Goal: Use online tool/utility: Utilize a website feature to perform a specific function

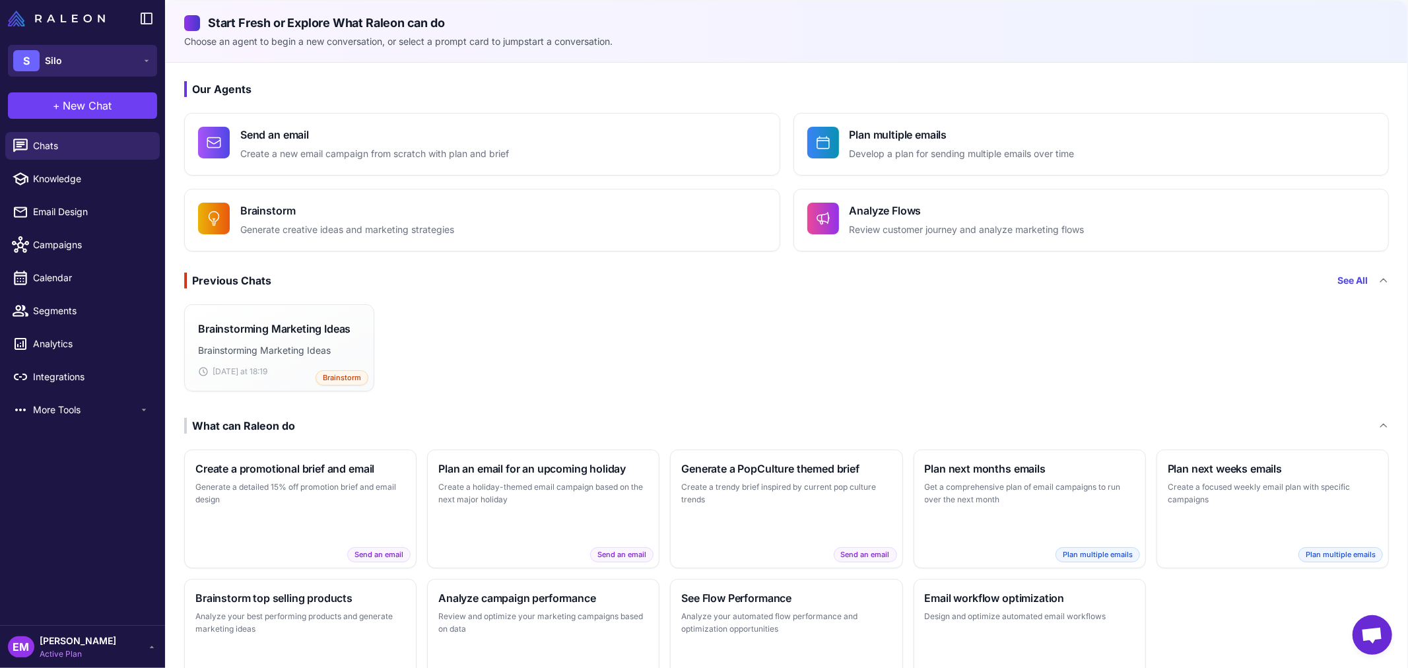
click at [93, 51] on button "S Silo" at bounding box center [82, 61] width 149 height 32
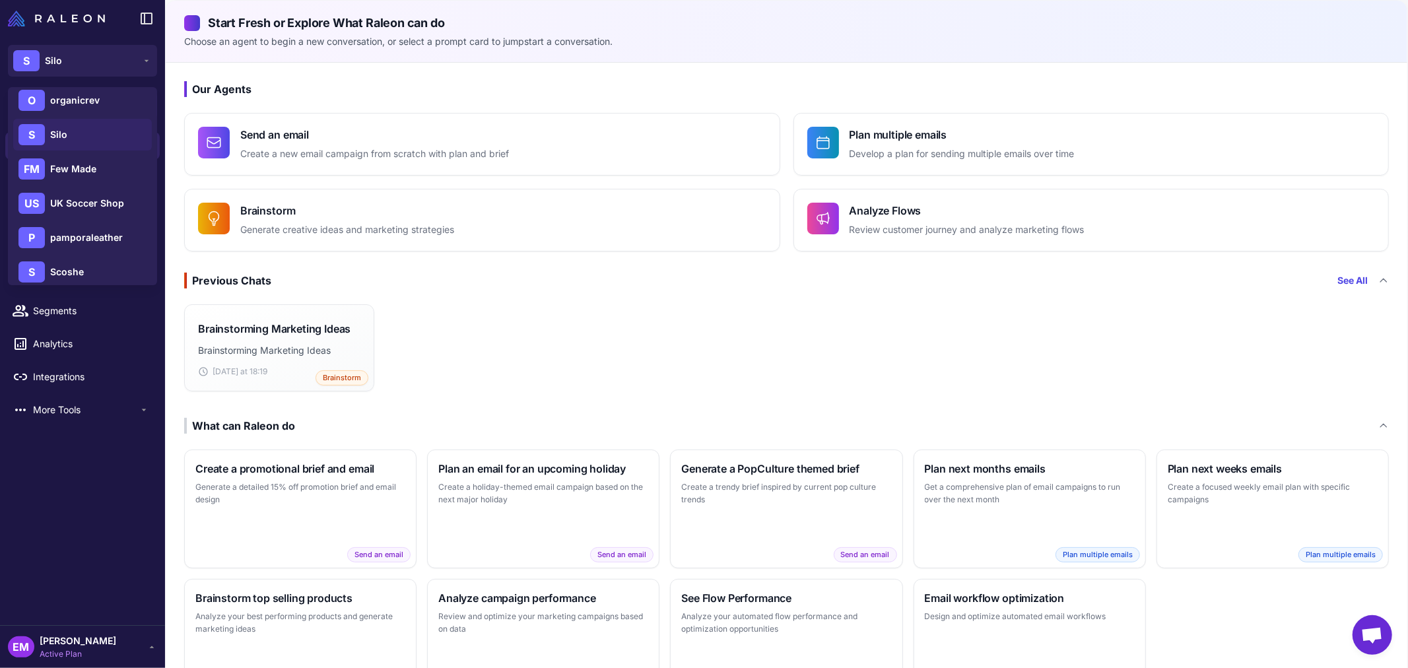
scroll to position [220, 0]
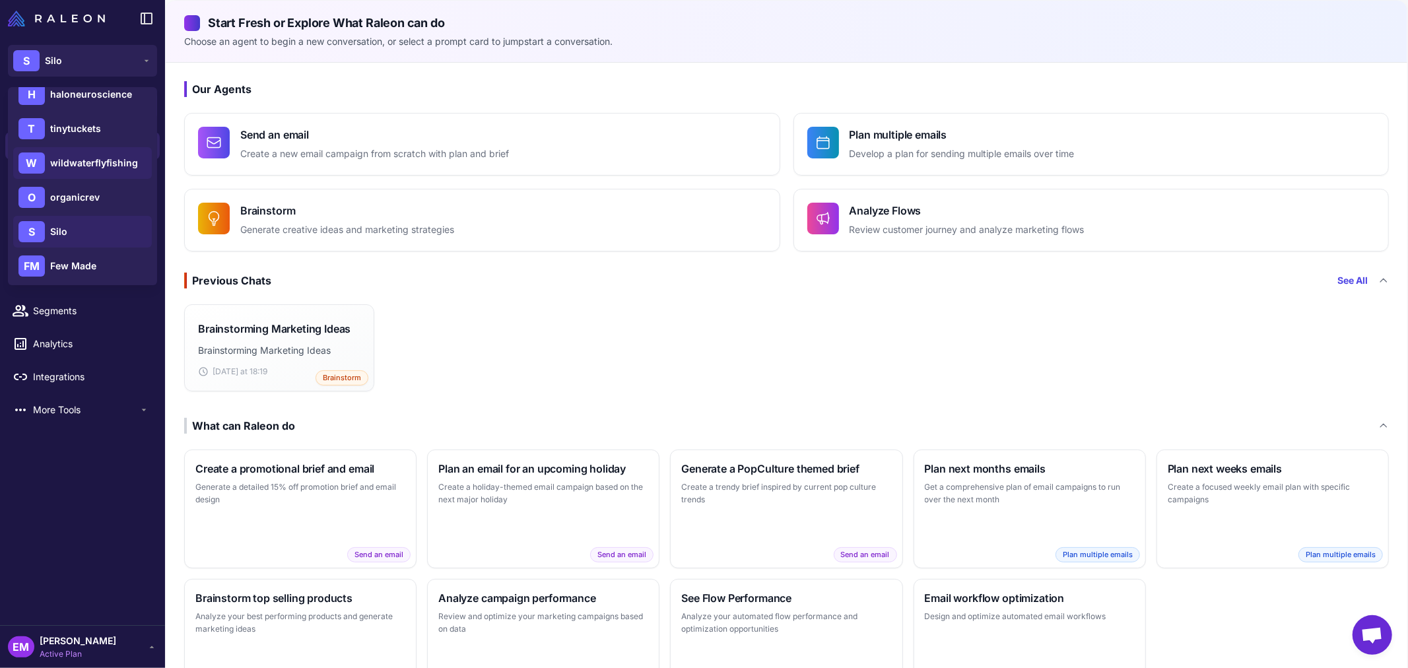
click at [96, 160] on span "wildwaterflyfishing" at bounding box center [94, 163] width 88 height 15
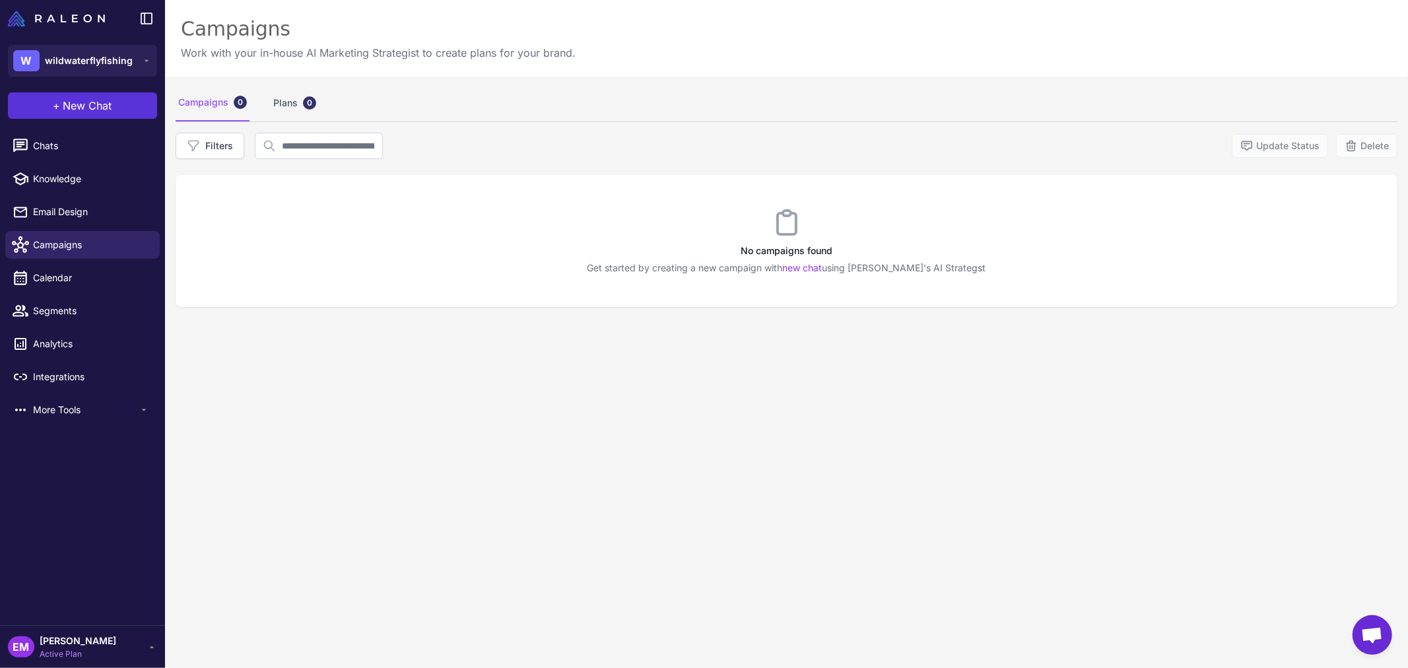
click at [91, 99] on span "New Chat" at bounding box center [87, 106] width 49 height 16
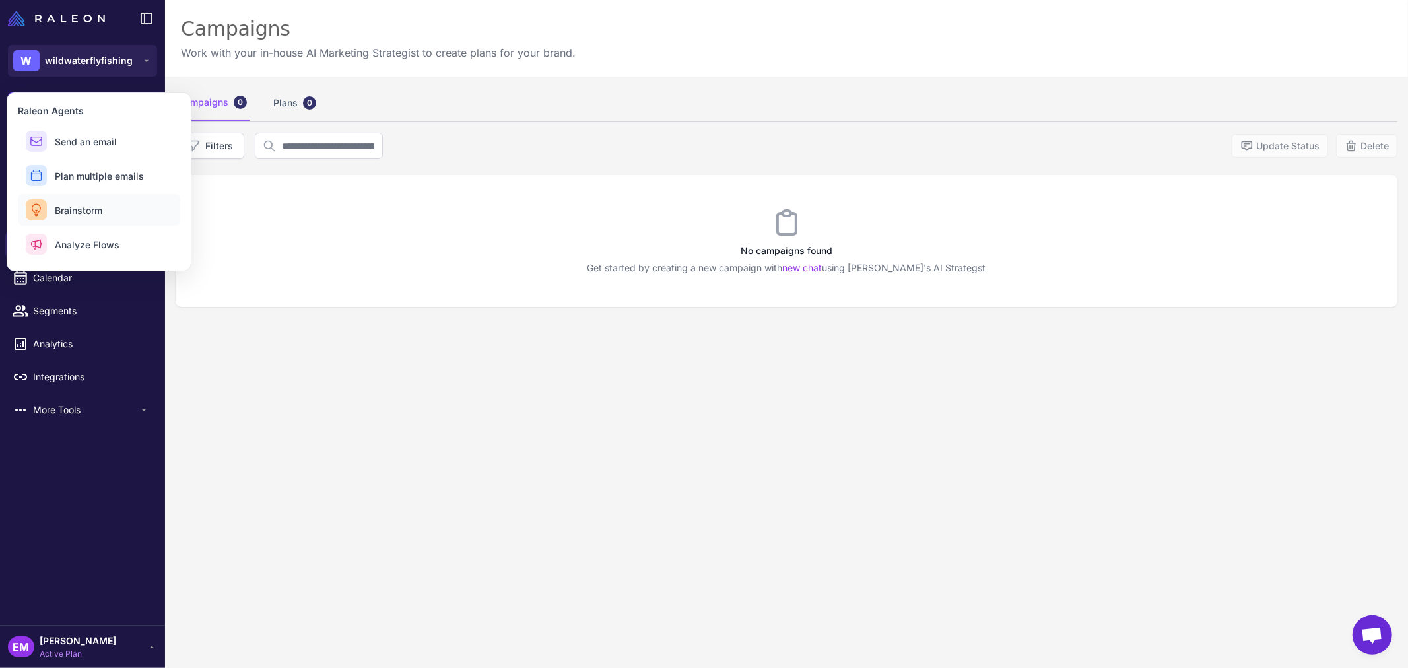
click at [100, 211] on span "Brainstorm" at bounding box center [79, 210] width 48 height 14
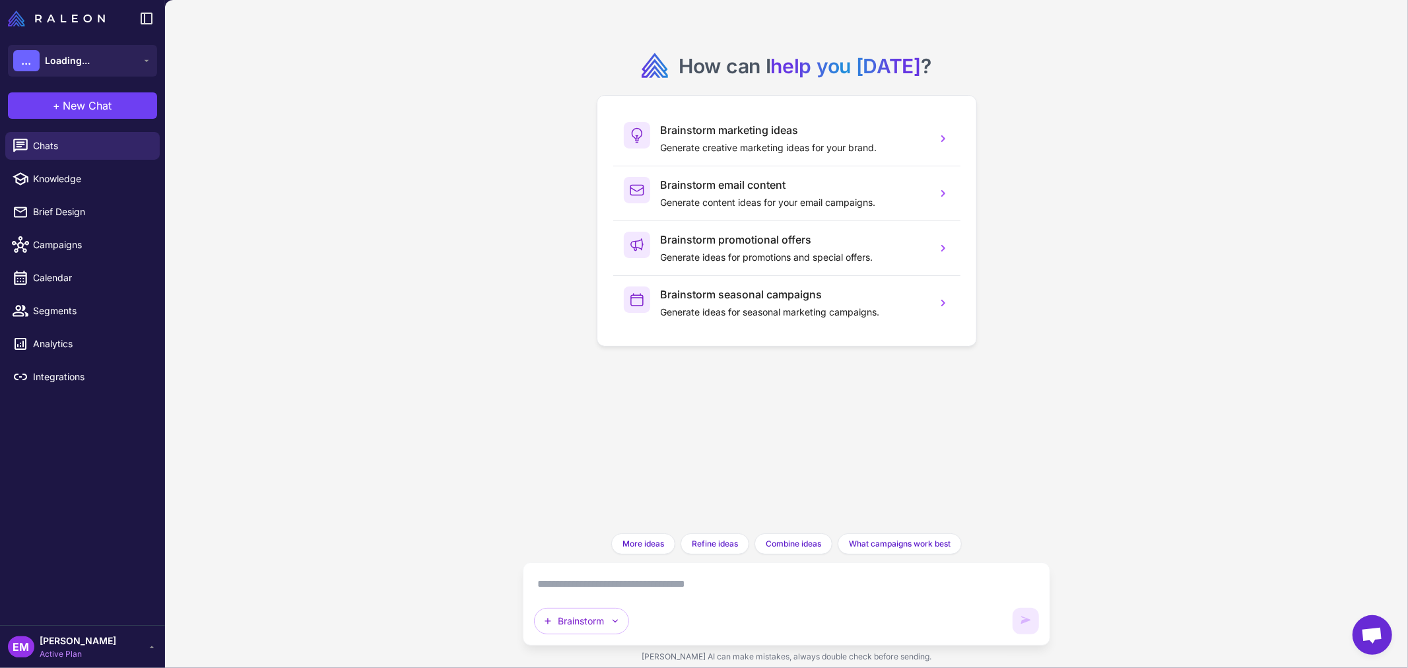
click at [740, 575] on textarea at bounding box center [786, 583] width 505 height 21
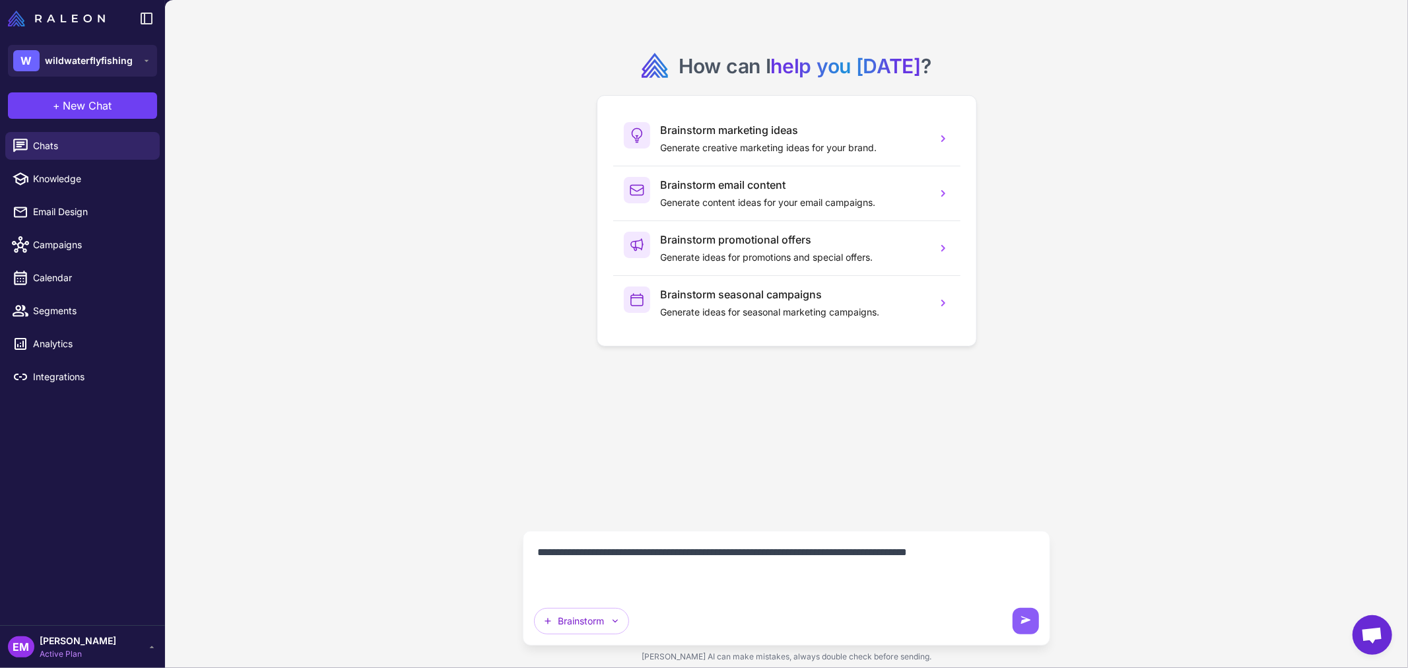
paste textarea "**********"
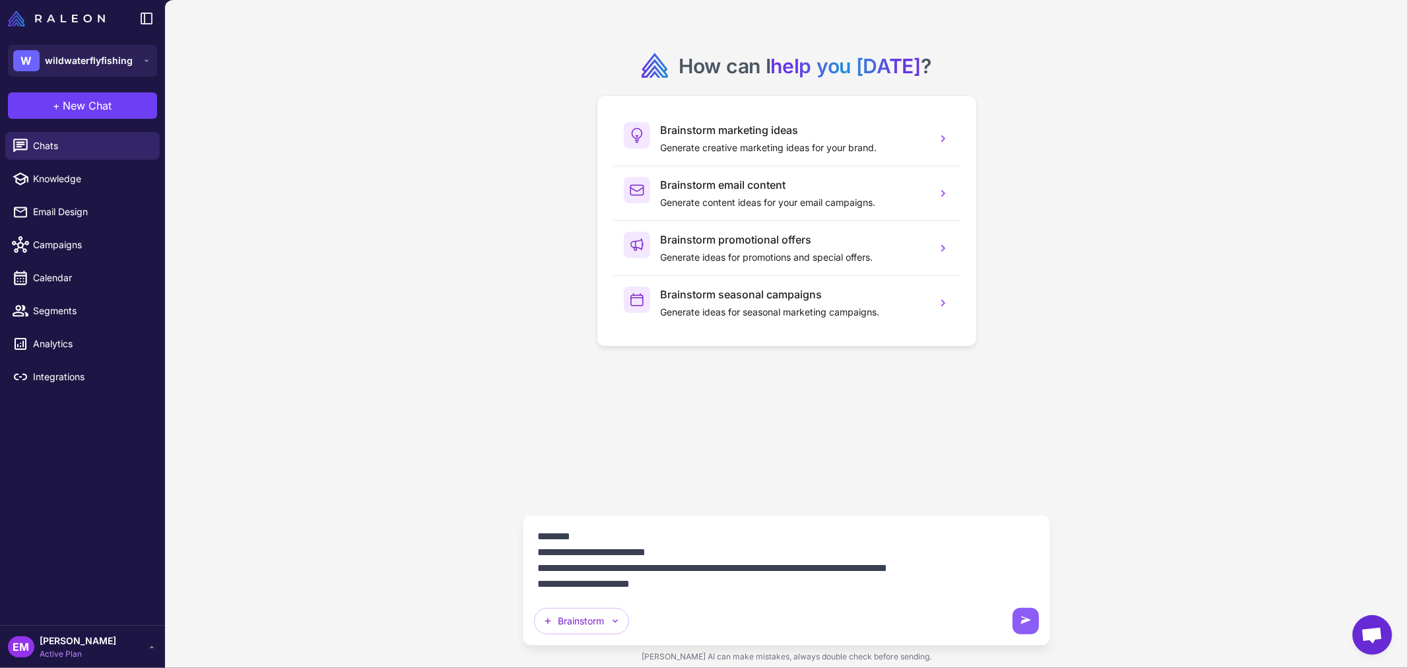
scroll to position [471, 0]
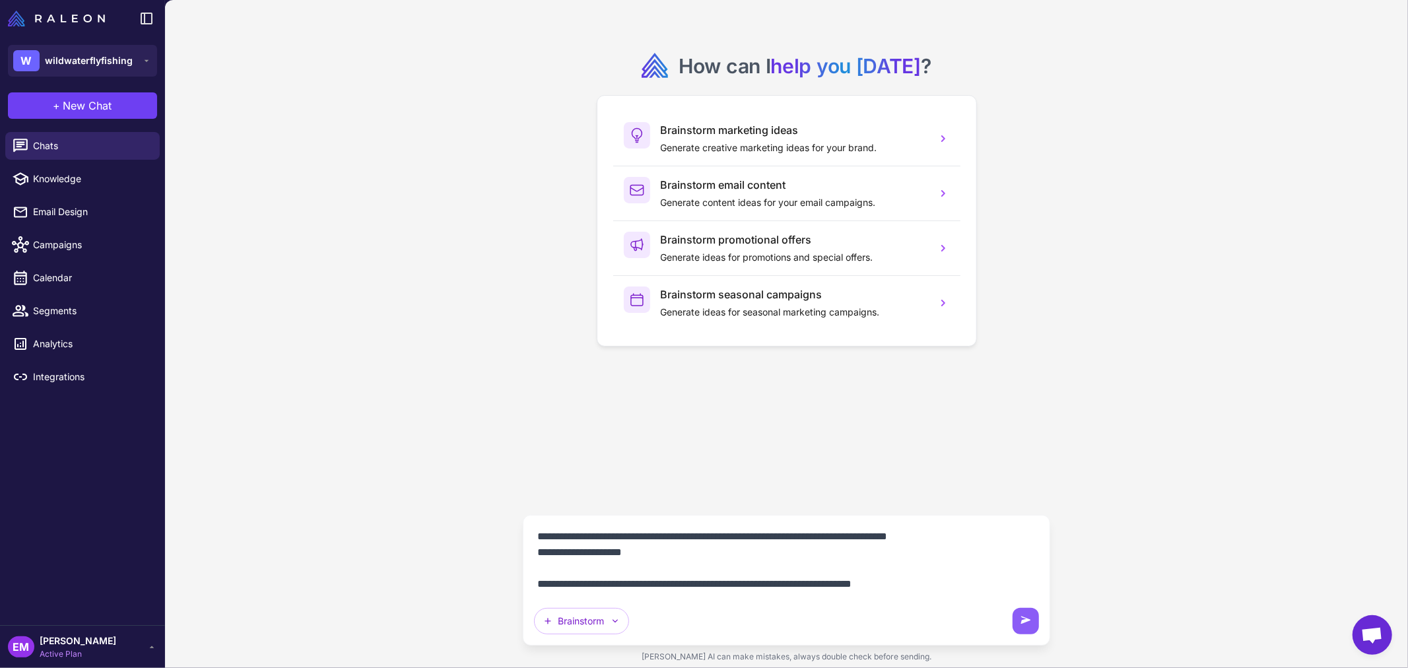
type textarea "**********"
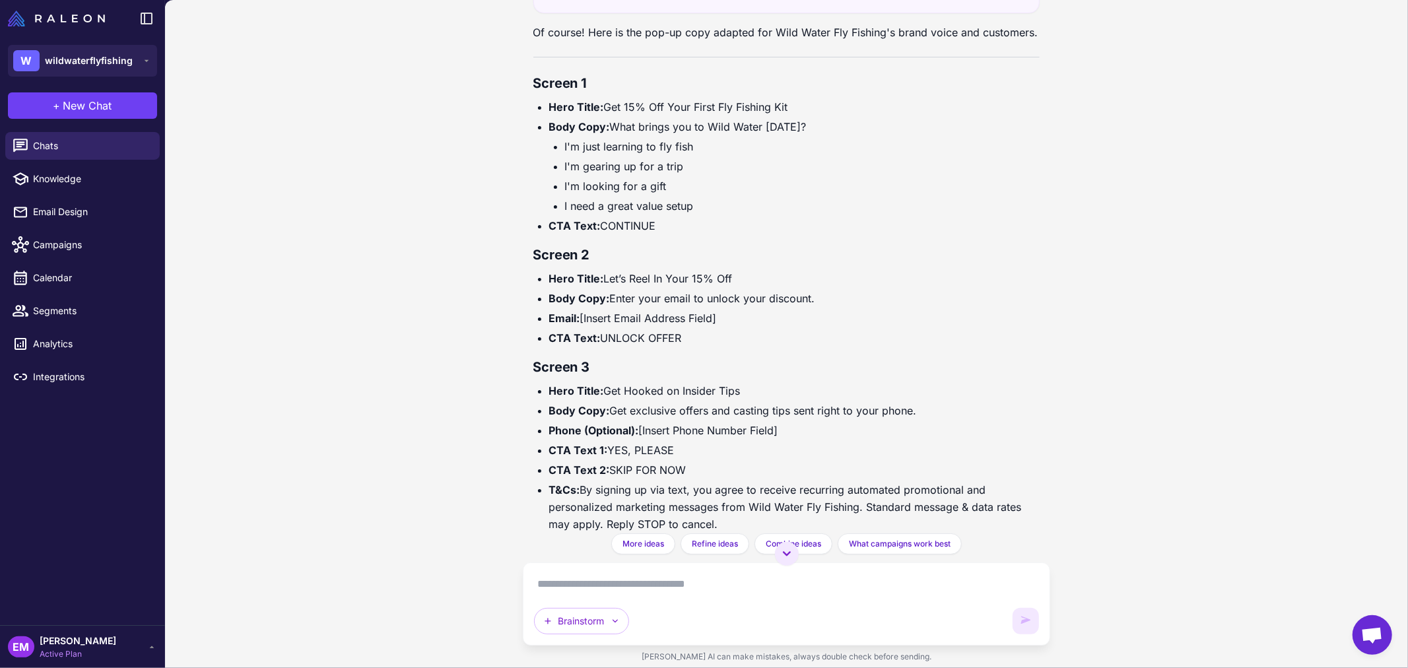
scroll to position [401, 0]
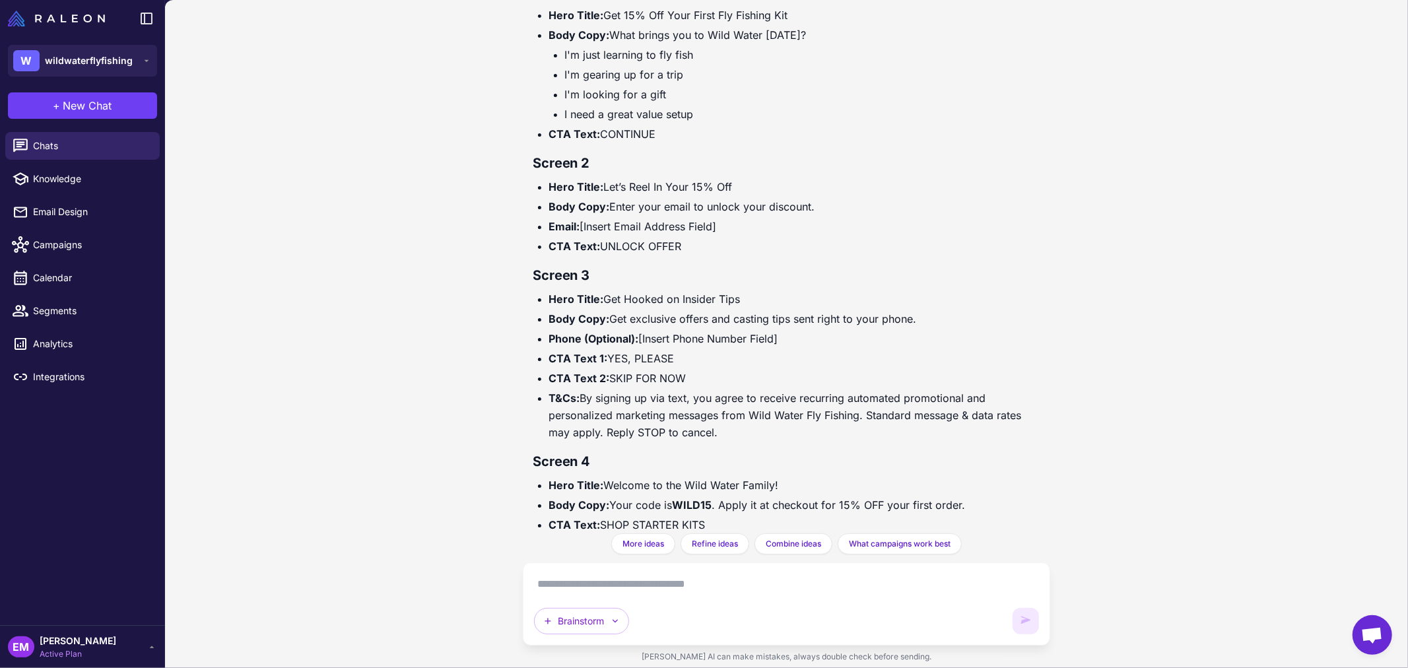
scroll to position [460, 0]
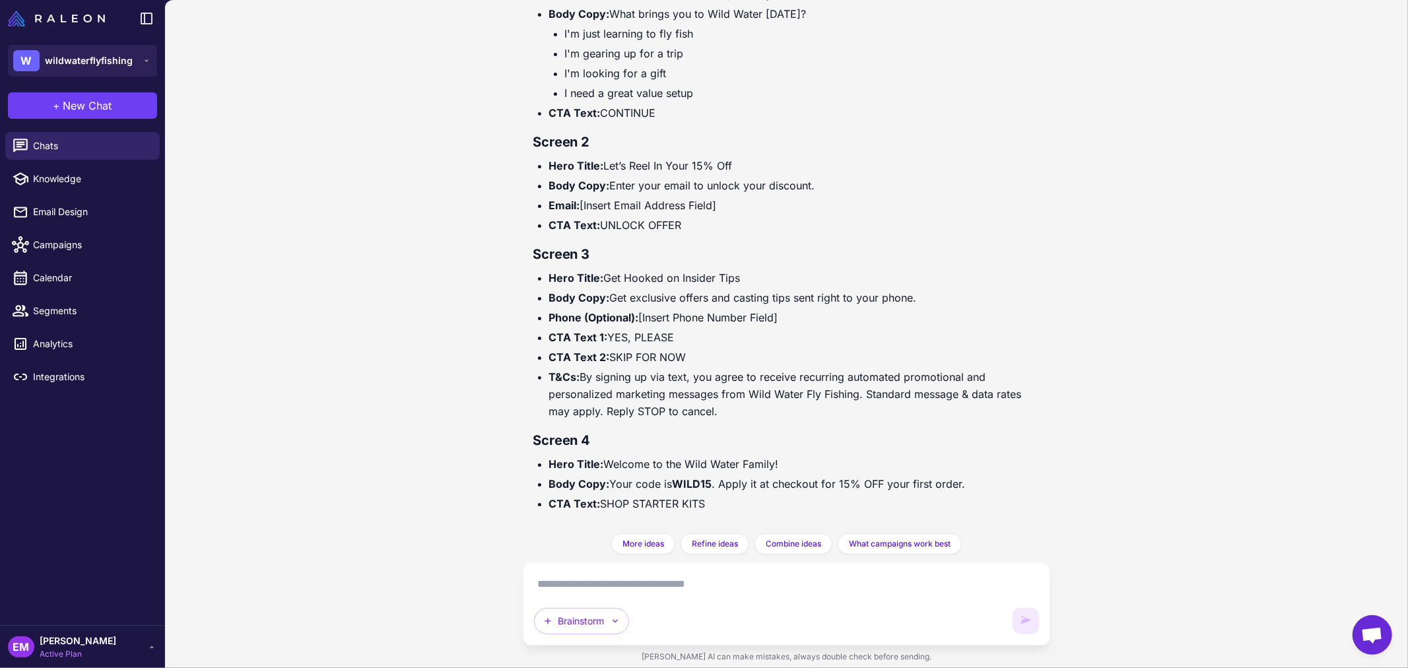
click at [723, 593] on textarea at bounding box center [786, 583] width 505 height 21
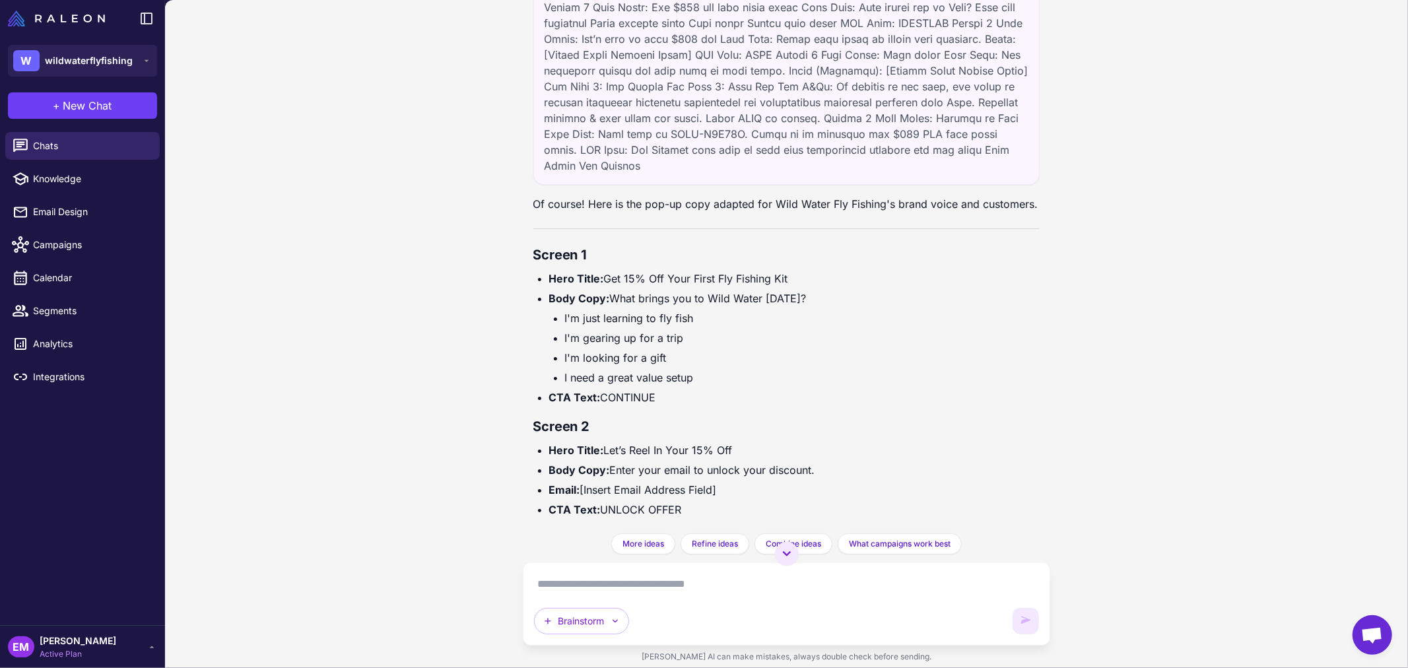
scroll to position [167, 0]
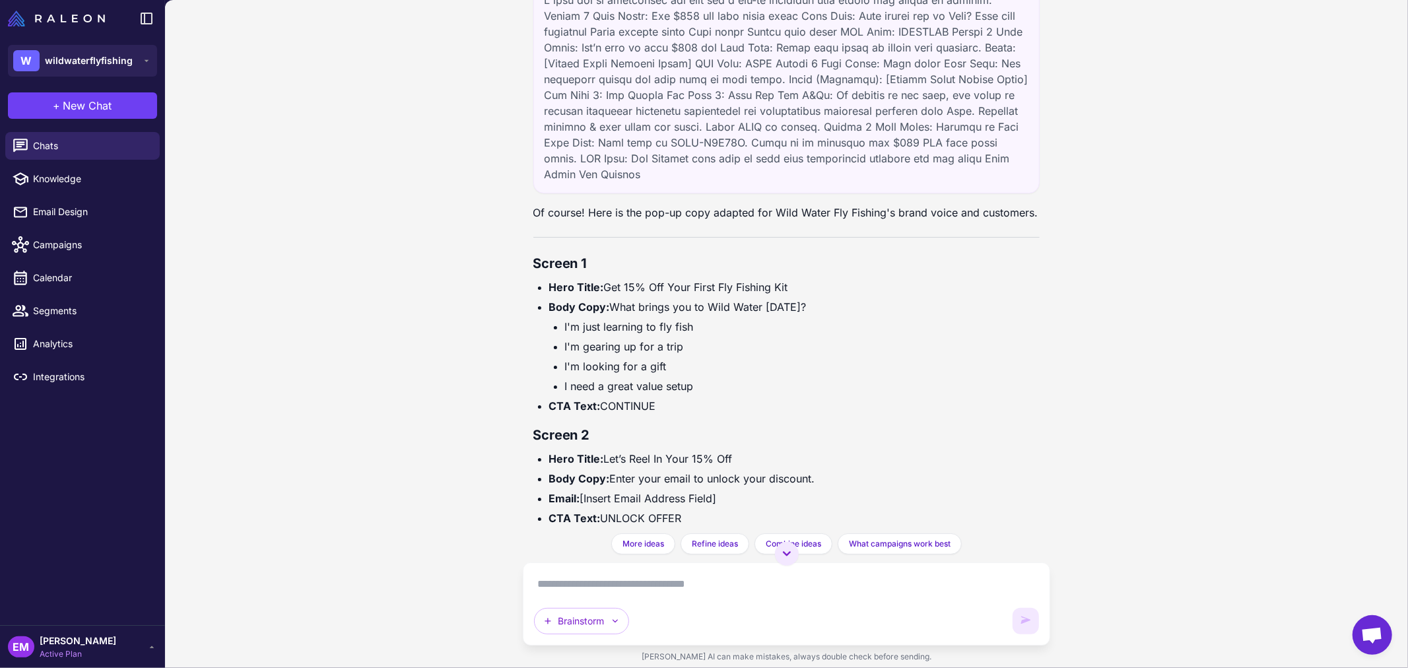
click at [645, 598] on div "Brainstorm" at bounding box center [786, 603] width 505 height 61
click at [650, 594] on textarea at bounding box center [786, 583] width 505 height 21
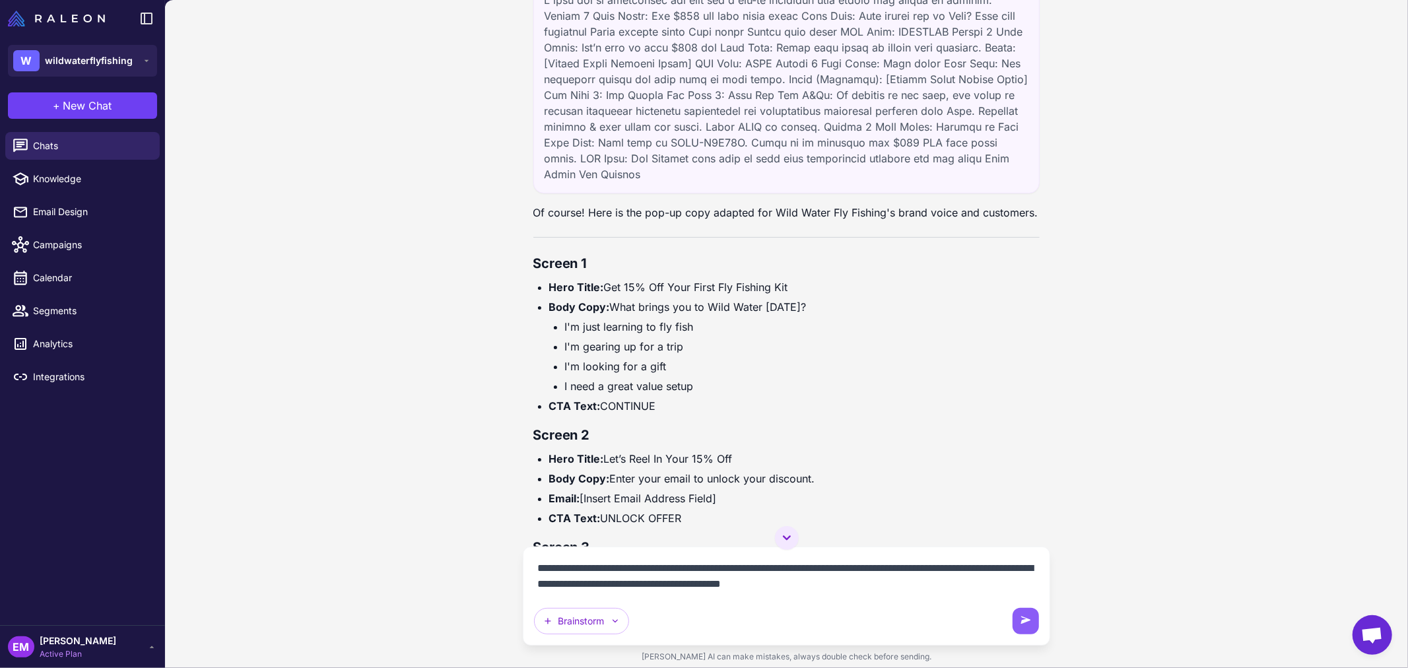
type textarea "**********"
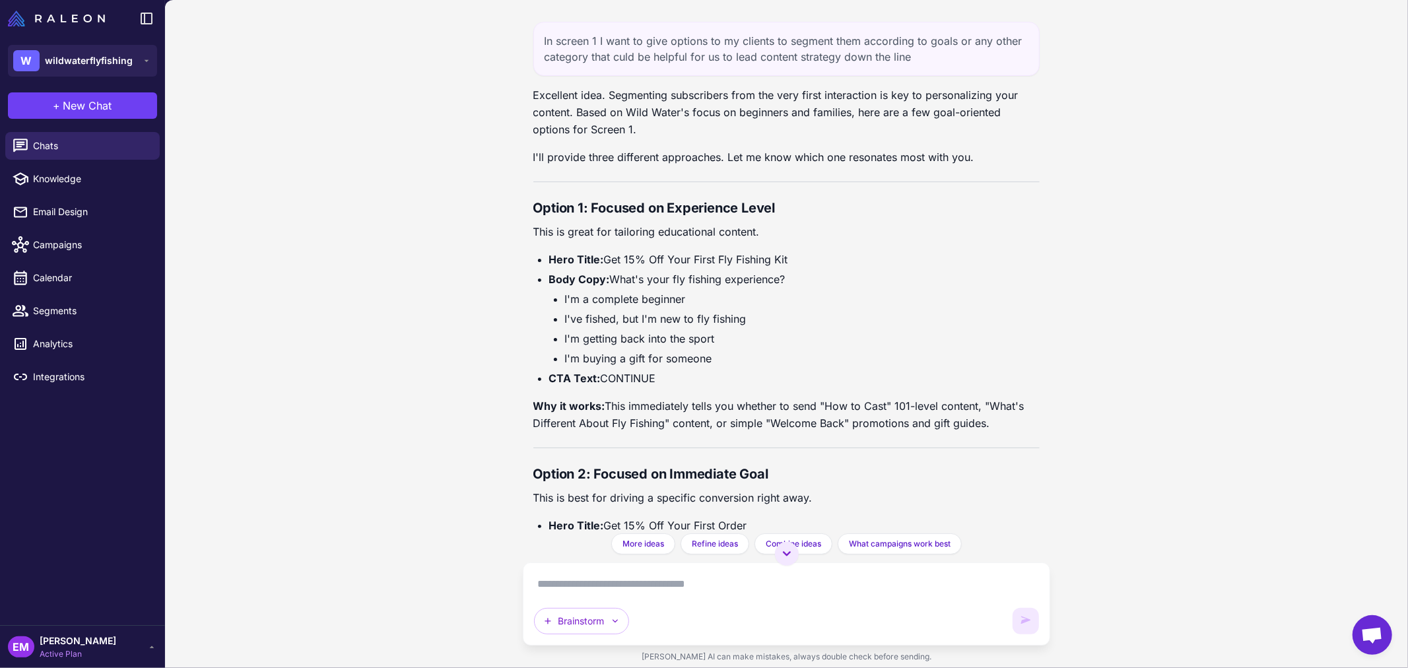
scroll to position [850, 0]
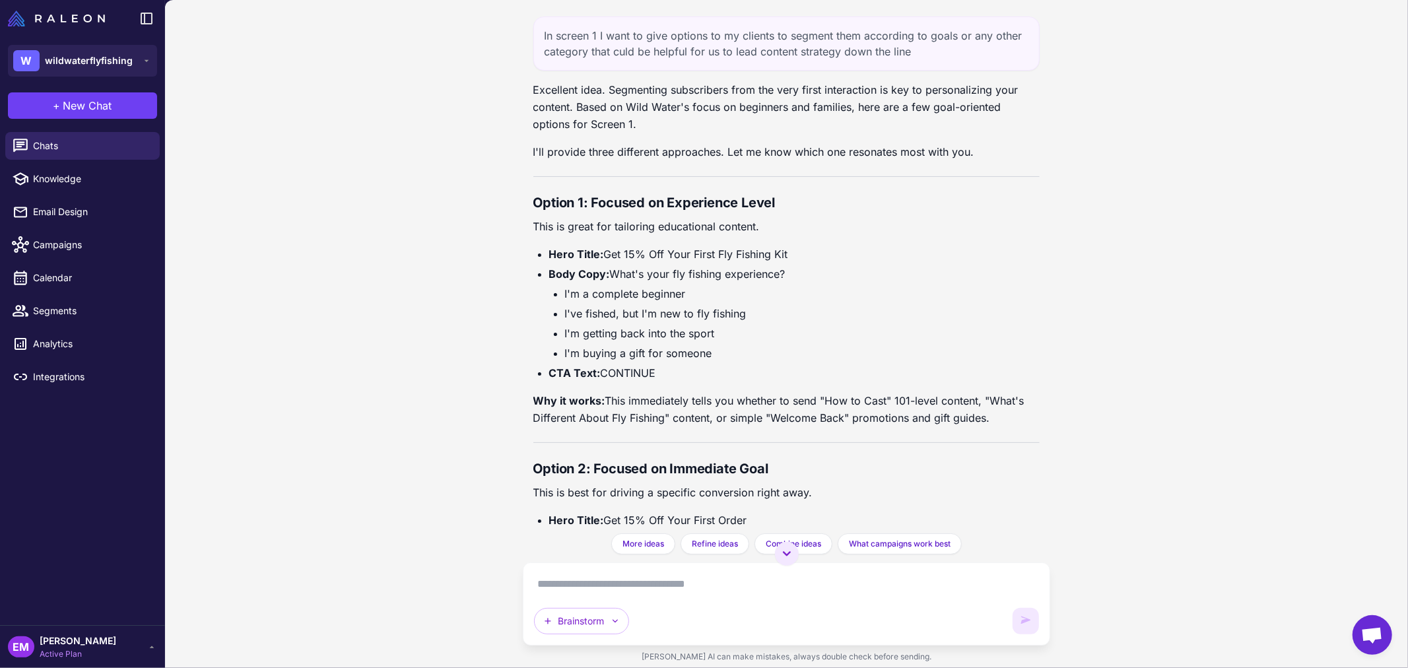
click at [680, 582] on textarea at bounding box center [786, 583] width 505 height 21
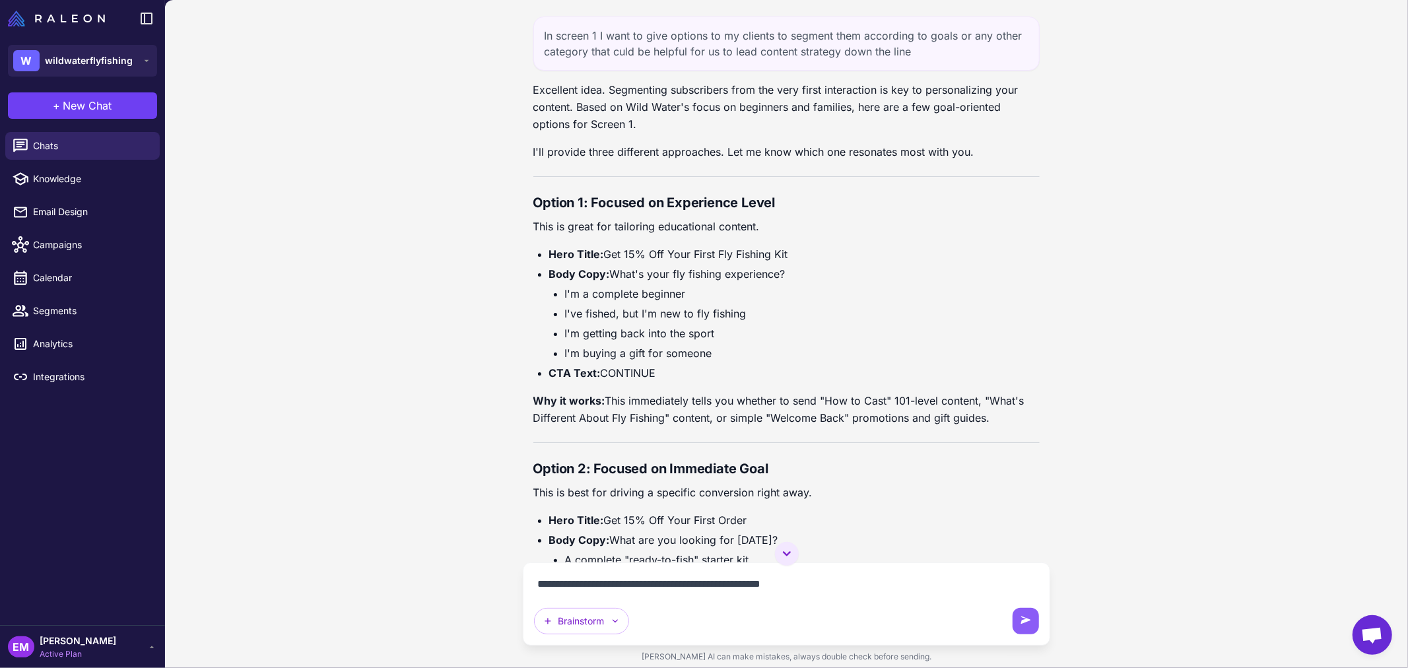
type textarea "**********"
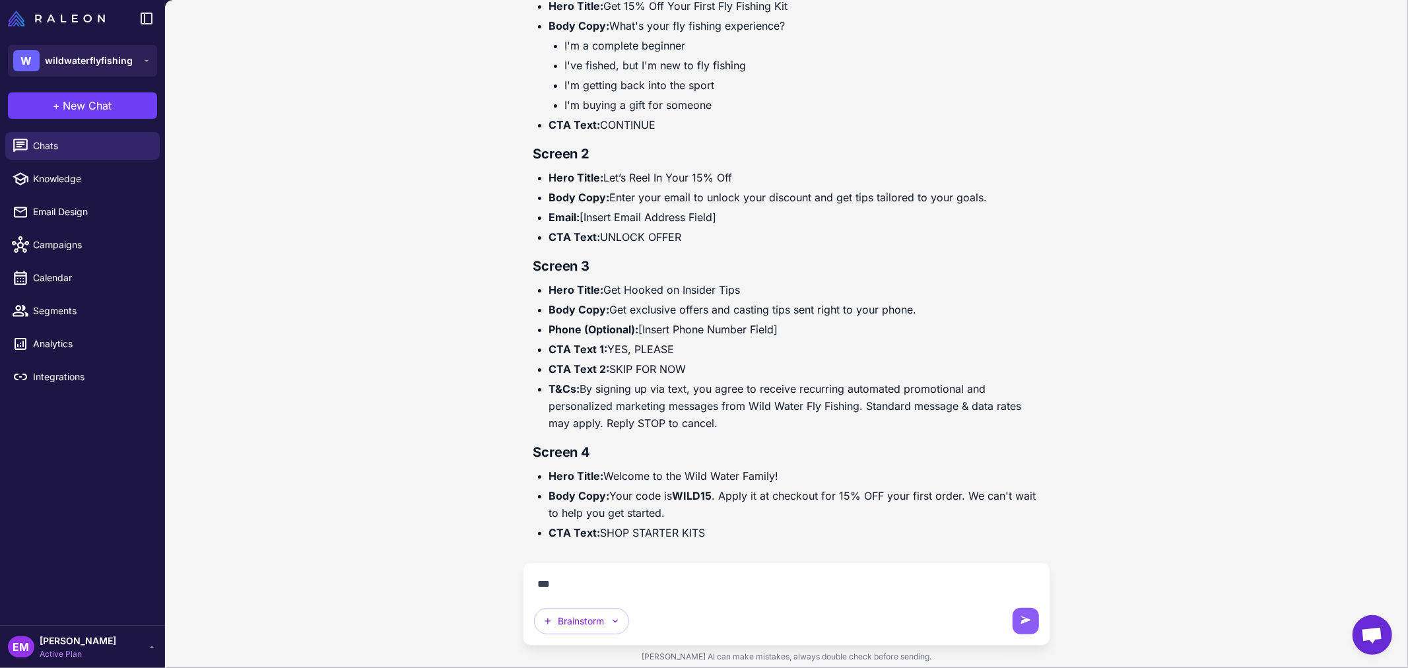
scroll to position [2040, 0]
type textarea "**********"
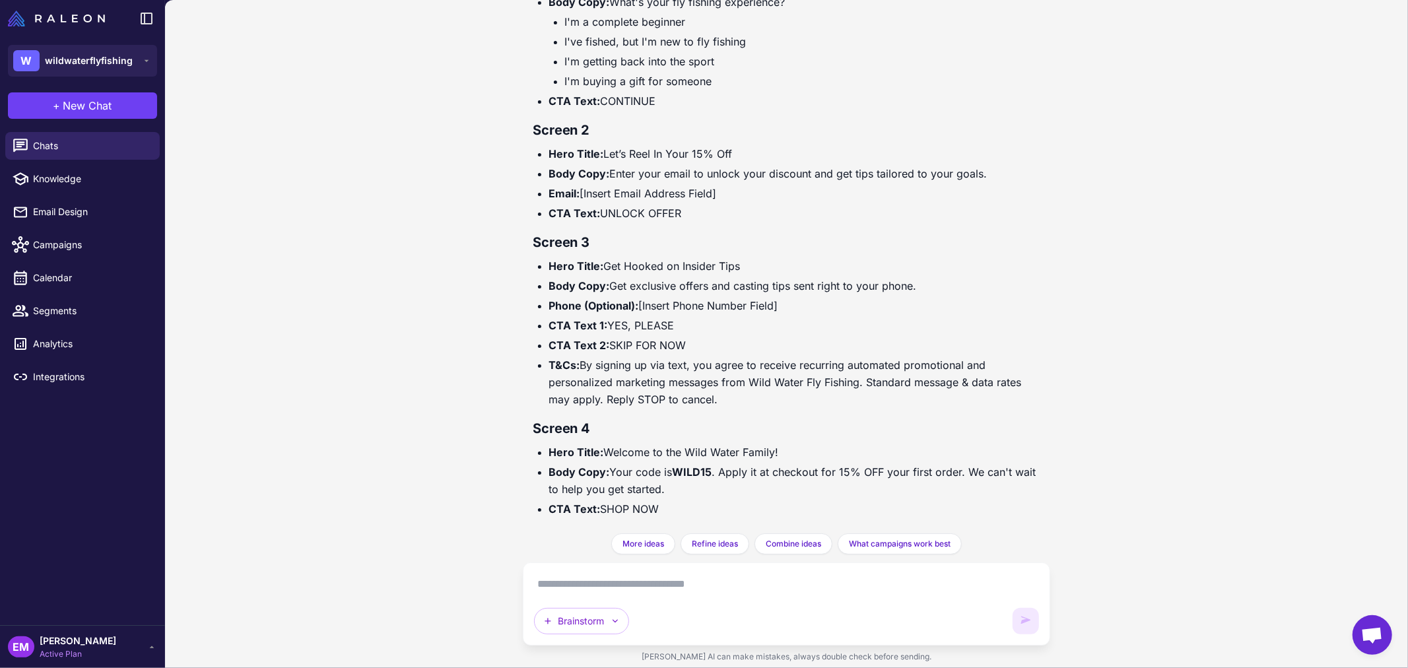
scroll to position [2802, 0]
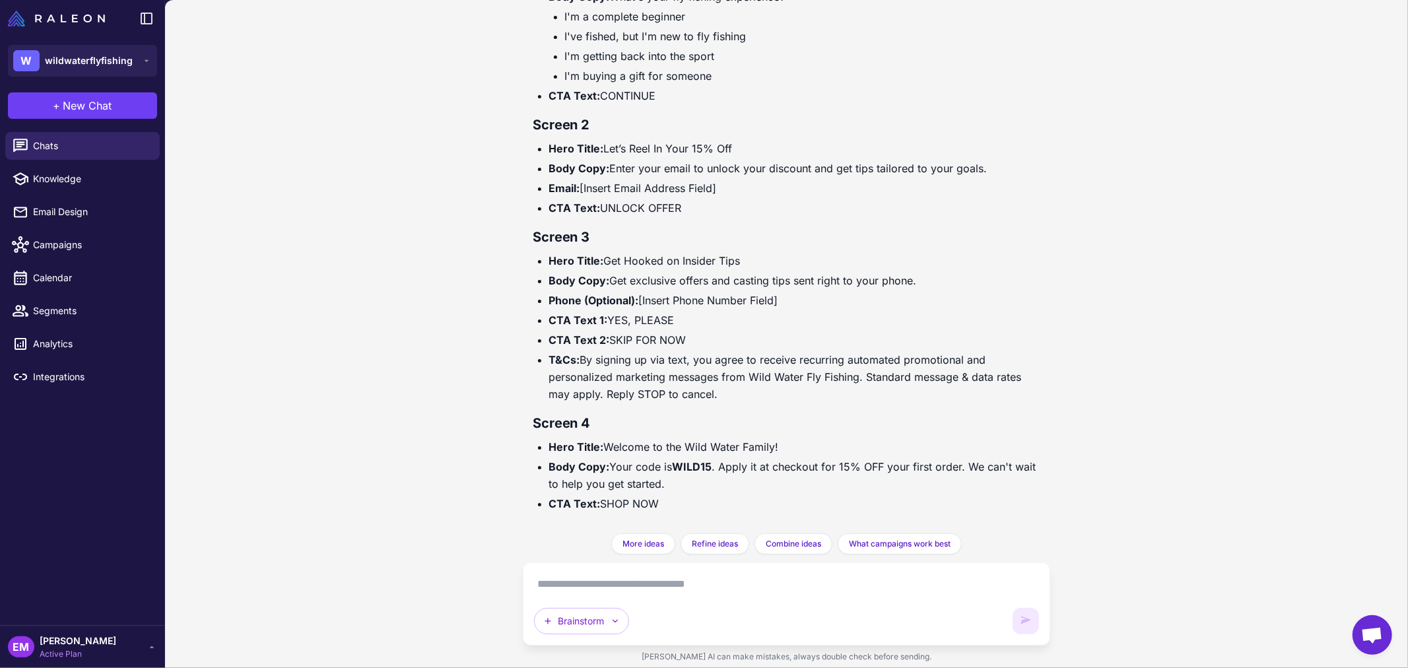
click at [818, 584] on textarea at bounding box center [786, 583] width 505 height 21
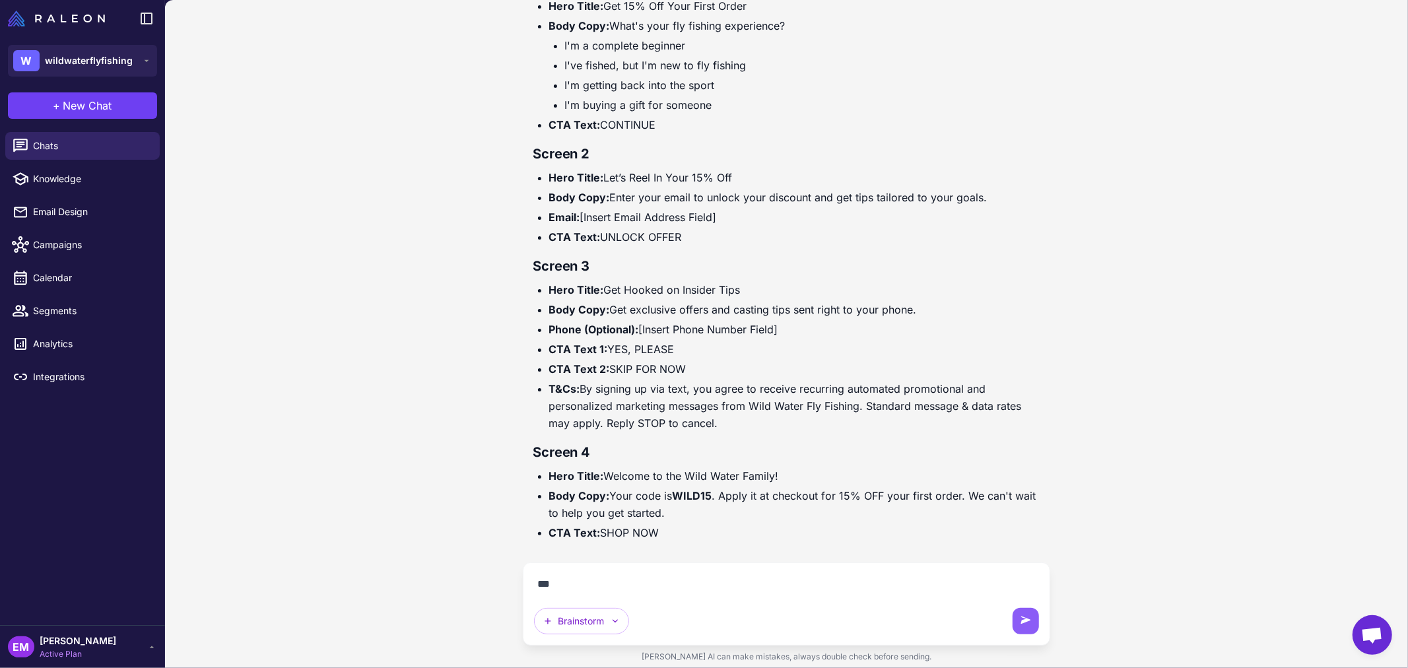
scroll to position [2773, 0]
type textarea "**********"
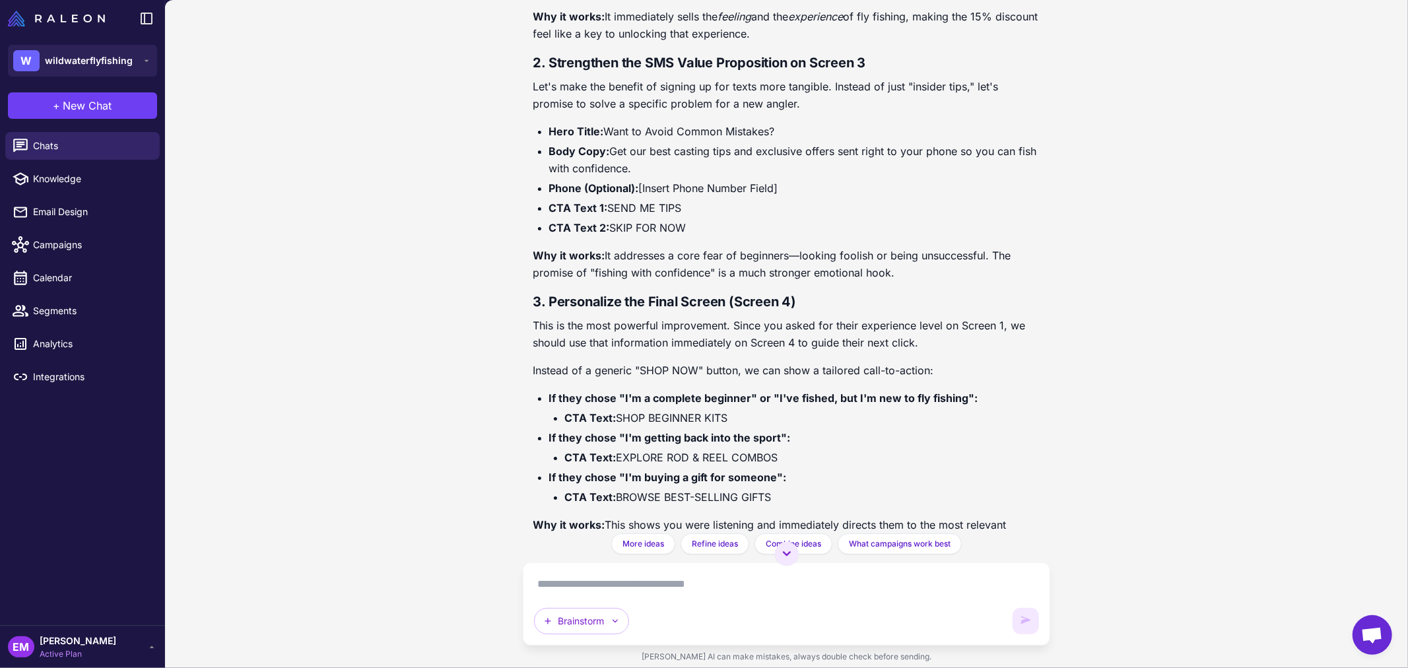
scroll to position [3975, 0]
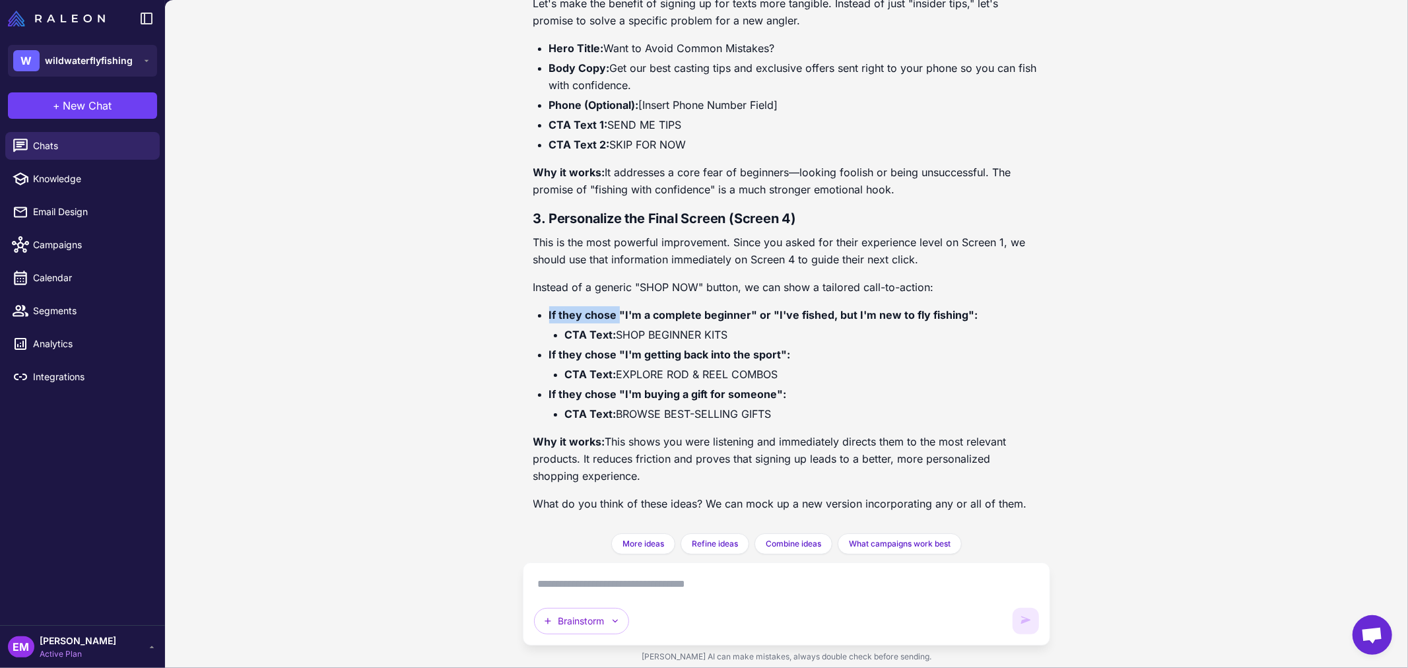
drag, startPoint x: 618, startPoint y: 314, endPoint x: 971, endPoint y: 322, distance: 352.5
click at [971, 322] on li "If they chose "I'm a complete beginner" or "I've fished, but I'm new to fly fis…" at bounding box center [794, 324] width 491 height 37
drag, startPoint x: 624, startPoint y: 358, endPoint x: 777, endPoint y: 358, distance: 153.1
click at [777, 358] on strong "If they chose "I'm getting back into the sport":" at bounding box center [670, 354] width 242 height 13
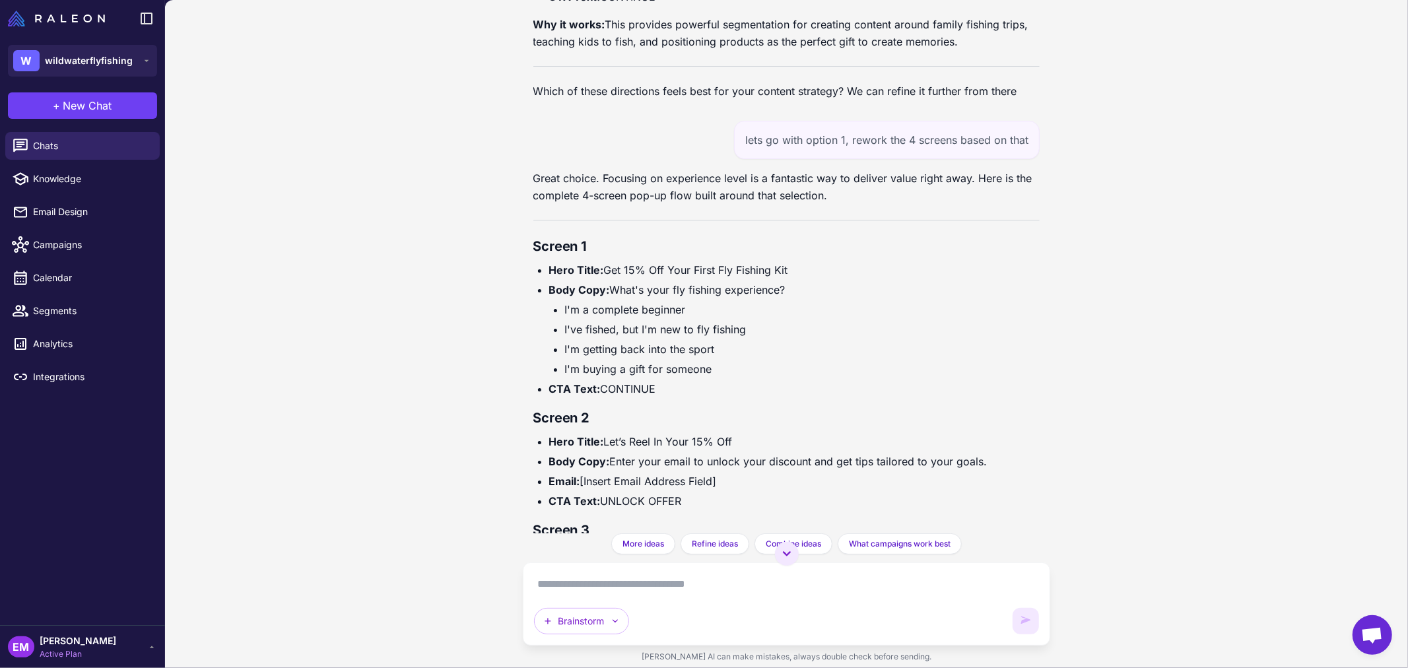
scroll to position [1776, 0]
drag, startPoint x: 607, startPoint y: 264, endPoint x: 793, endPoint y: 263, distance: 186.1
click at [793, 263] on li "Hero Title: Get 15% Off Your First Fly Fishing Kit" at bounding box center [794, 269] width 491 height 17
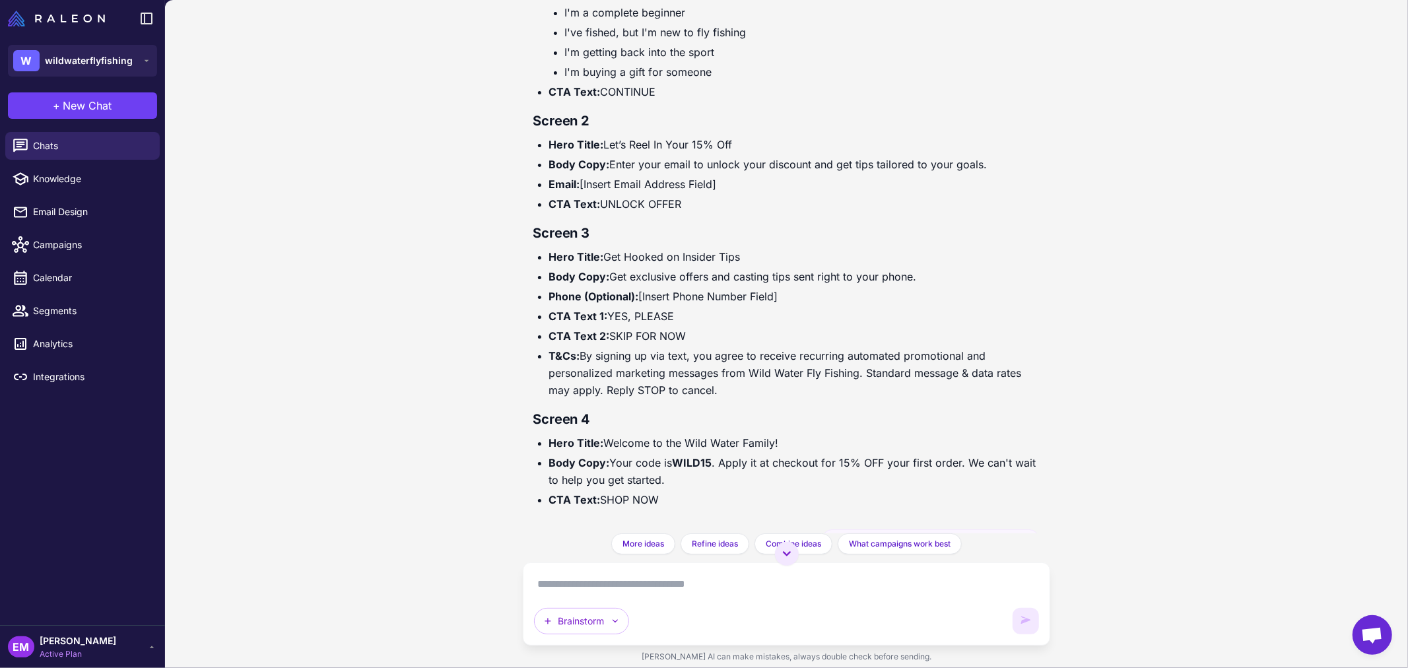
scroll to position [2656, 0]
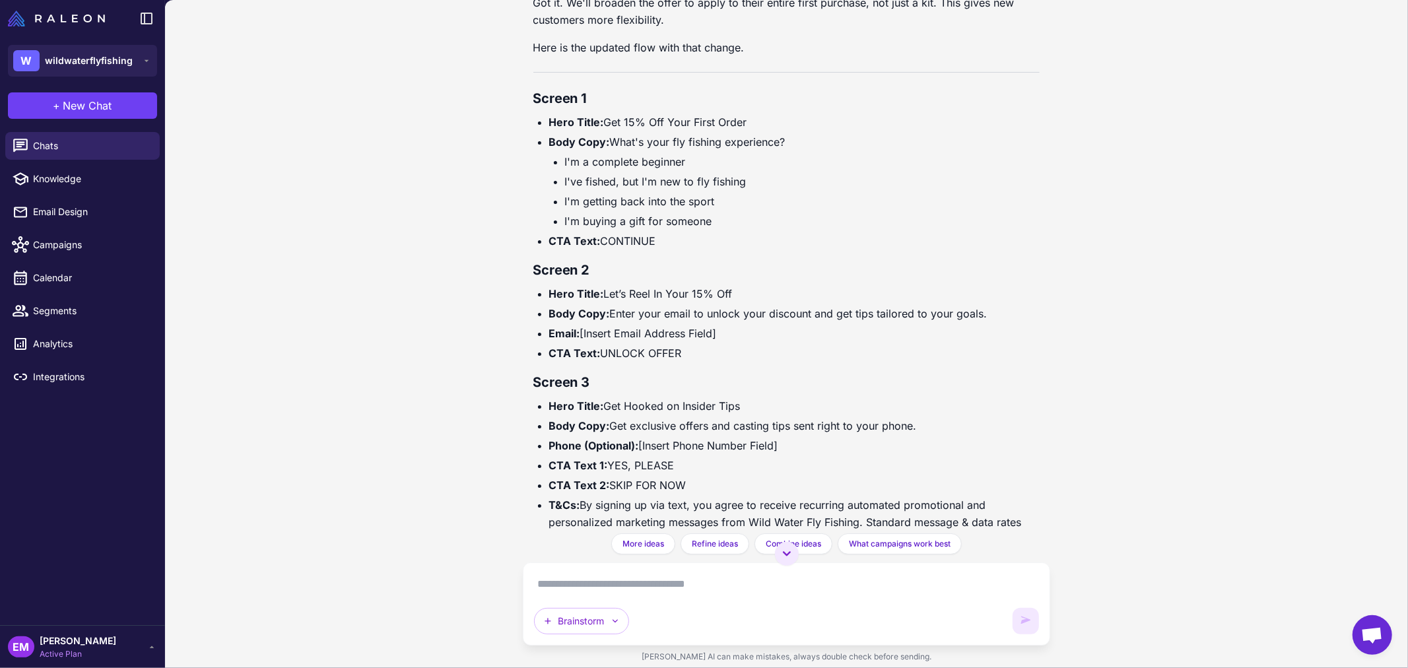
drag, startPoint x: 686, startPoint y: 436, endPoint x: 529, endPoint y: 84, distance: 384.9
click at [529, 84] on div "Of course! Here is the pop-up copy adapted for Wild Water Fly Fishing's brand v…" at bounding box center [787, 266] width 528 height 533
copy div "Screen 1 Hero Title: Get 15% Off Your First Order Body Copy: What's your fly fi…"
click at [602, 589] on textarea at bounding box center [786, 583] width 505 height 21
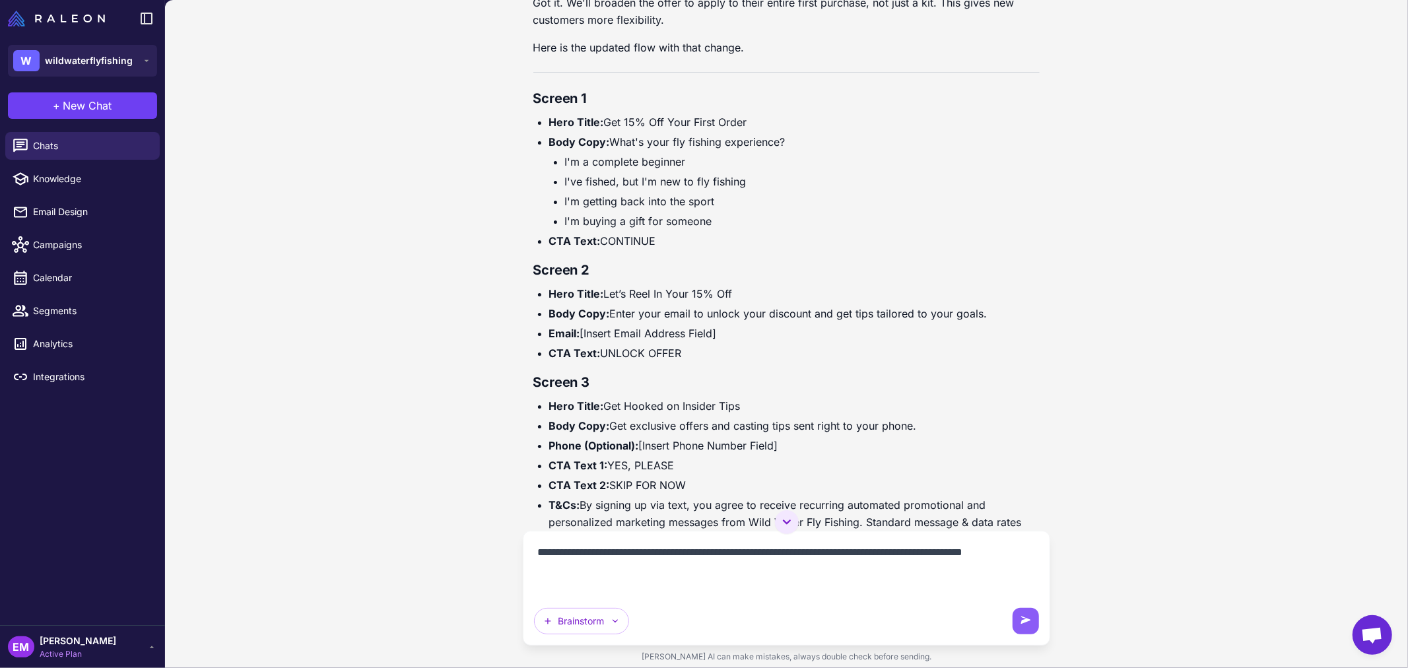
paste textarea "**********"
type textarea "**********"
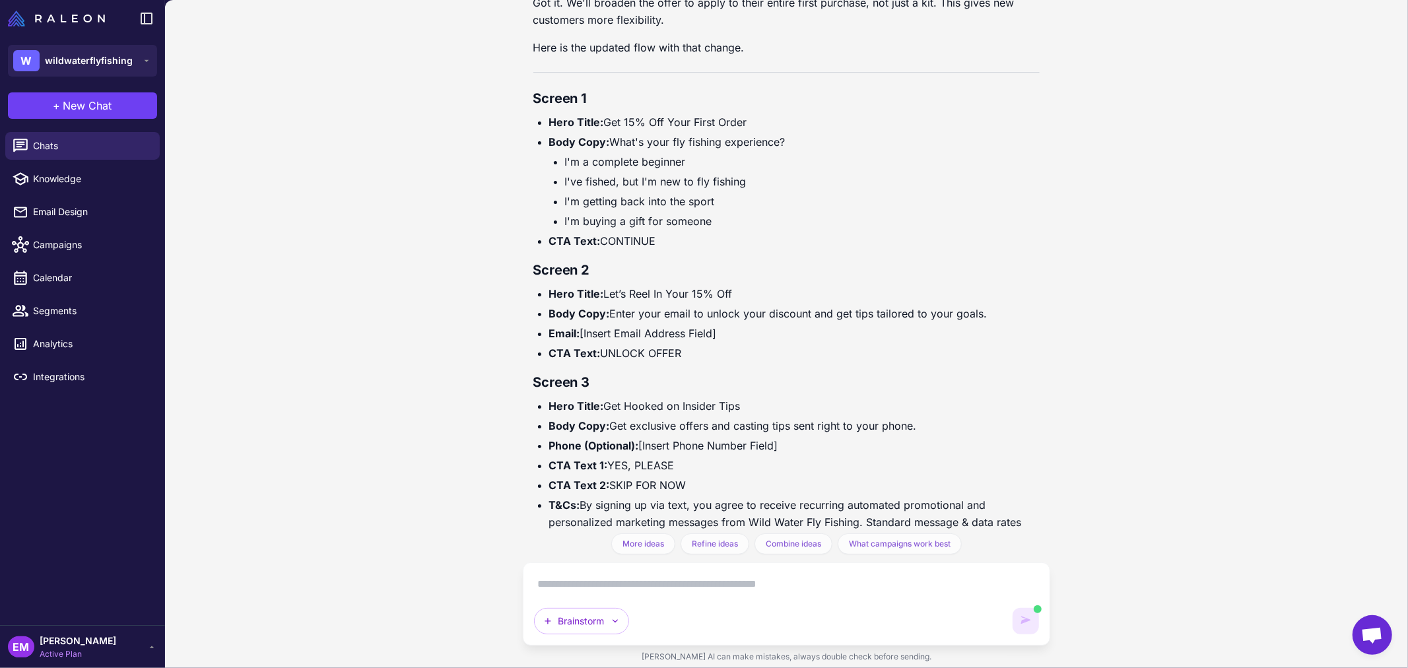
scroll to position [0, 0]
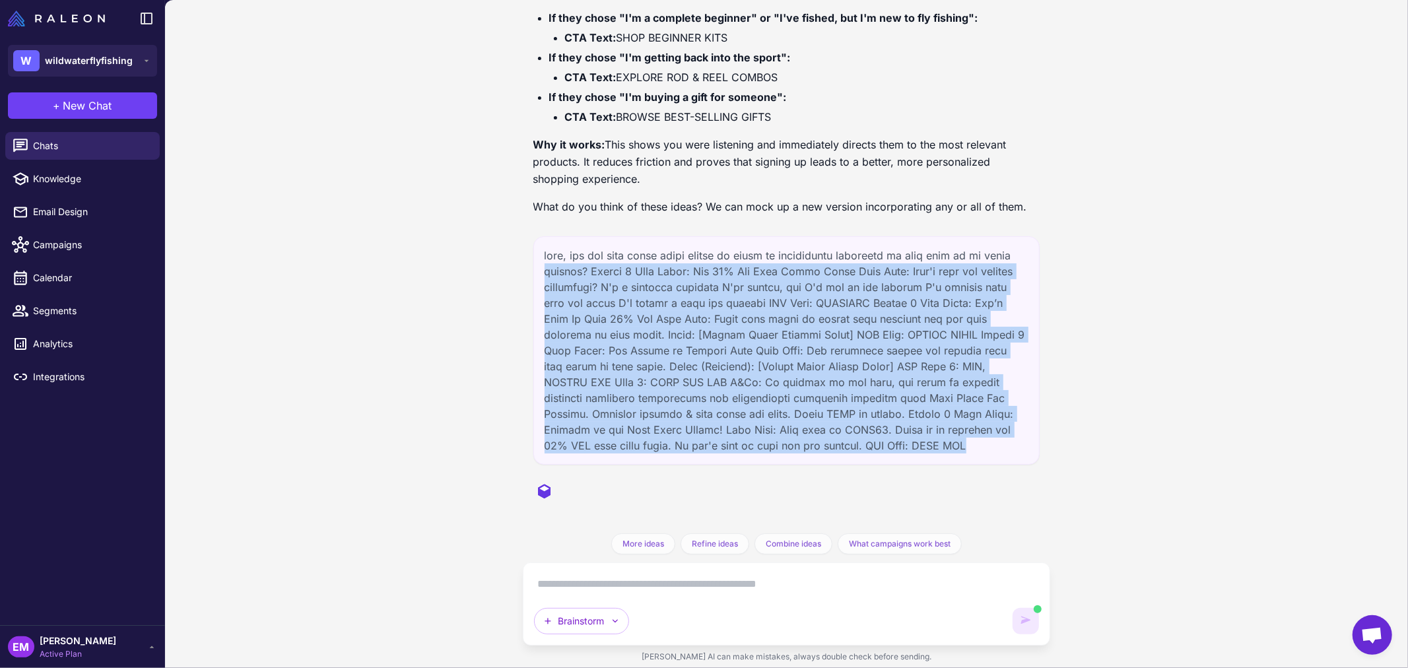
drag, startPoint x: 880, startPoint y: 449, endPoint x: 540, endPoint y: 266, distance: 386.2
click at [540, 266] on div at bounding box center [786, 350] width 507 height 228
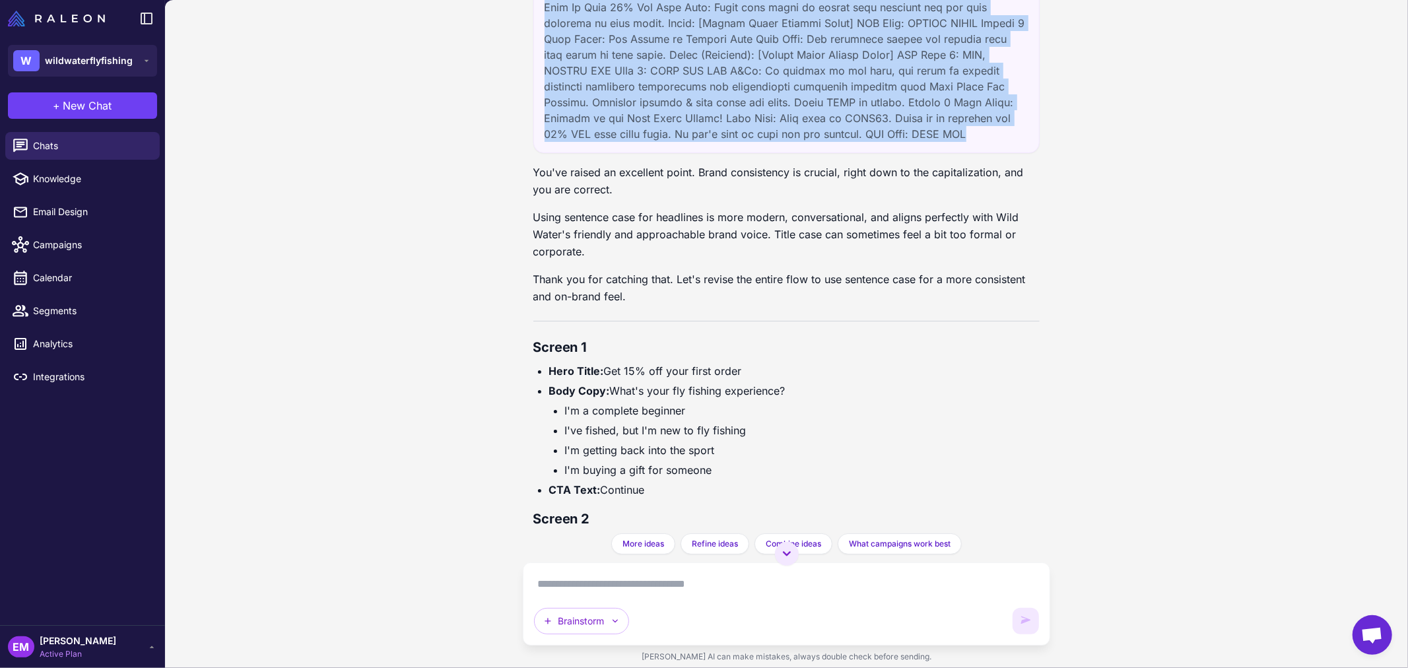
scroll to position [4803, 0]
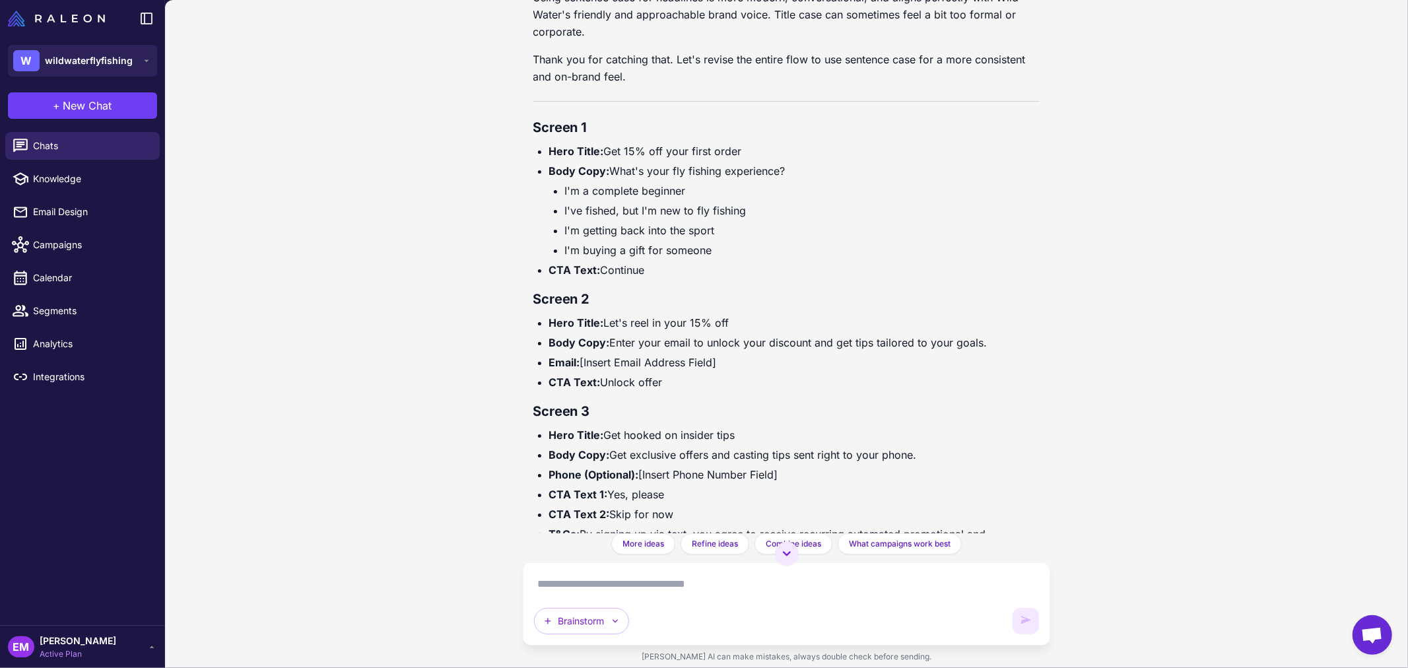
drag, startPoint x: 527, startPoint y: 122, endPoint x: 772, endPoint y: 265, distance: 283.9
click at [772, 265] on div "Of course! Here is the pop-up copy adapted for Wild Water Fly Fishing's brand v…" at bounding box center [787, 266] width 528 height 533
click at [734, 208] on li "I've fished, but I'm new to fly fishing" at bounding box center [802, 210] width 475 height 17
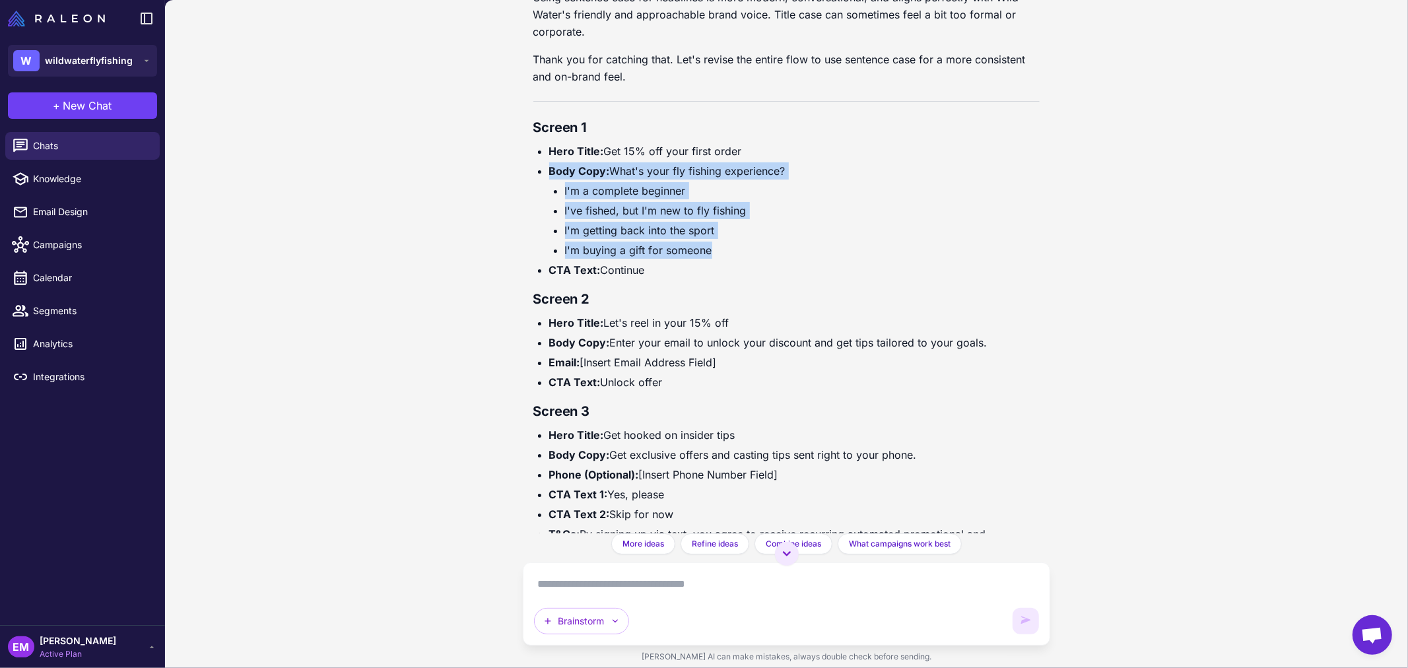
drag, startPoint x: 723, startPoint y: 245, endPoint x: 548, endPoint y: 170, distance: 190.4
click at [549, 170] on li "Body Copy: What's your fly fishing experience? I'm a complete beginner I've fis…" at bounding box center [794, 210] width 491 height 96
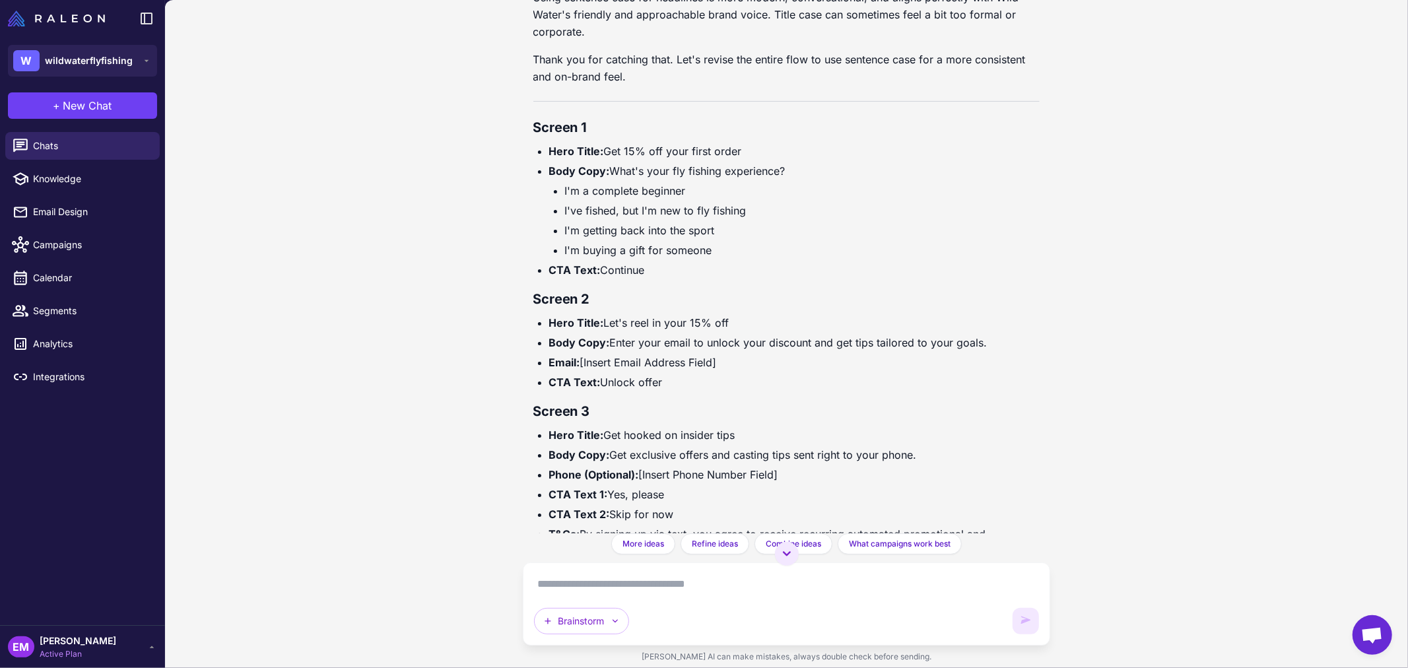
click at [589, 154] on strong "Hero Title:" at bounding box center [576, 151] width 55 height 13
drag, startPoint x: 606, startPoint y: 150, endPoint x: 751, endPoint y: 149, distance: 145.2
click at [751, 149] on li "Hero Title: Get 15% off your first order" at bounding box center [794, 151] width 491 height 17
copy li "Get 15% off your first order"
click at [610, 172] on li "Body Copy: What's your fly fishing experience? I'm a complete beginner I've fis…" at bounding box center [794, 210] width 491 height 96
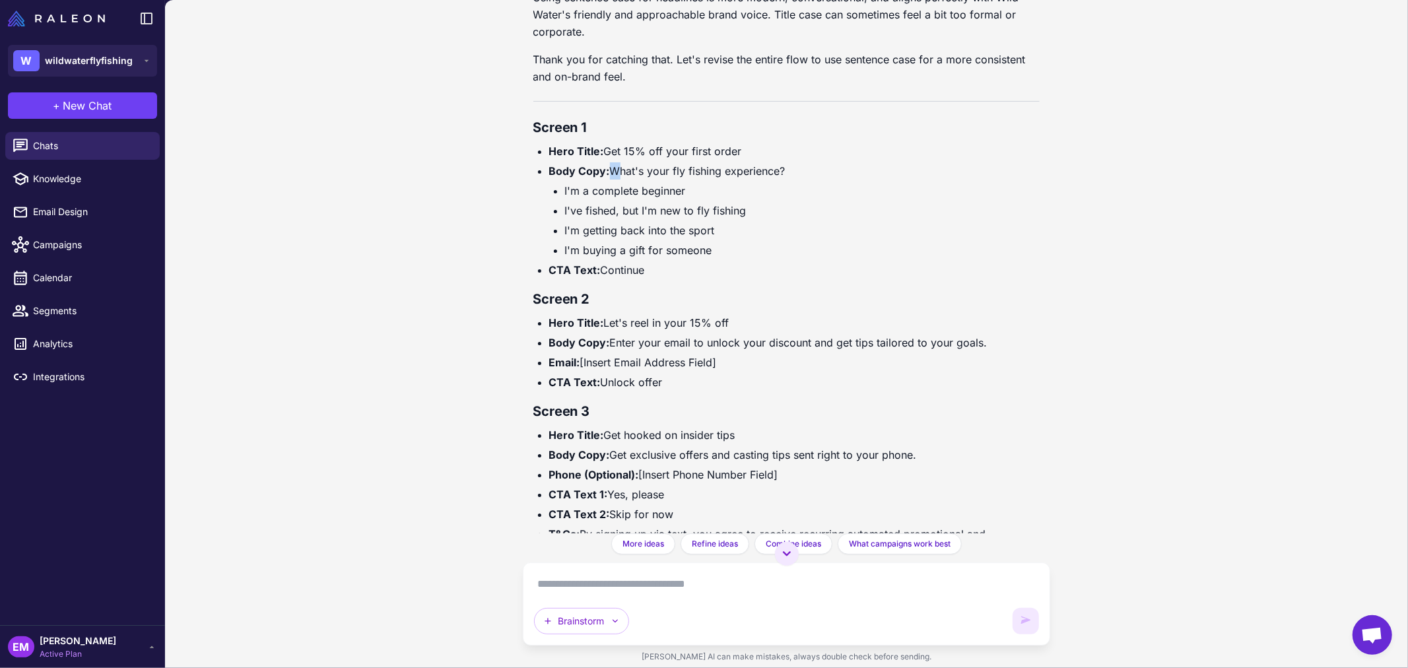
click at [612, 172] on li "Body Copy: What's your fly fishing experience? I'm a complete beginner I've fis…" at bounding box center [794, 210] width 491 height 96
drag, startPoint x: 612, startPoint y: 169, endPoint x: 783, endPoint y: 168, distance: 170.9
click at [783, 168] on li "Body Copy: What's your fly fishing experience? I'm a complete beginner I've fis…" at bounding box center [794, 210] width 491 height 96
copy li "What's your fly fishing experience?"
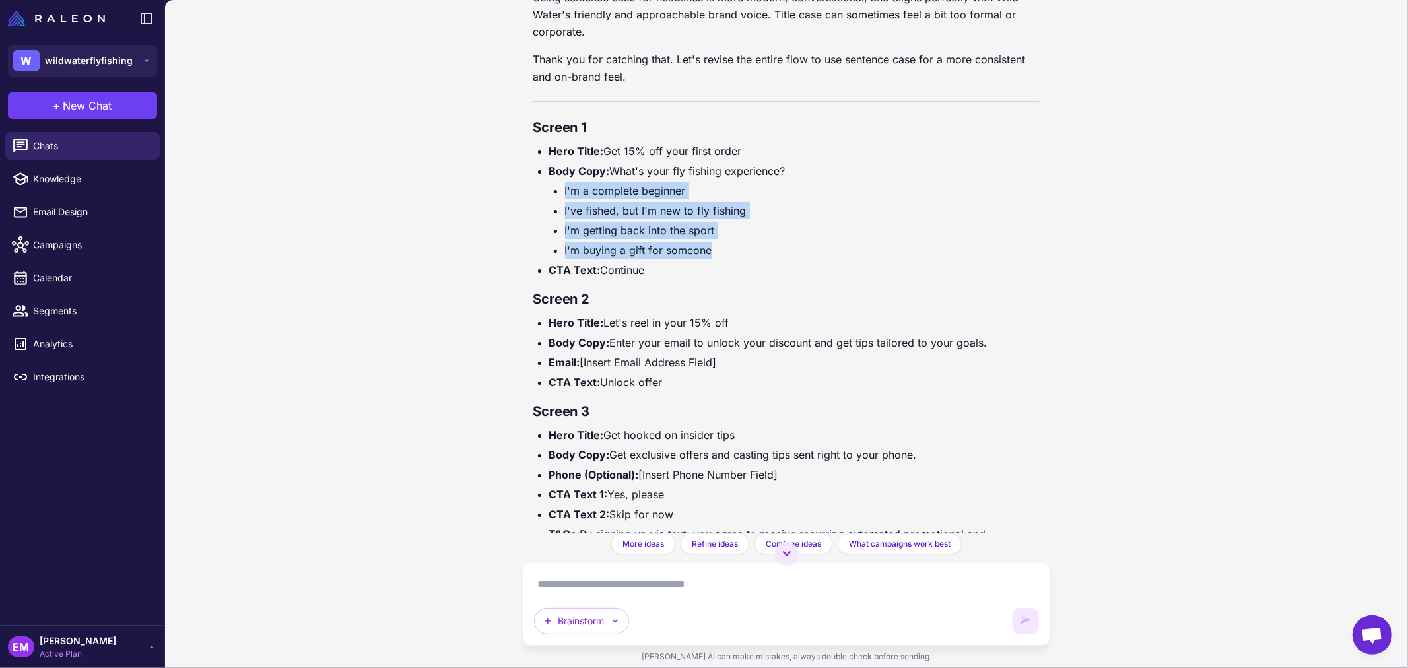
drag, startPoint x: 714, startPoint y: 255, endPoint x: 546, endPoint y: 189, distance: 180.7
click at [546, 189] on ul "Hero Title: Get 15% off your first order Body Copy: What's your fly fishing exp…" at bounding box center [786, 211] width 507 height 136
copy ul "I'm a complete beginner I've fished, but I'm new to fly fishing I'm getting bac…"
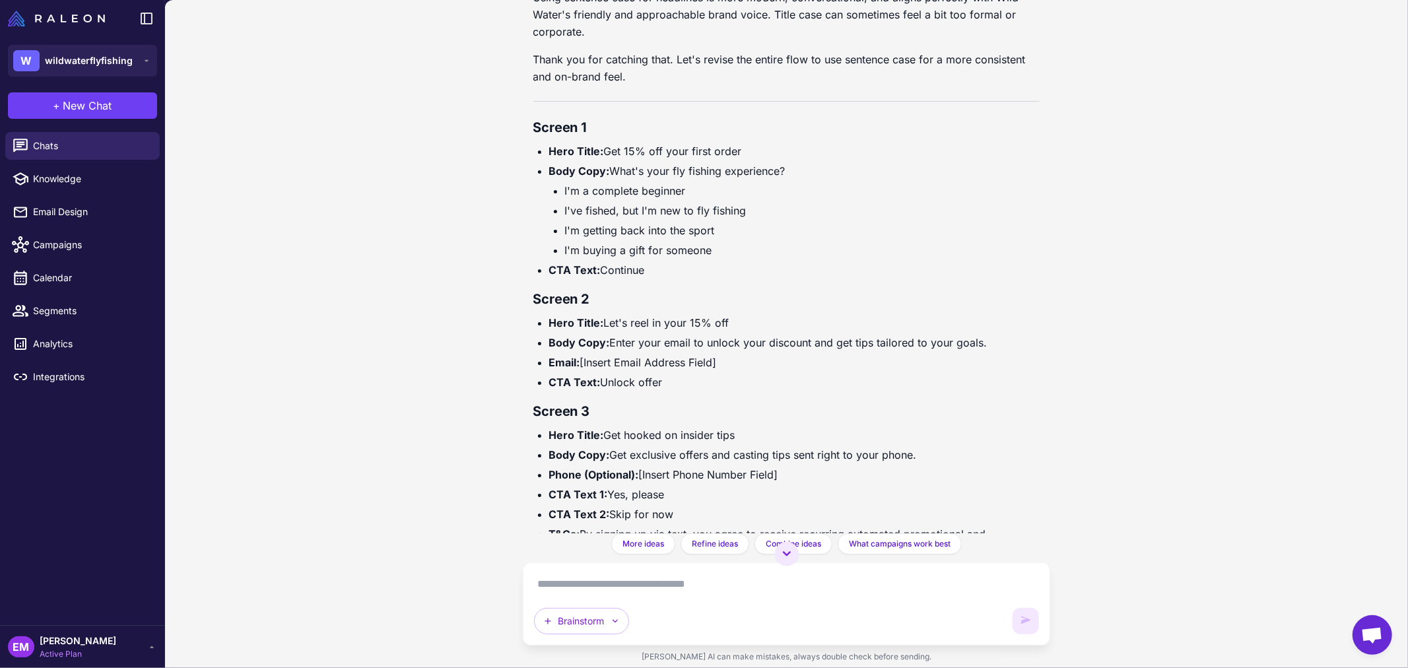
click at [610, 577] on textarea at bounding box center [786, 583] width 505 height 21
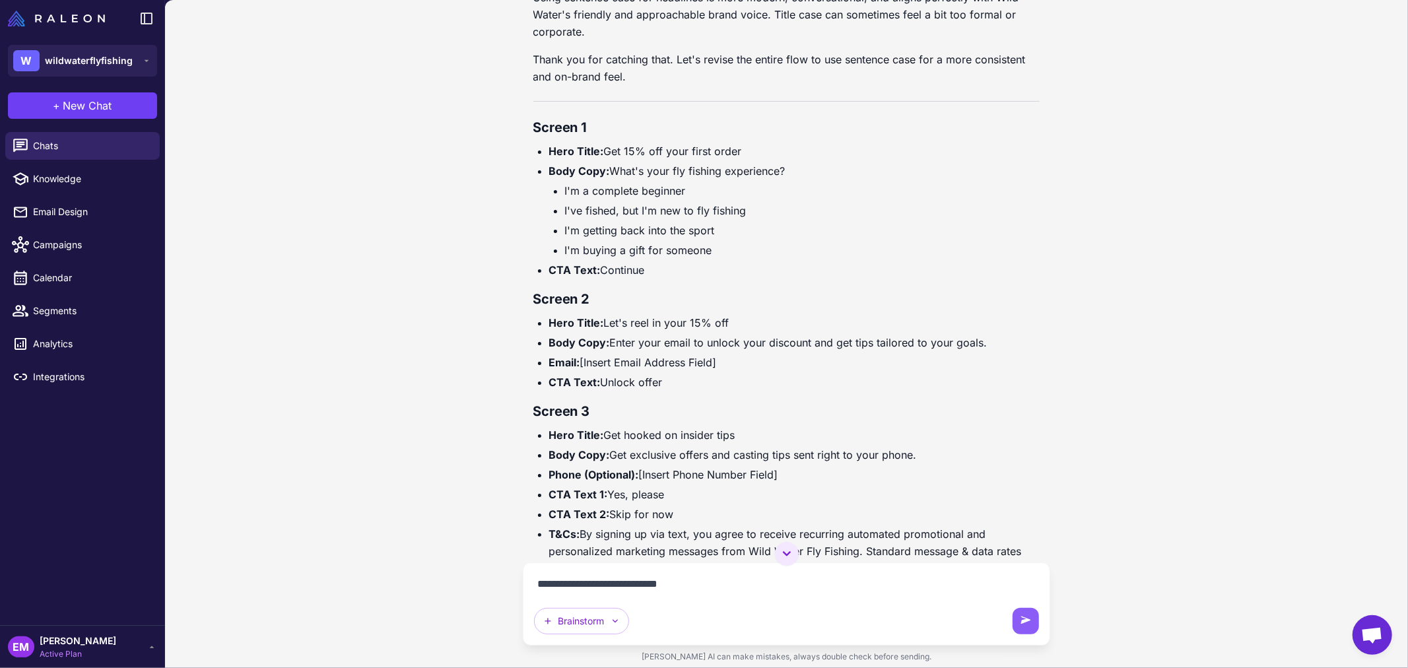
type textarea "**********"
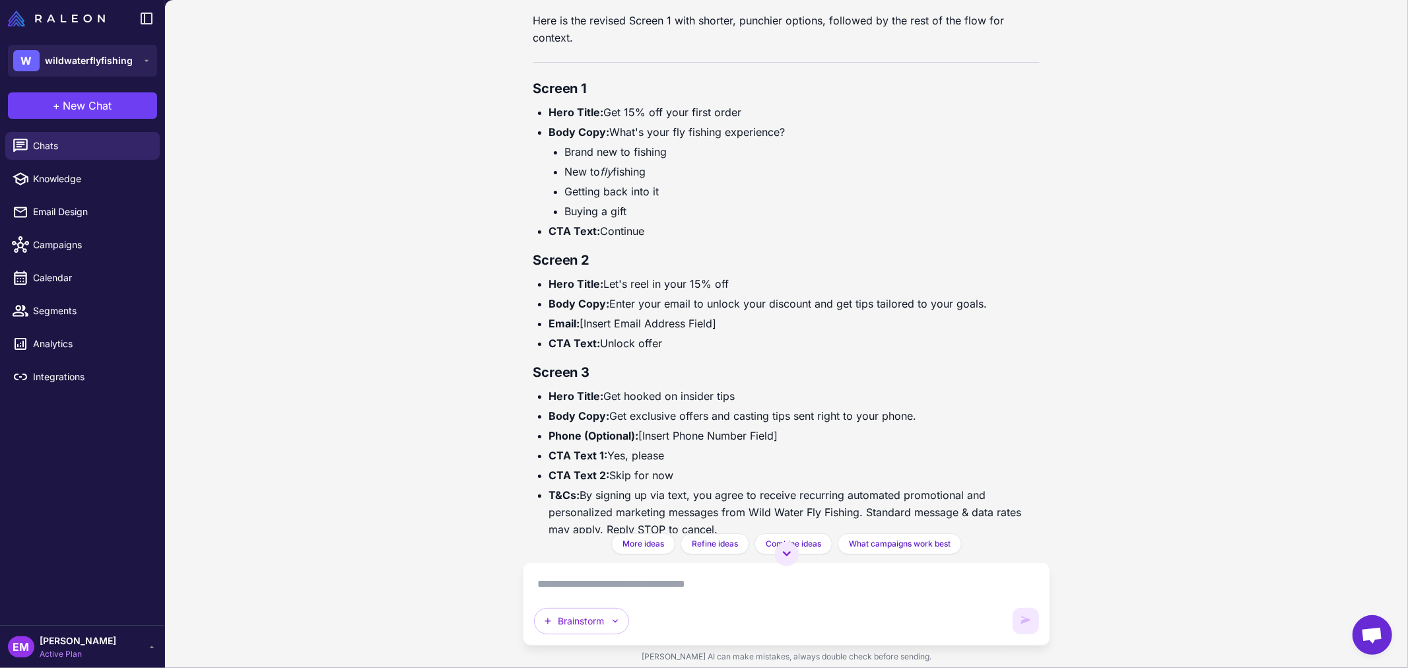
scroll to position [5610, 0]
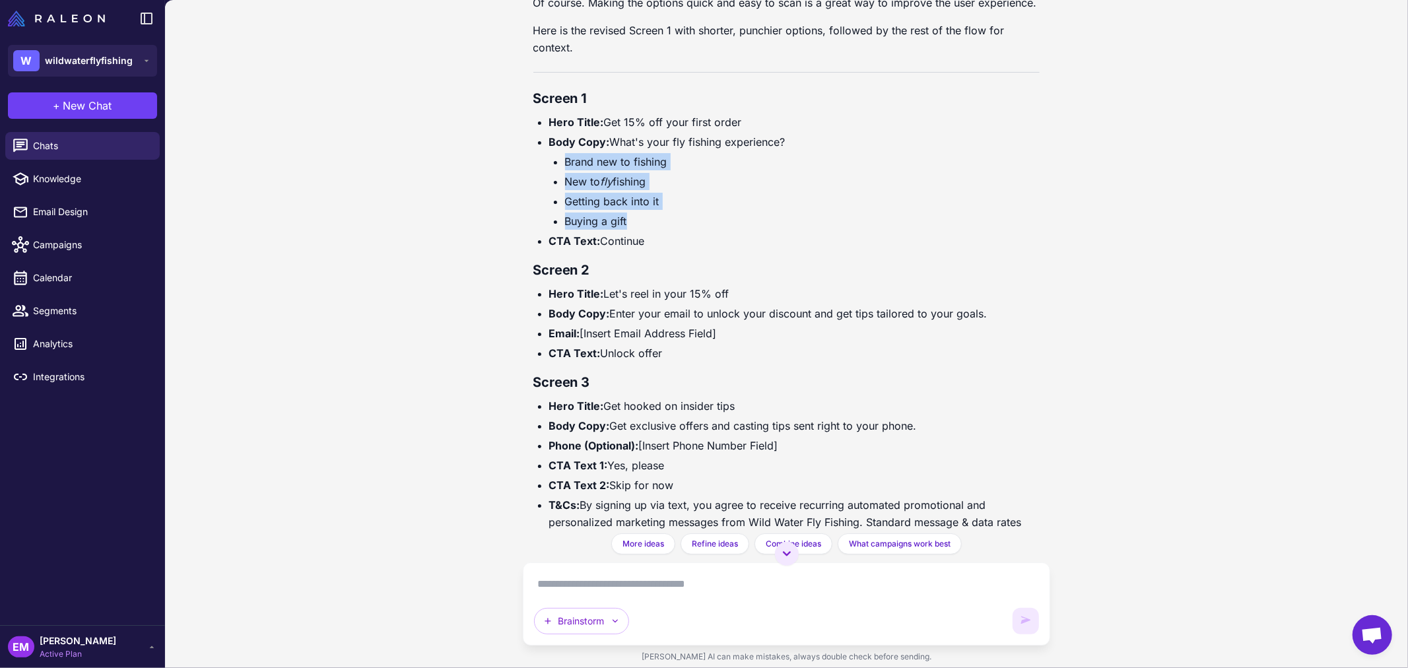
drag, startPoint x: 643, startPoint y: 216, endPoint x: 566, endPoint y: 169, distance: 90.1
click at [566, 169] on ul "Brand new to fishing New to fly fishing Getting back into it Buying a gift" at bounding box center [794, 191] width 491 height 77
copy ul "Brand new to fishing New to fly fishing Getting back into it Buying a gift"
drag, startPoint x: 738, startPoint y: 295, endPoint x: 606, endPoint y: 300, distance: 132.1
click at [606, 300] on li "Hero Title: Let's reel in your 15% off" at bounding box center [794, 293] width 491 height 17
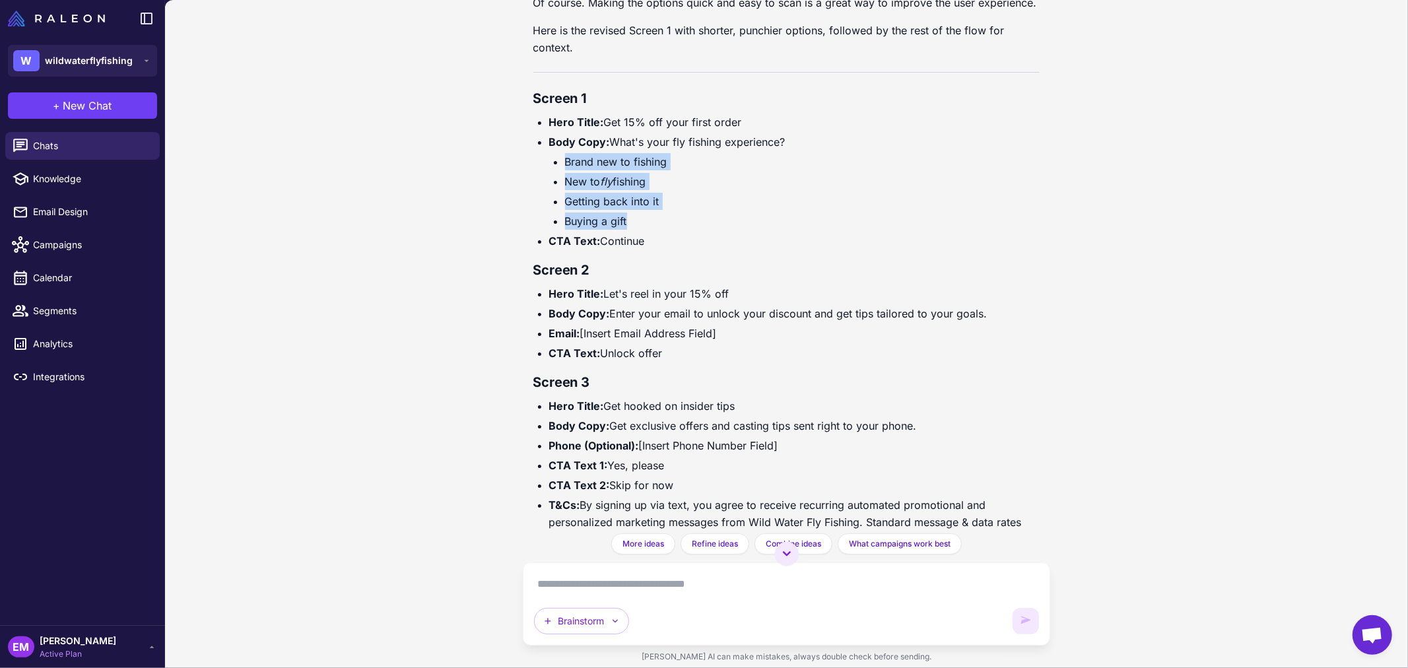
copy li "Let's reel in your 15% off"
drag, startPoint x: 612, startPoint y: 314, endPoint x: 985, endPoint y: 310, distance: 372.2
click at [985, 310] on li "Body Copy: Enter your email to unlock your discount and get tips tailored to yo…" at bounding box center [794, 313] width 491 height 17
copy li "Enter your email to unlock your discount and get tips tailored to your goals."
drag, startPoint x: 656, startPoint y: 354, endPoint x: 602, endPoint y: 354, distance: 53.5
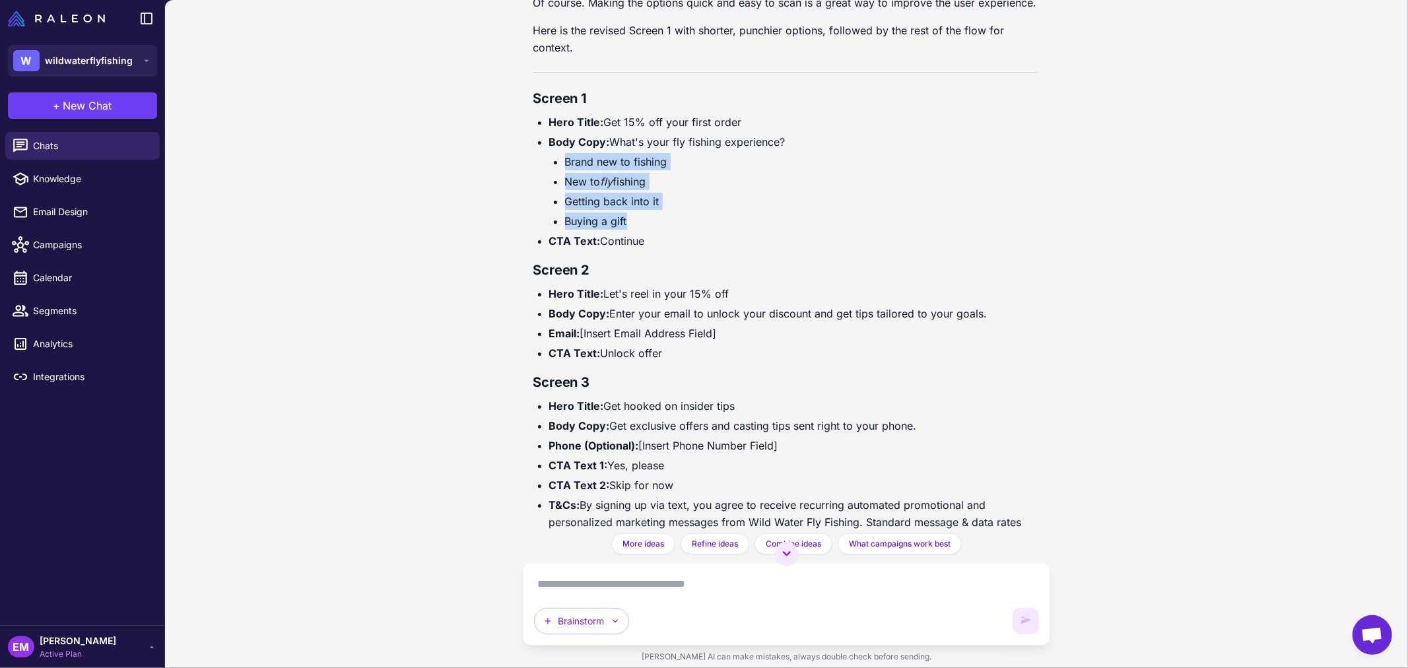
click at [602, 354] on li "CTA Text: Unlock offer" at bounding box center [794, 352] width 491 height 17
copy li "Unlock offer"
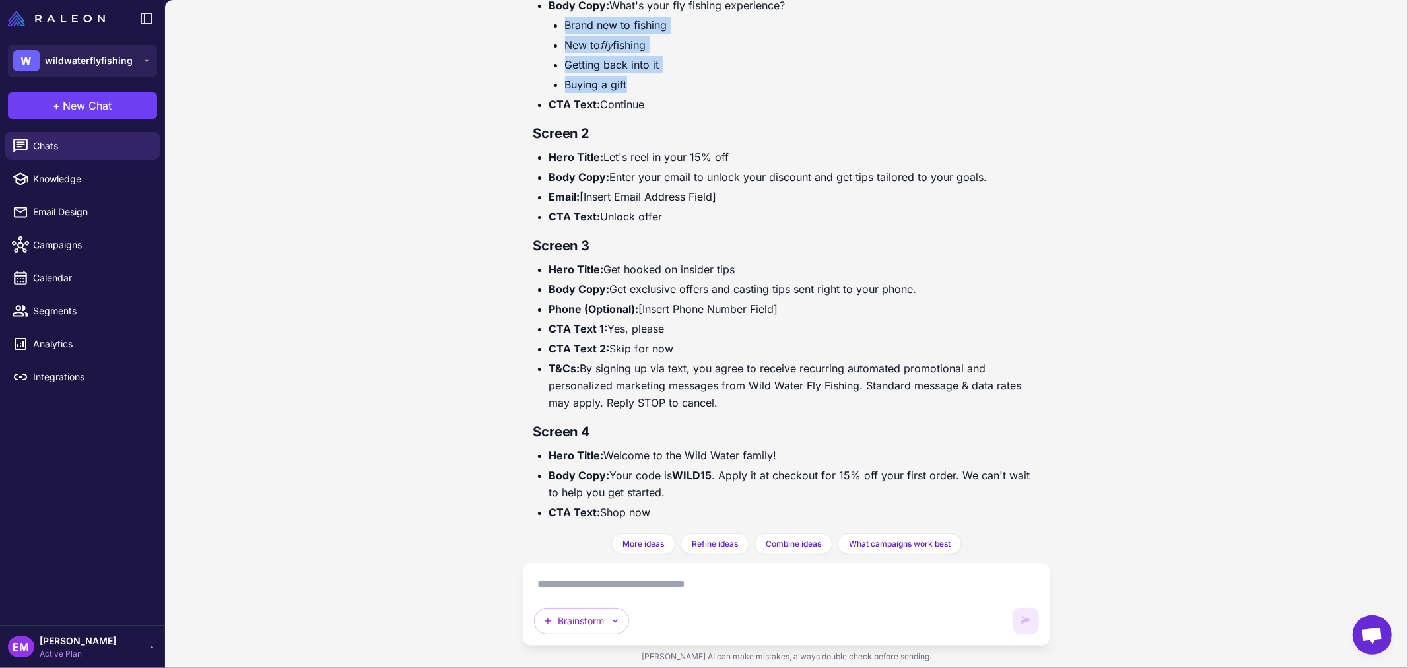
scroll to position [5756, 0]
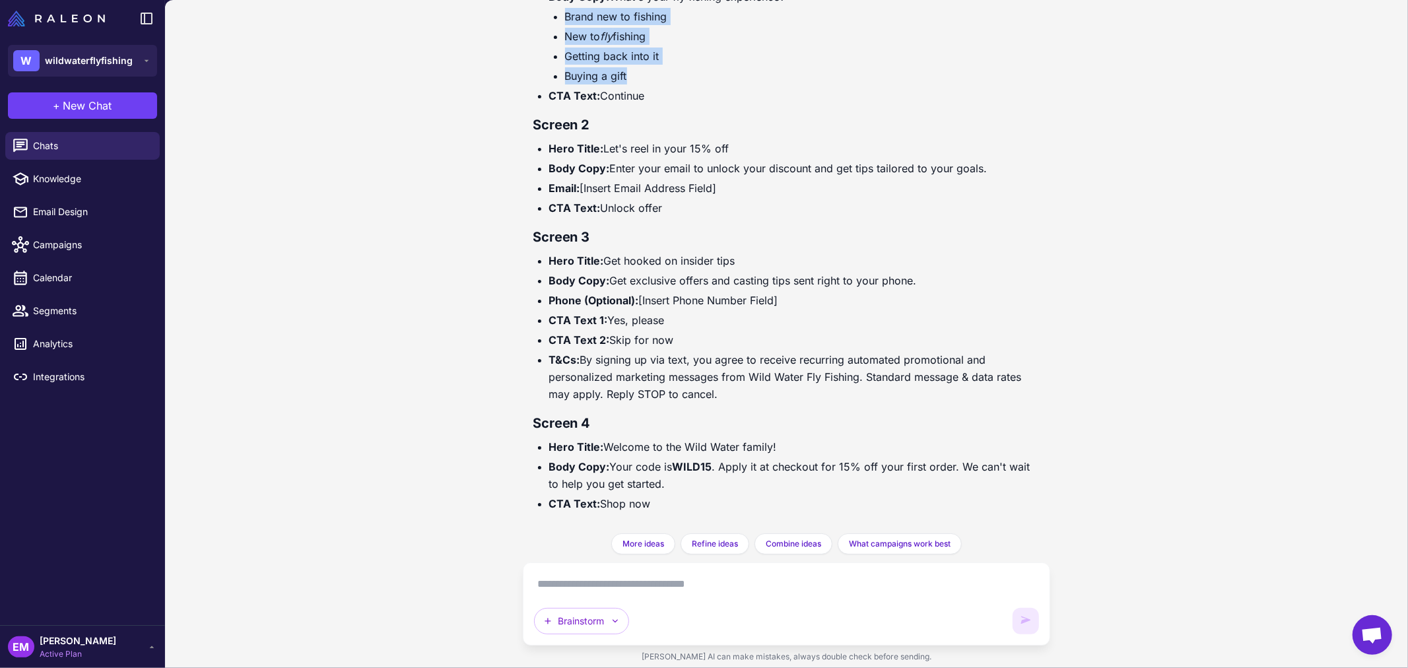
drag, startPoint x: 607, startPoint y: 255, endPoint x: 764, endPoint y: 251, distance: 157.1
click at [764, 252] on li "Hero Title: Get hooked on insider tips" at bounding box center [794, 260] width 491 height 17
copy li "Get hooked on insider tips"
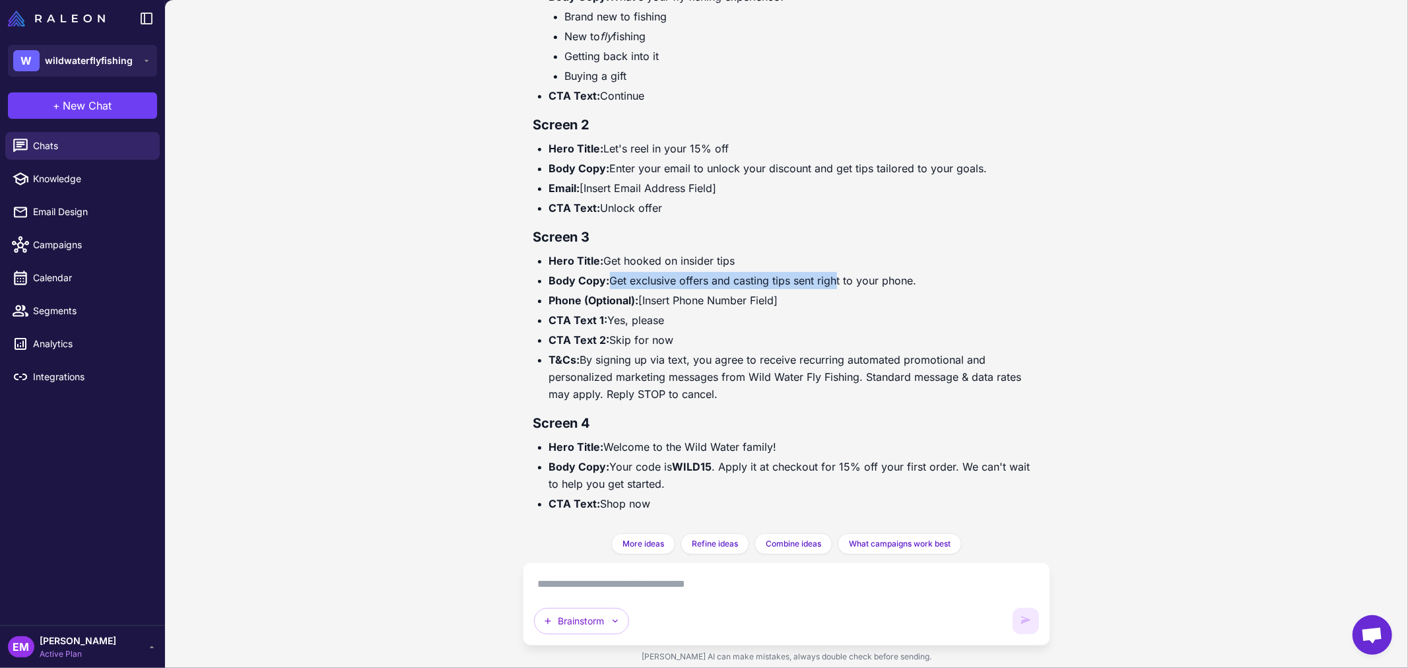
drag, startPoint x: 609, startPoint y: 280, endPoint x: 828, endPoint y: 280, distance: 219.1
click at [828, 280] on li "Body Copy: Get exclusive offers and casting tips sent right to your phone." at bounding box center [794, 280] width 491 height 17
drag, startPoint x: 612, startPoint y: 278, endPoint x: 921, endPoint y: 273, distance: 308.9
click at [921, 273] on li "Body Copy: Get exclusive offers and casting tips sent right to your phone." at bounding box center [794, 280] width 491 height 17
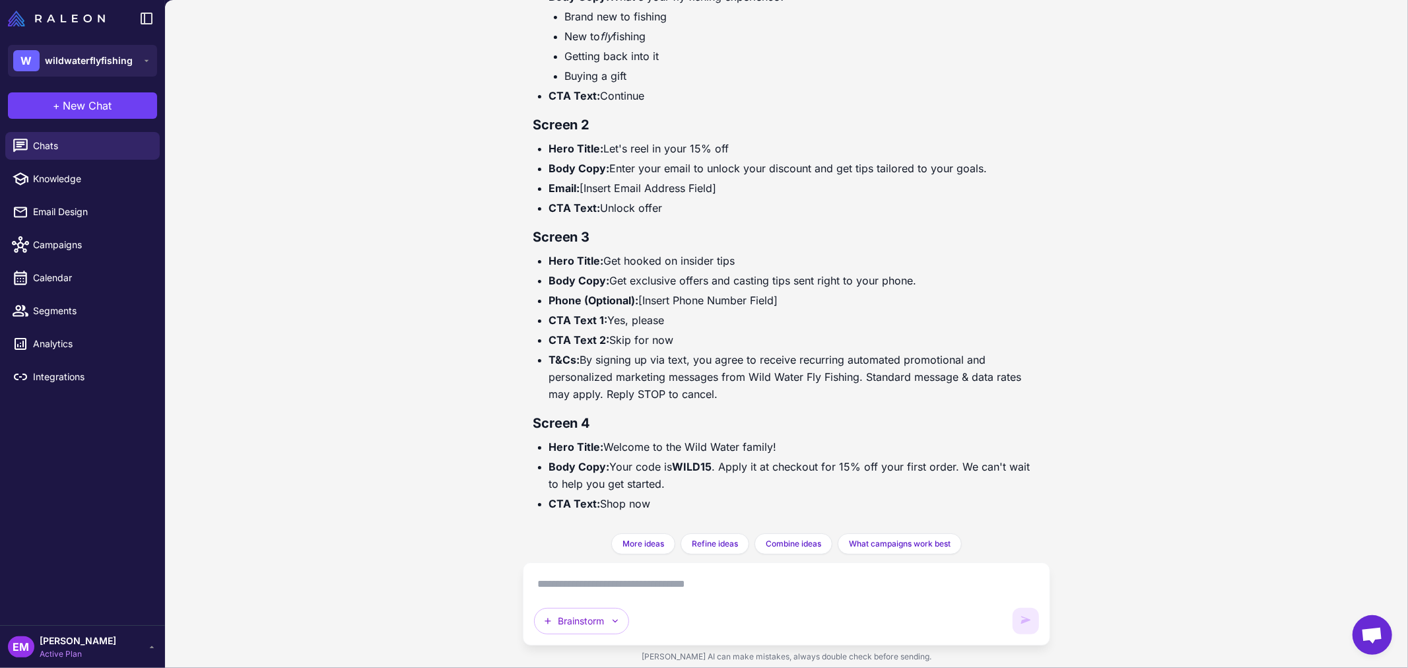
drag, startPoint x: 610, startPoint y: 320, endPoint x: 671, endPoint y: 315, distance: 60.9
click at [671, 315] on li "CTA Text 1: Yes, please" at bounding box center [794, 319] width 491 height 17
drag, startPoint x: 607, startPoint y: 445, endPoint x: 850, endPoint y: 449, distance: 242.9
click at [850, 449] on li "Hero Title: Welcome to the Wild Water family!" at bounding box center [794, 446] width 491 height 17
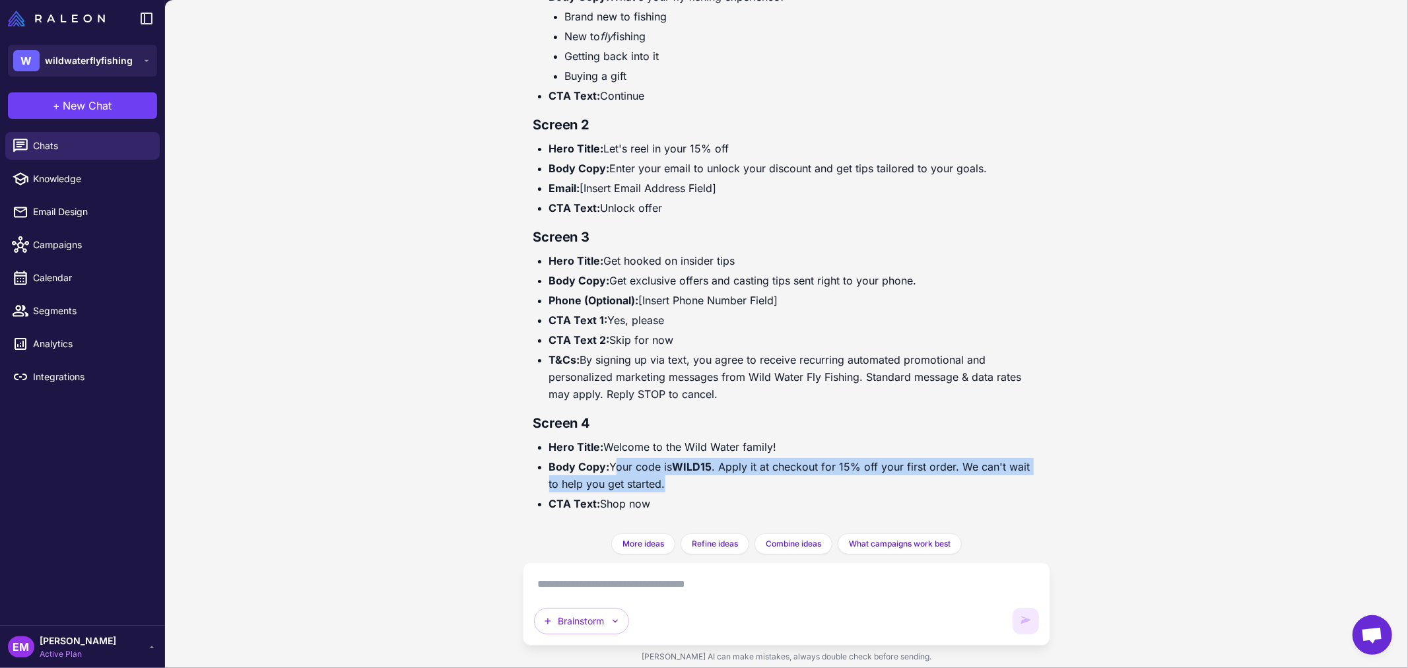
drag, startPoint x: 611, startPoint y: 467, endPoint x: 673, endPoint y: 484, distance: 64.5
click at [673, 484] on li "Body Copy: Your code is WILD15 . Apply it at checkout for 15% off your first or…" at bounding box center [794, 475] width 491 height 34
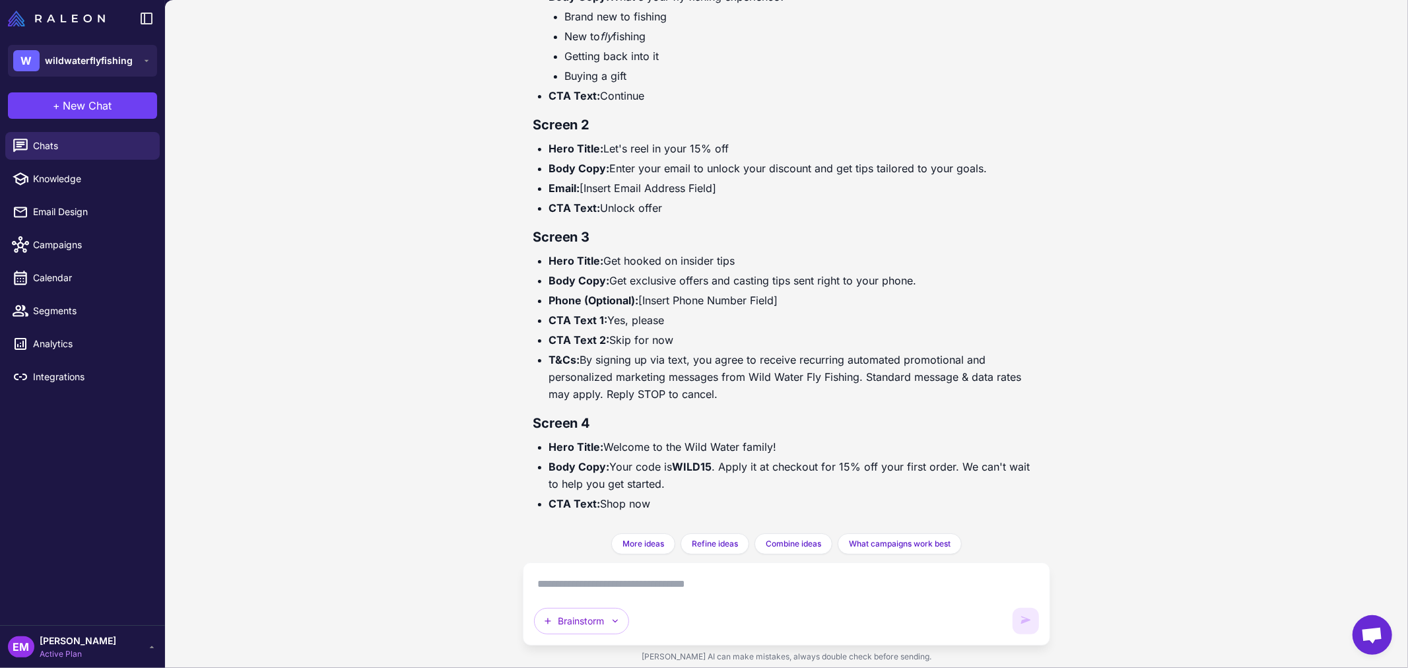
click at [616, 590] on textarea at bounding box center [786, 583] width 505 height 21
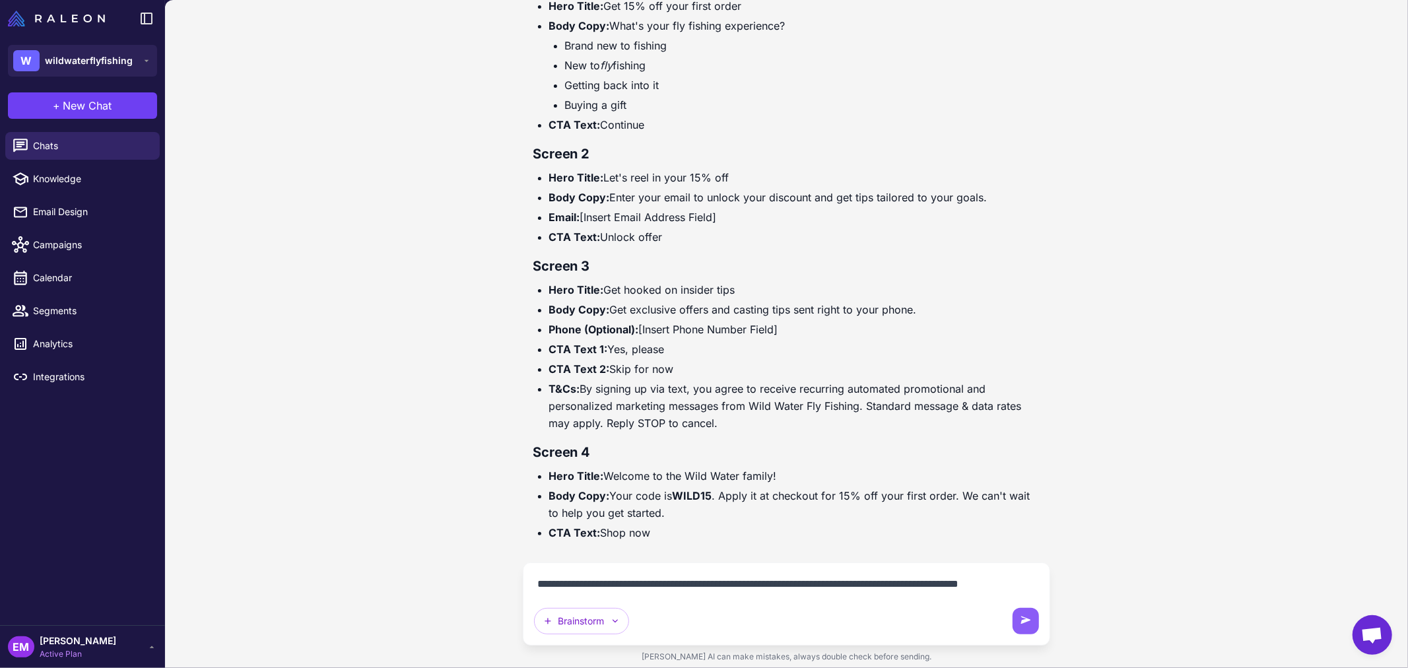
scroll to position [5743, 0]
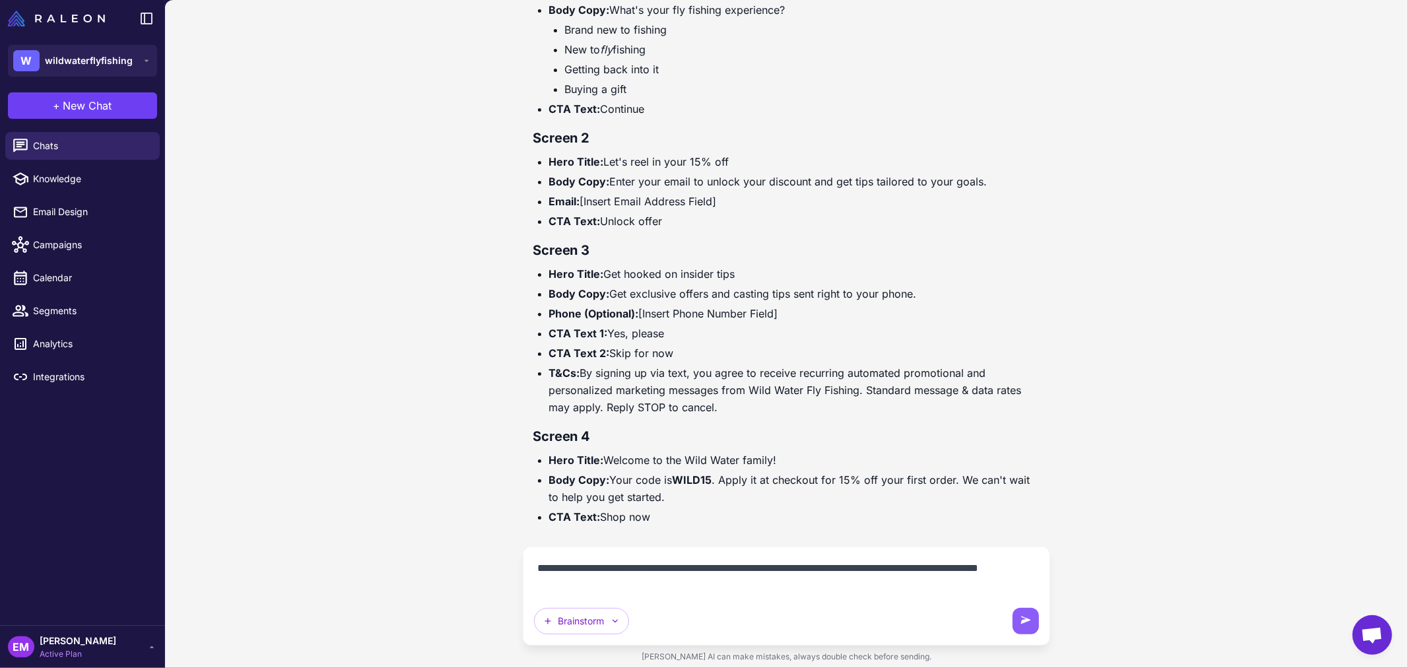
type textarea "**********"
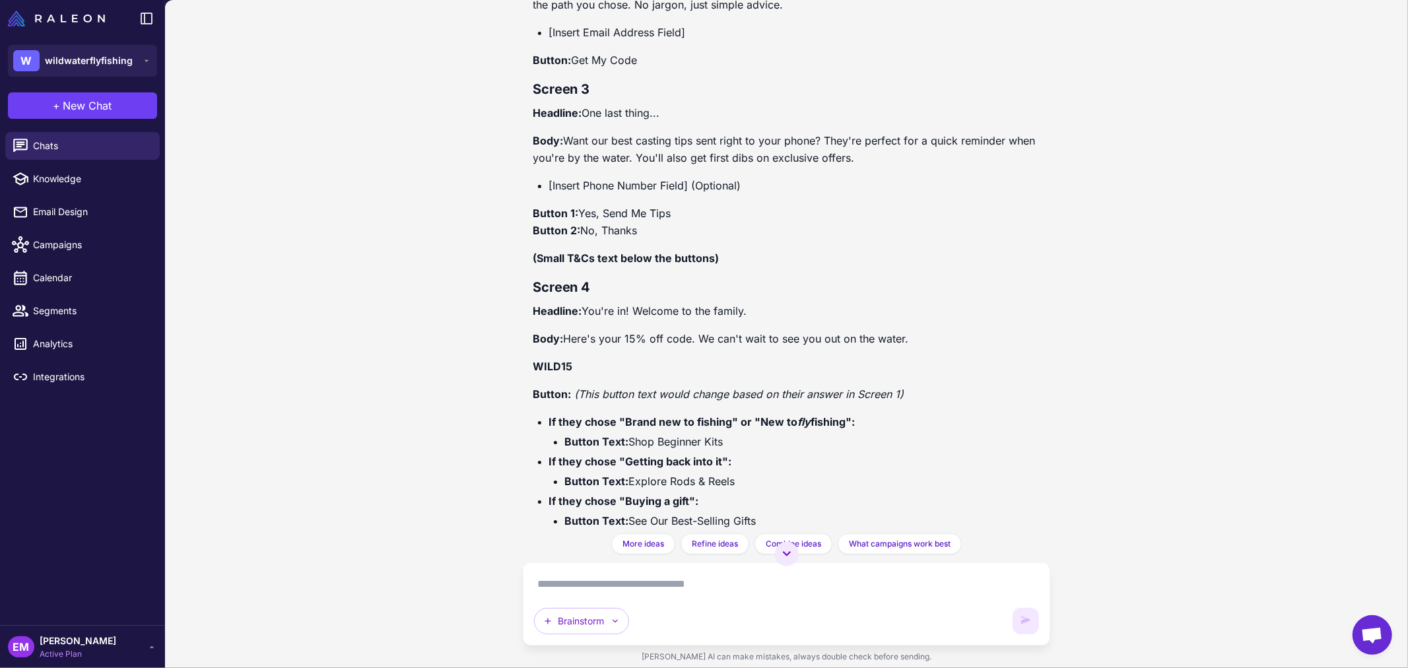
scroll to position [6814, 0]
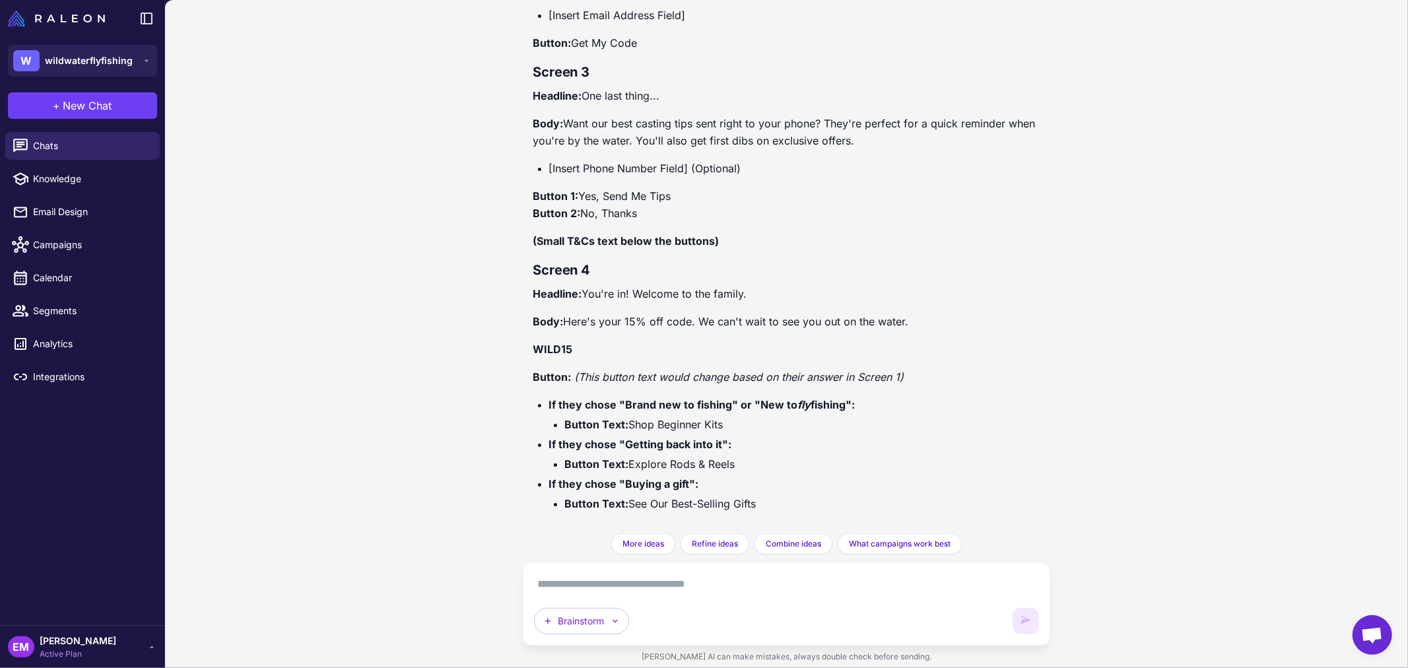
click at [648, 576] on textarea at bounding box center [786, 583] width 505 height 21
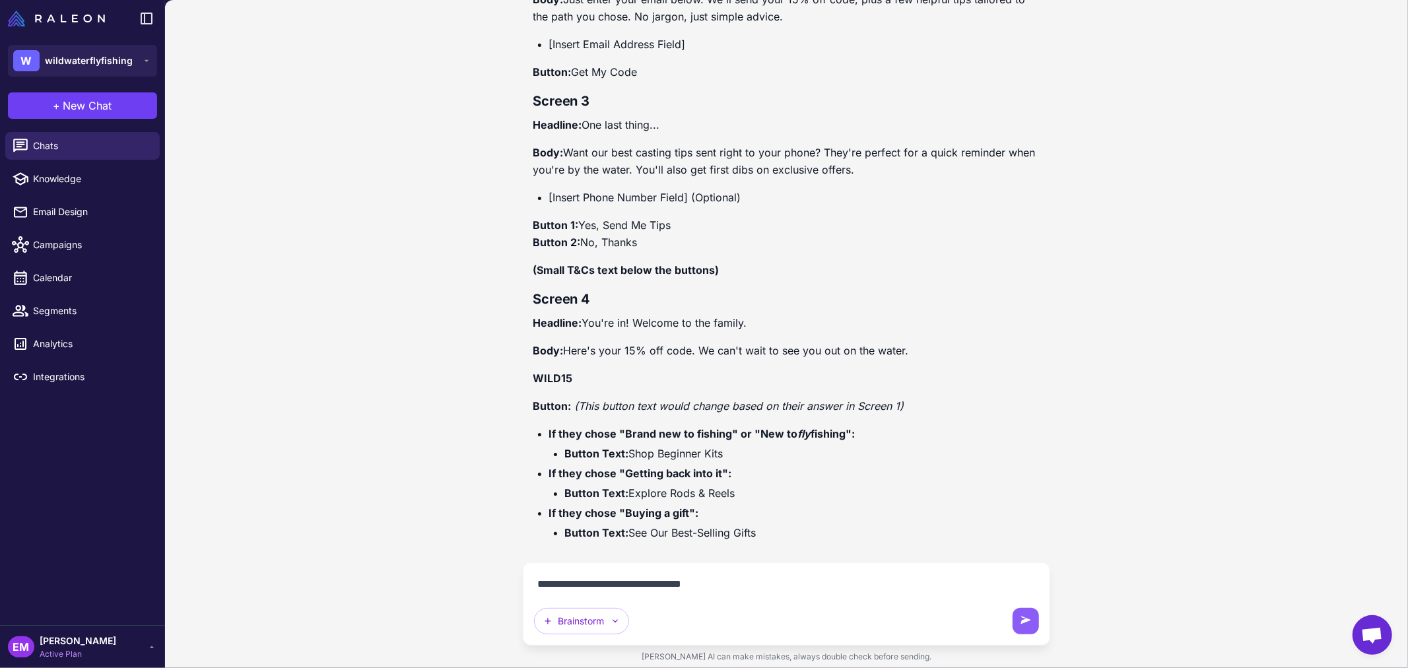
type textarea "**********"
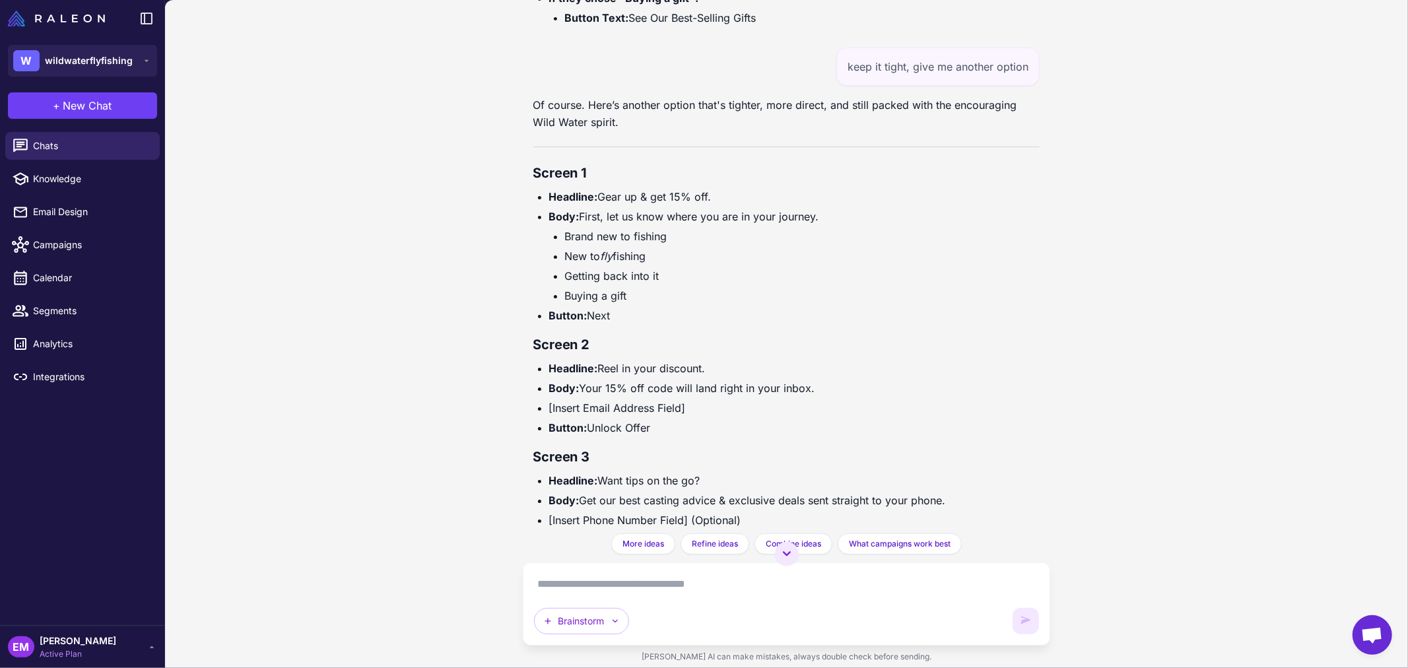
scroll to position [7381, 0]
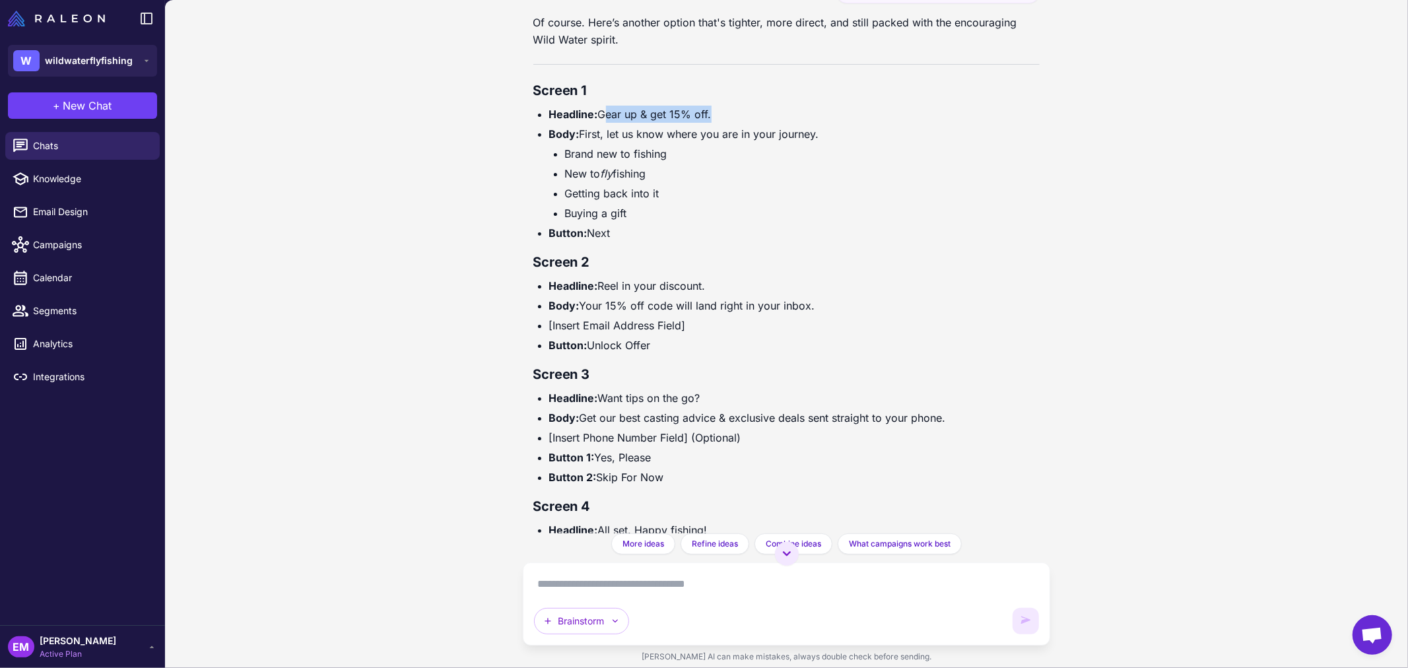
drag, startPoint x: 602, startPoint y: 112, endPoint x: 707, endPoint y: 117, distance: 105.7
click at [707, 117] on li "Headline: Gear up & get 15% off." at bounding box center [794, 114] width 491 height 17
drag, startPoint x: 582, startPoint y: 133, endPoint x: 816, endPoint y: 139, distance: 234.3
click at [816, 139] on li "Body: First, let us know where you are in your journey. Brand new to fishing Ne…" at bounding box center [794, 173] width 491 height 96
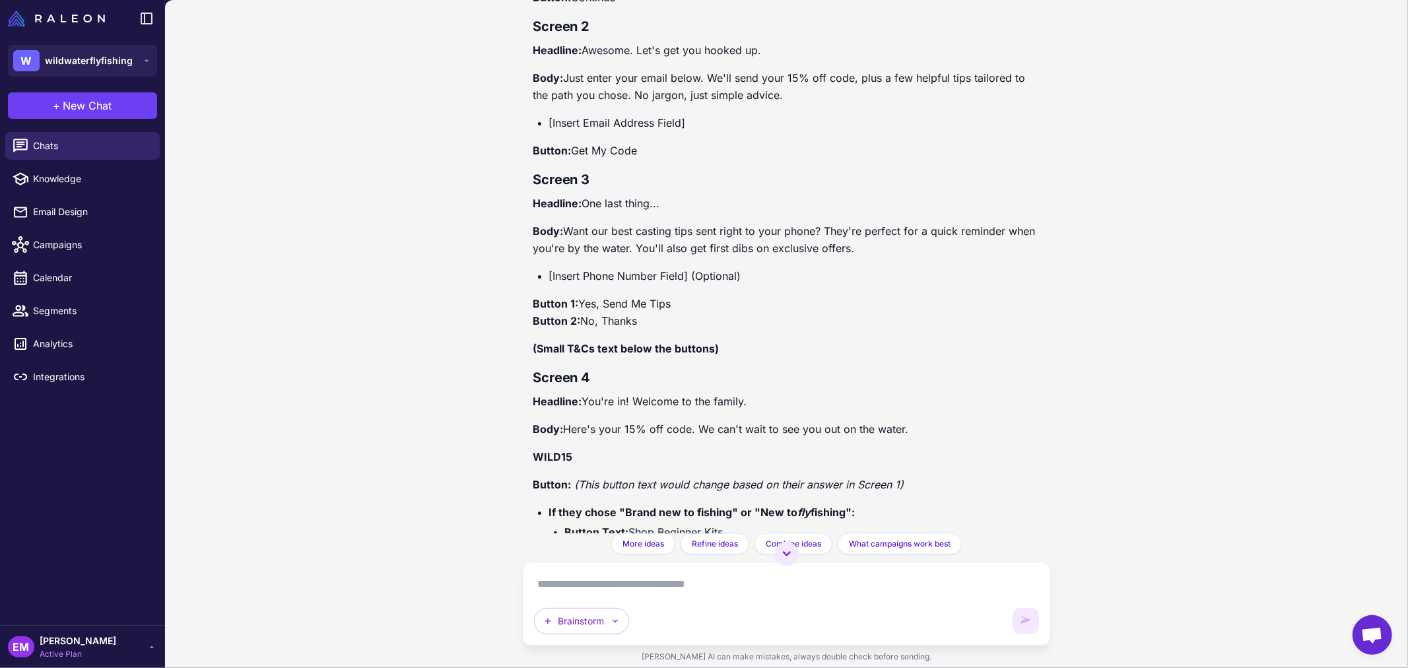
scroll to position [6501, 0]
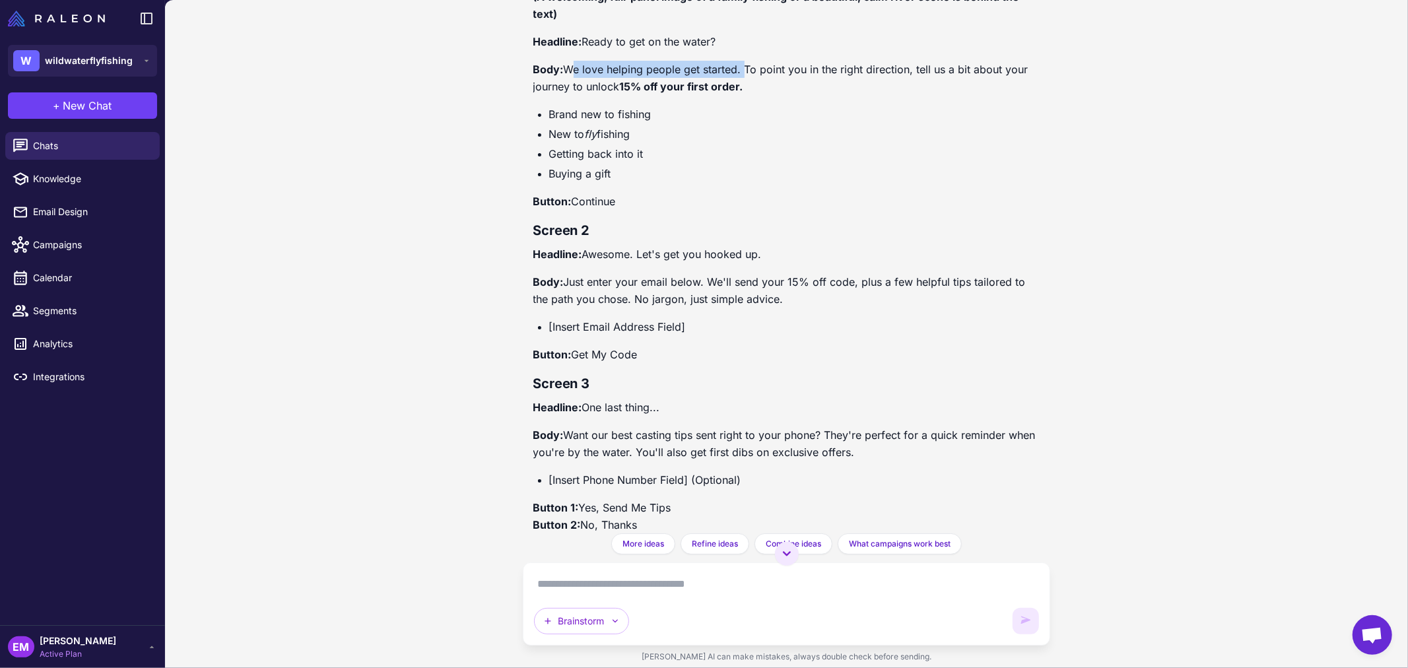
drag, startPoint x: 566, startPoint y: 69, endPoint x: 741, endPoint y: 71, distance: 174.9
click at [741, 71] on p "Body: We love helping people get started. To point you in the right direction, …" at bounding box center [786, 78] width 507 height 34
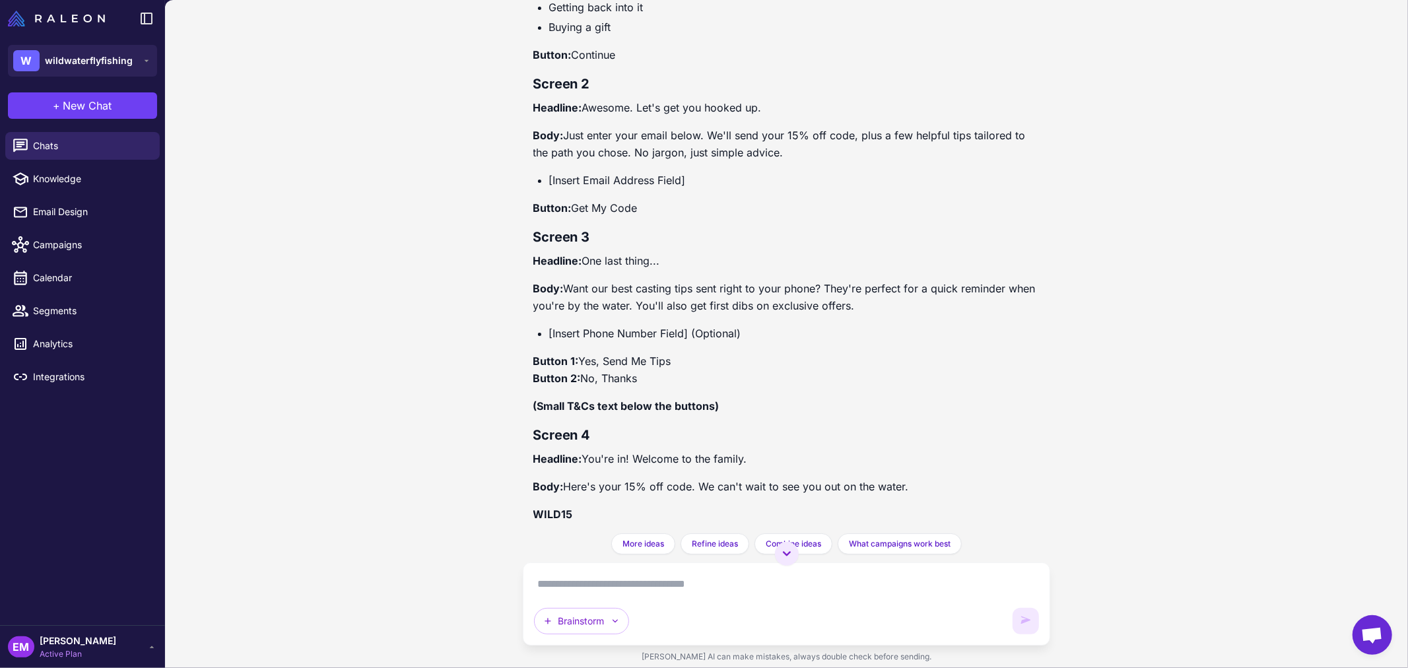
scroll to position [6867, 0]
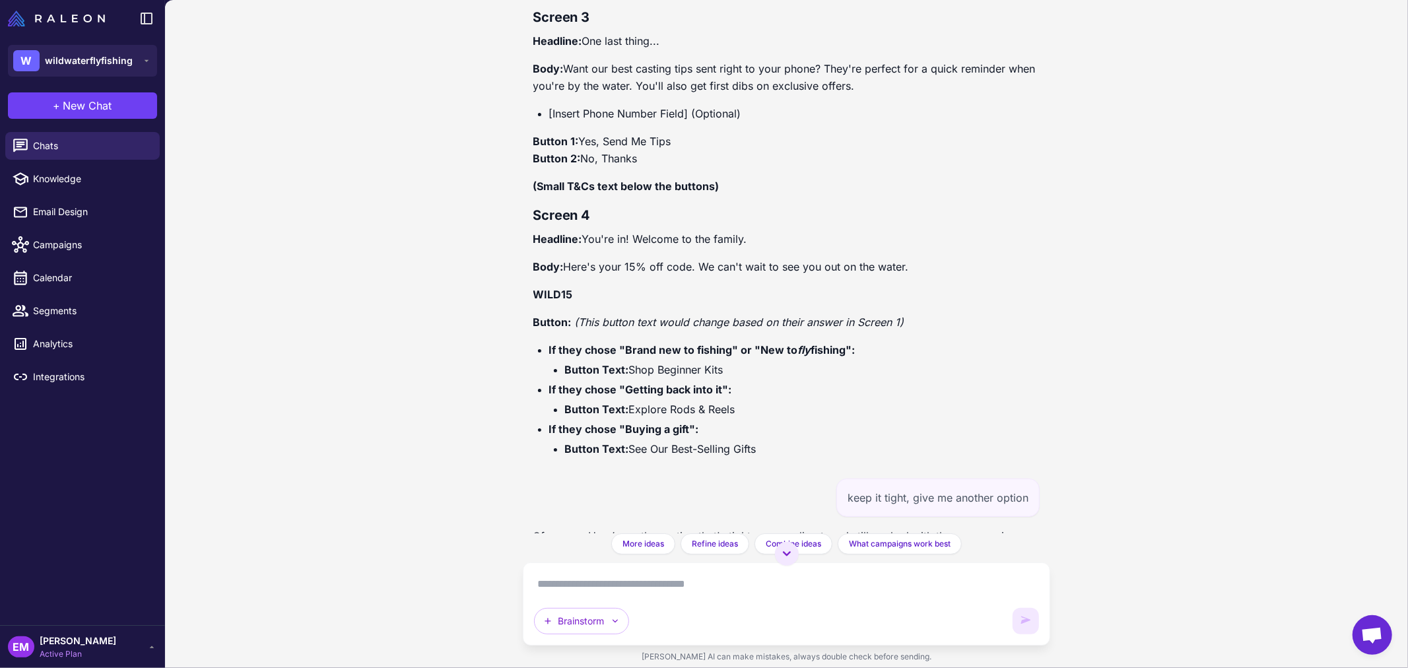
drag, startPoint x: 568, startPoint y: 265, endPoint x: 924, endPoint y: 253, distance: 355.9
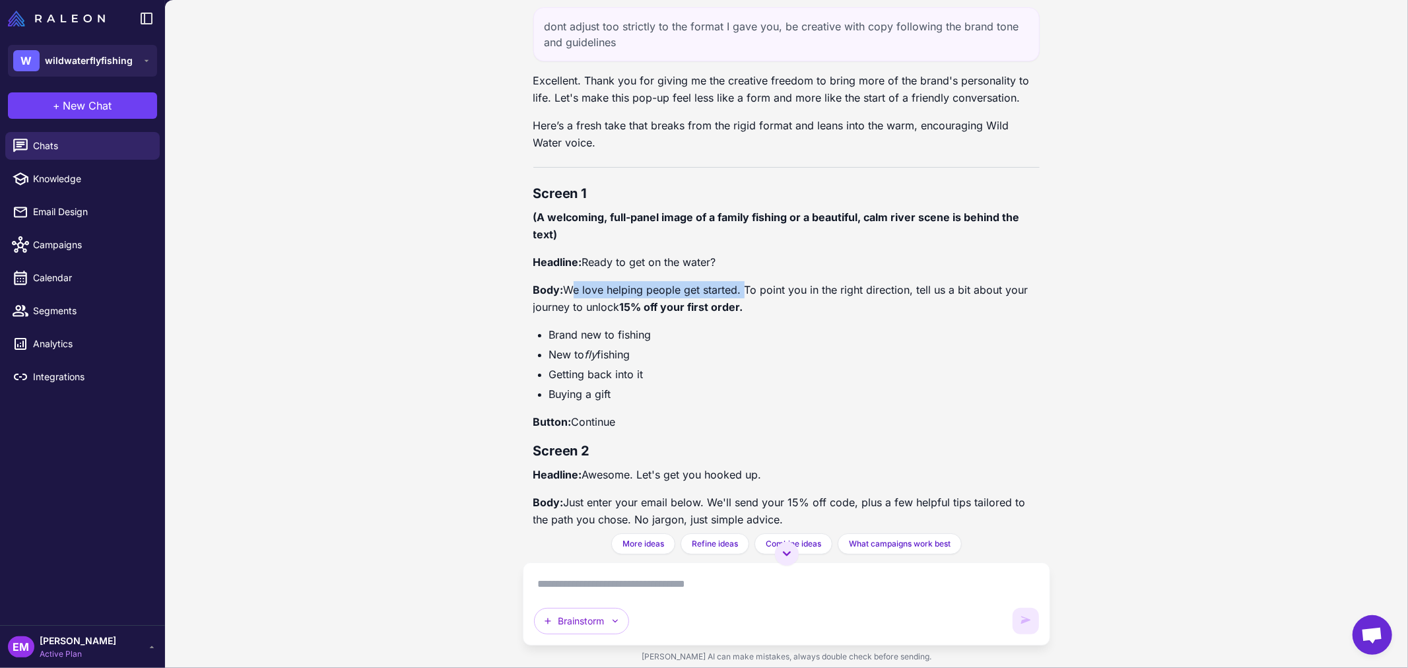
scroll to position [5988, 0]
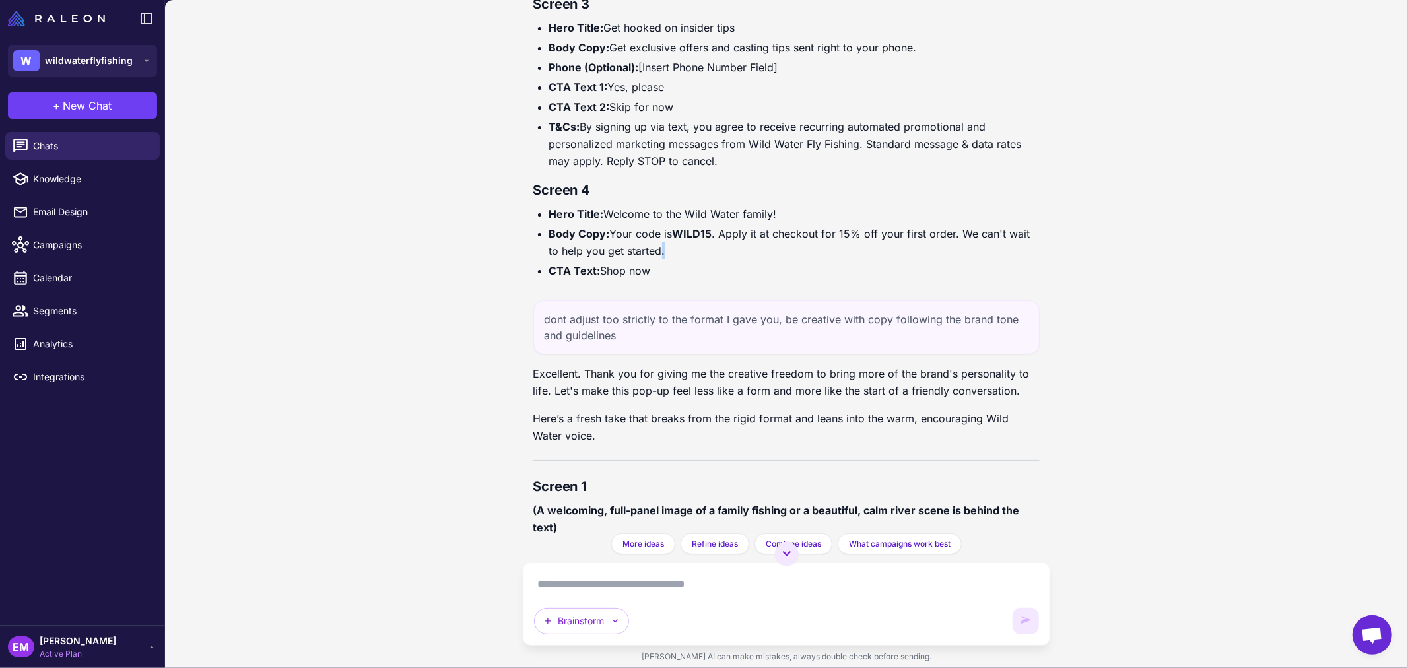
drag, startPoint x: 658, startPoint y: 251, endPoint x: 667, endPoint y: 247, distance: 9.8
click at [665, 248] on li "Body Copy: Your code is WILD15 . Apply it at checkout for 15% off your first or…" at bounding box center [794, 242] width 491 height 34
click at [667, 247] on li "Body Copy: Your code is WILD15 . Apply it at checkout for 15% off your first or…" at bounding box center [794, 242] width 491 height 34
drag, startPoint x: 666, startPoint y: 255, endPoint x: 958, endPoint y: 236, distance: 292.3
click at [958, 236] on li "Body Copy: Your code is WILD15 . Apply it at checkout for 15% off your first or…" at bounding box center [794, 242] width 491 height 34
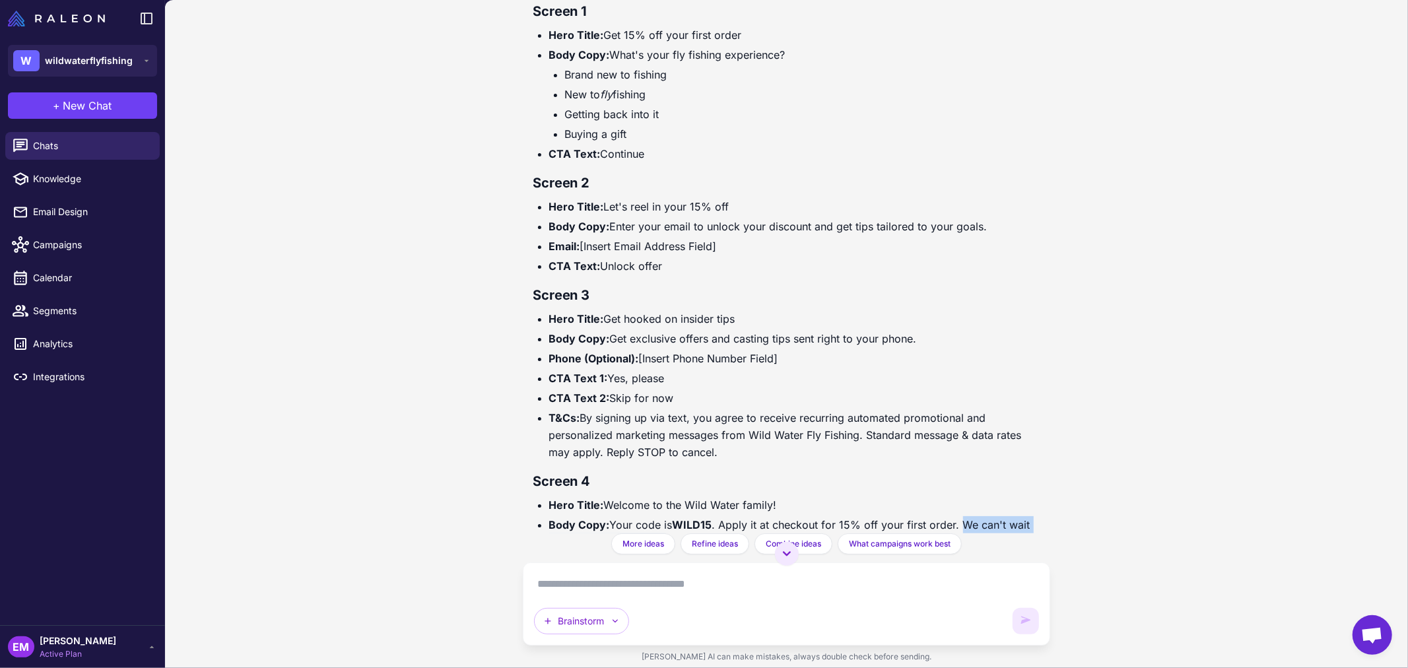
scroll to position [5695, 0]
click at [631, 160] on li "CTA Text: Continue" at bounding box center [794, 155] width 491 height 17
drag, startPoint x: 668, startPoint y: 265, endPoint x: 602, endPoint y: 271, distance: 66.3
click at [602, 271] on li "CTA Text: Unlock offer" at bounding box center [794, 267] width 491 height 17
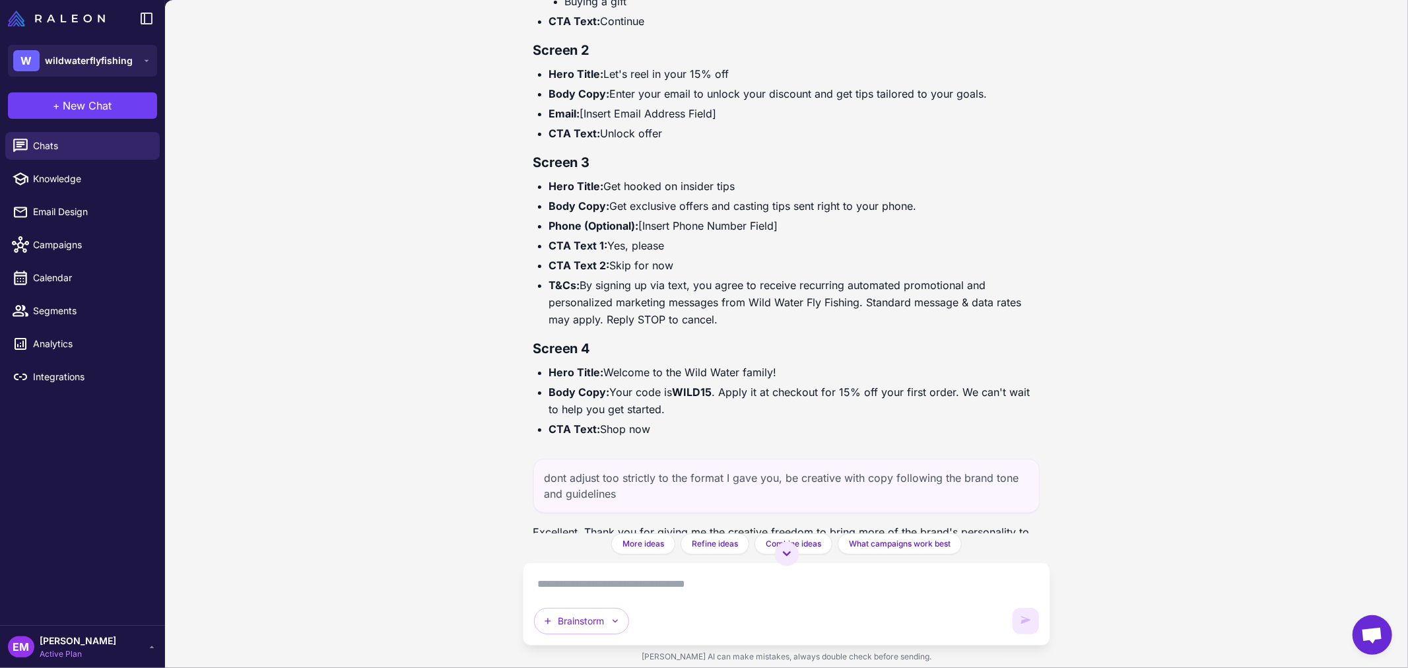
scroll to position [6134, 0]
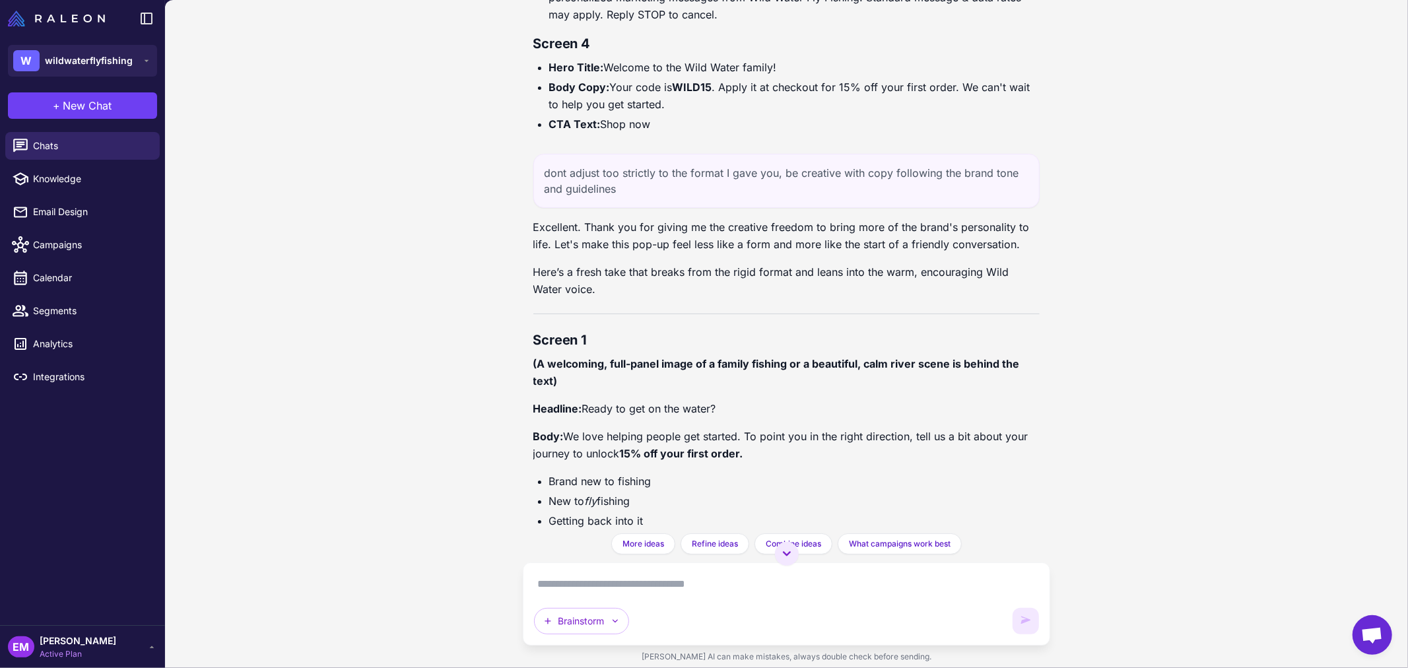
click at [607, 582] on textarea at bounding box center [786, 583] width 505 height 21
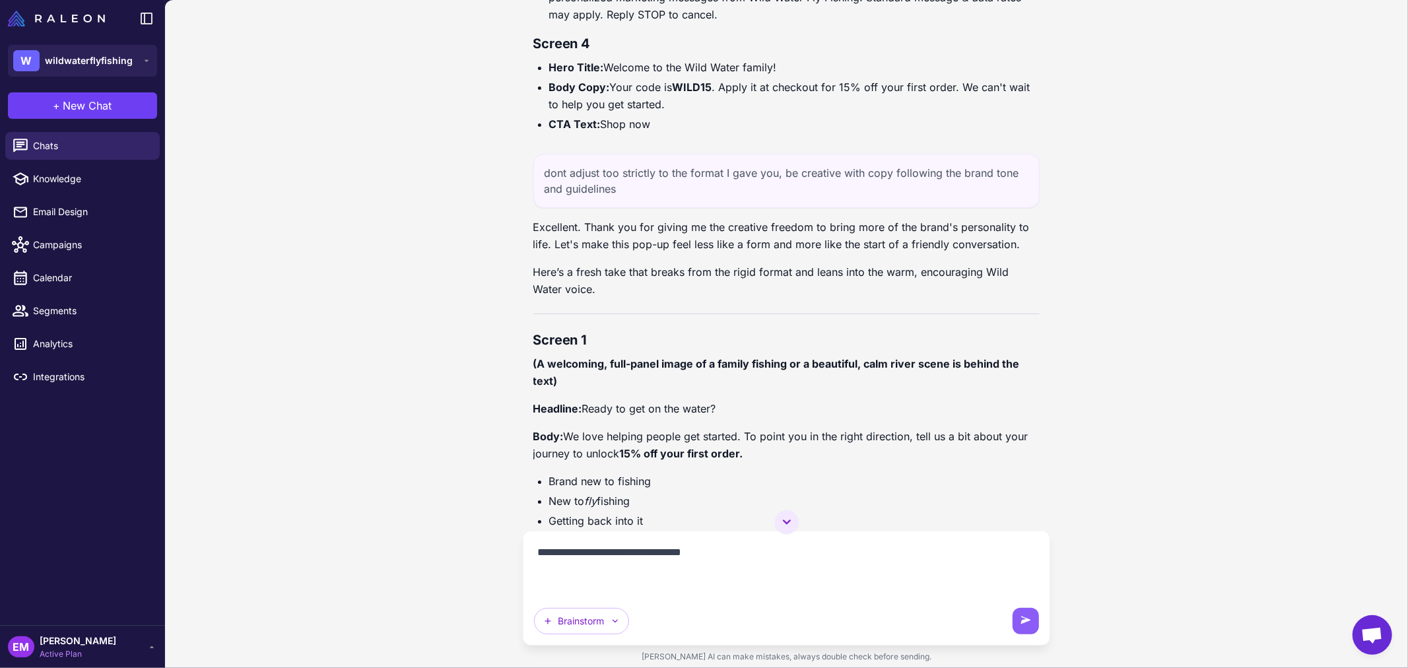
paste textarea "**********"
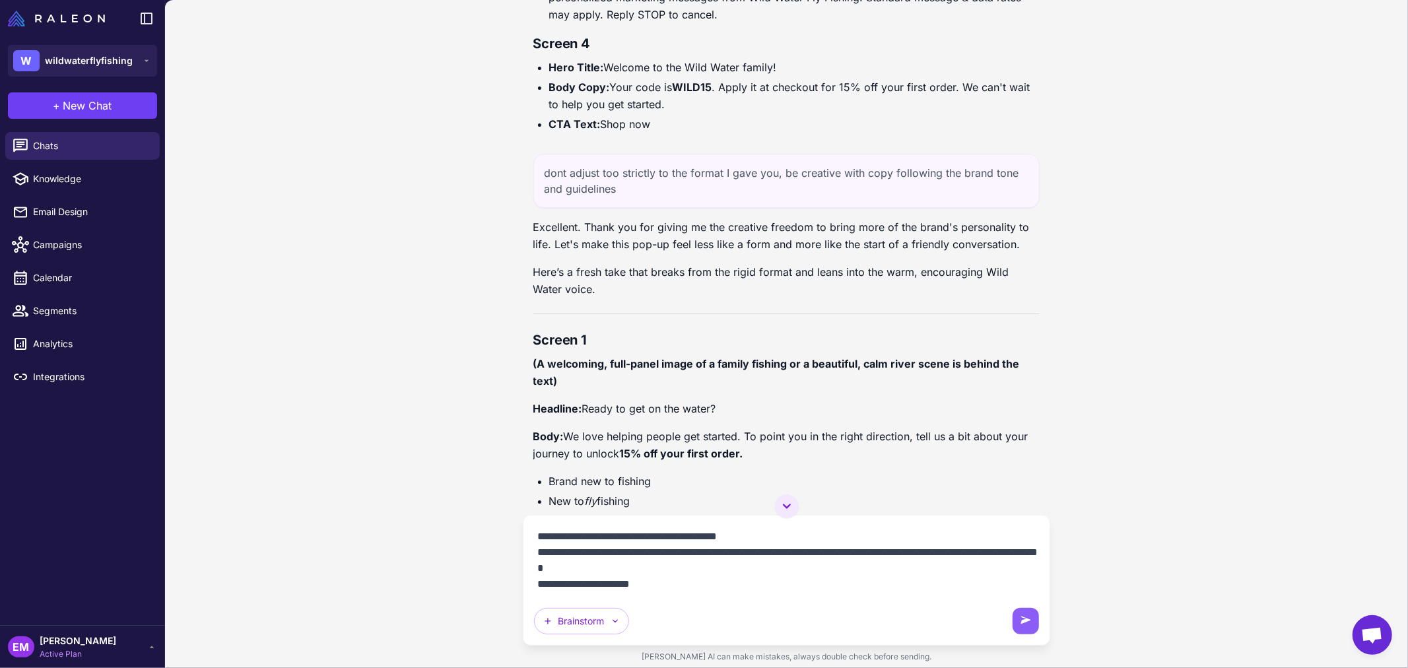
scroll to position [233, 0]
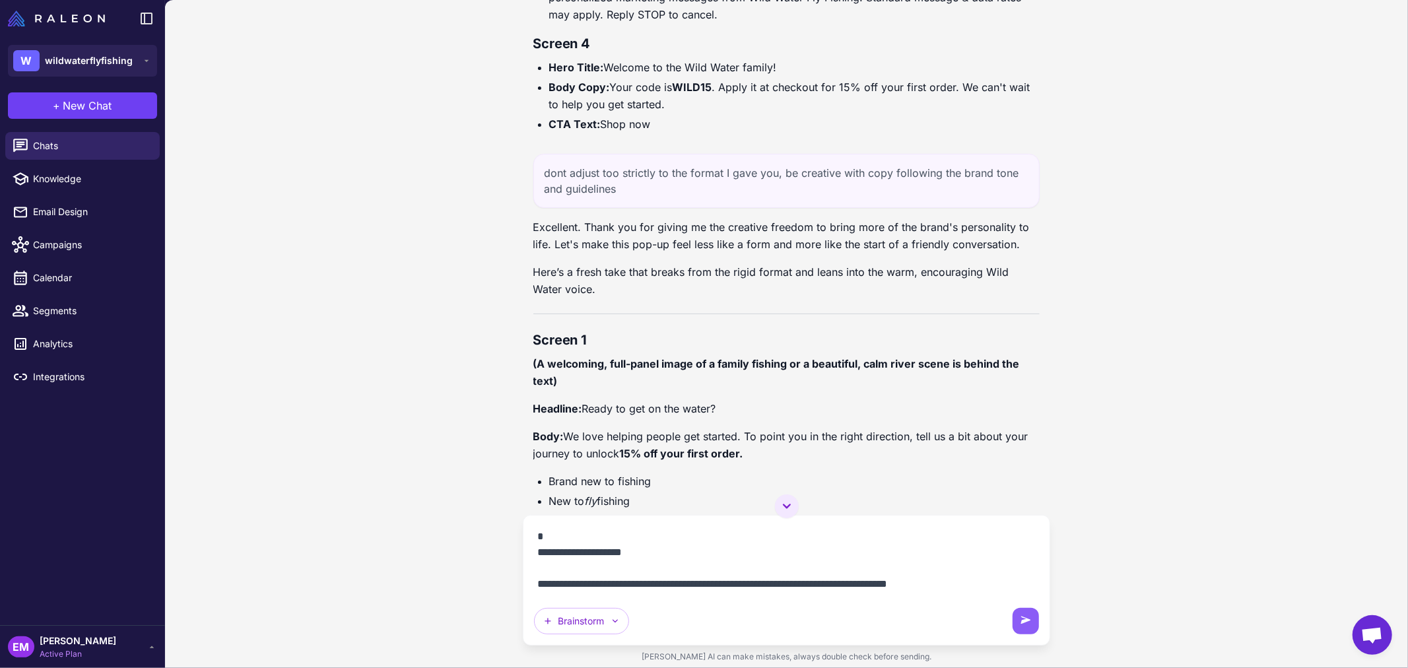
type textarea "**********"
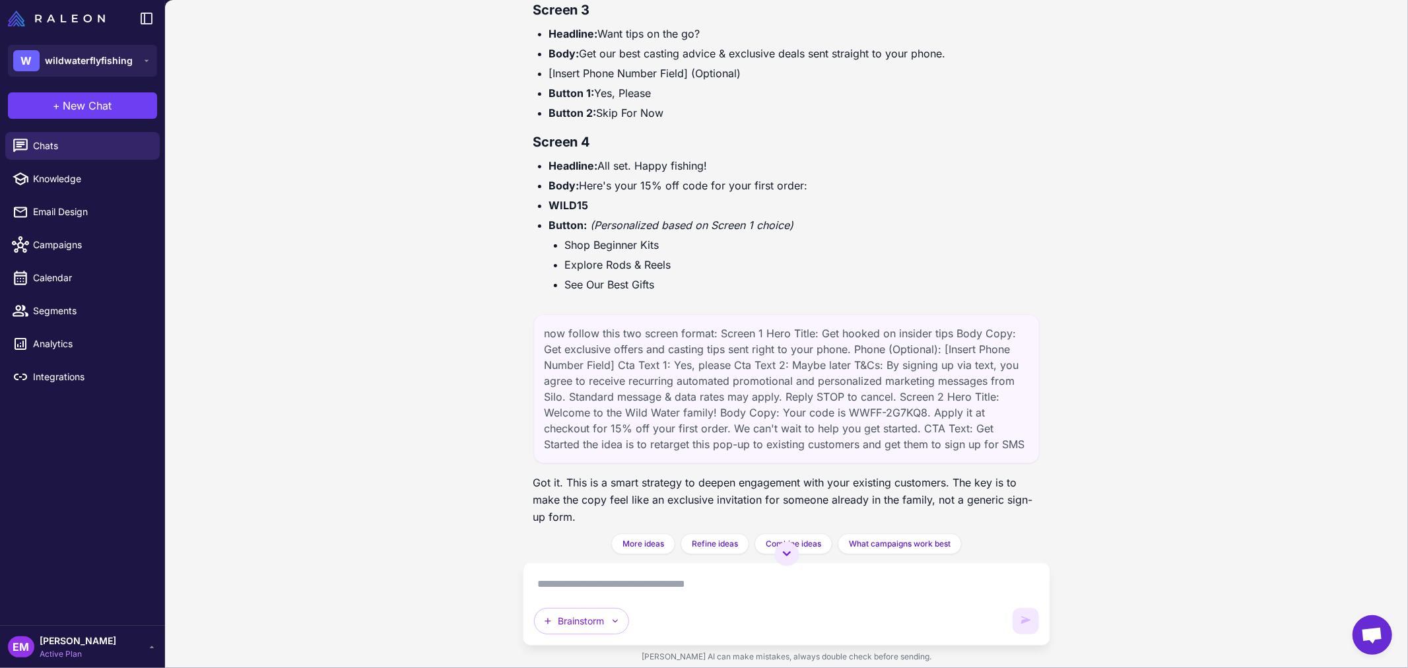
scroll to position [8122, 0]
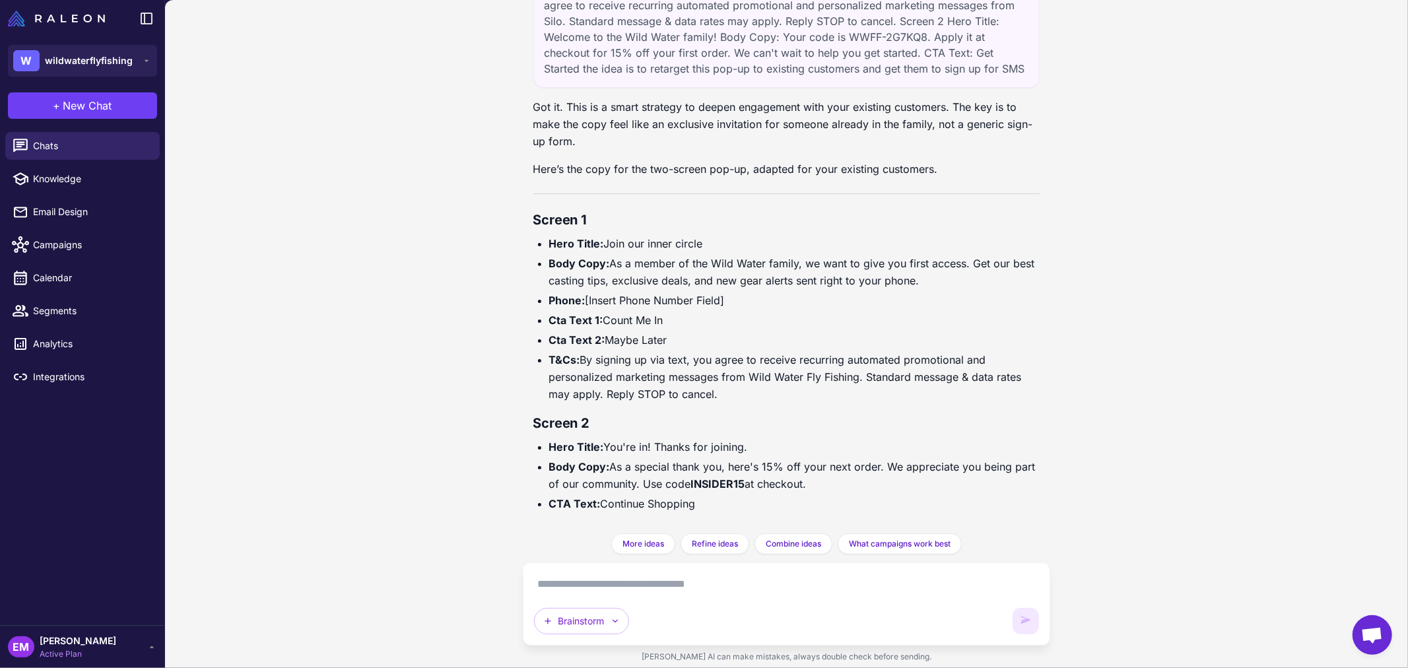
drag, startPoint x: 608, startPoint y: 443, endPoint x: 767, endPoint y: 442, distance: 159.7
click at [767, 442] on li "Hero Title: You're in! Thanks for joining." at bounding box center [794, 446] width 491 height 17
drag, startPoint x: 611, startPoint y: 467, endPoint x: 808, endPoint y: 484, distance: 197.4
click at [808, 484] on li "Body Copy: As a special thank you, here's 15% off your next order. We appreciat…" at bounding box center [794, 475] width 491 height 34
click at [680, 591] on textarea at bounding box center [786, 583] width 505 height 21
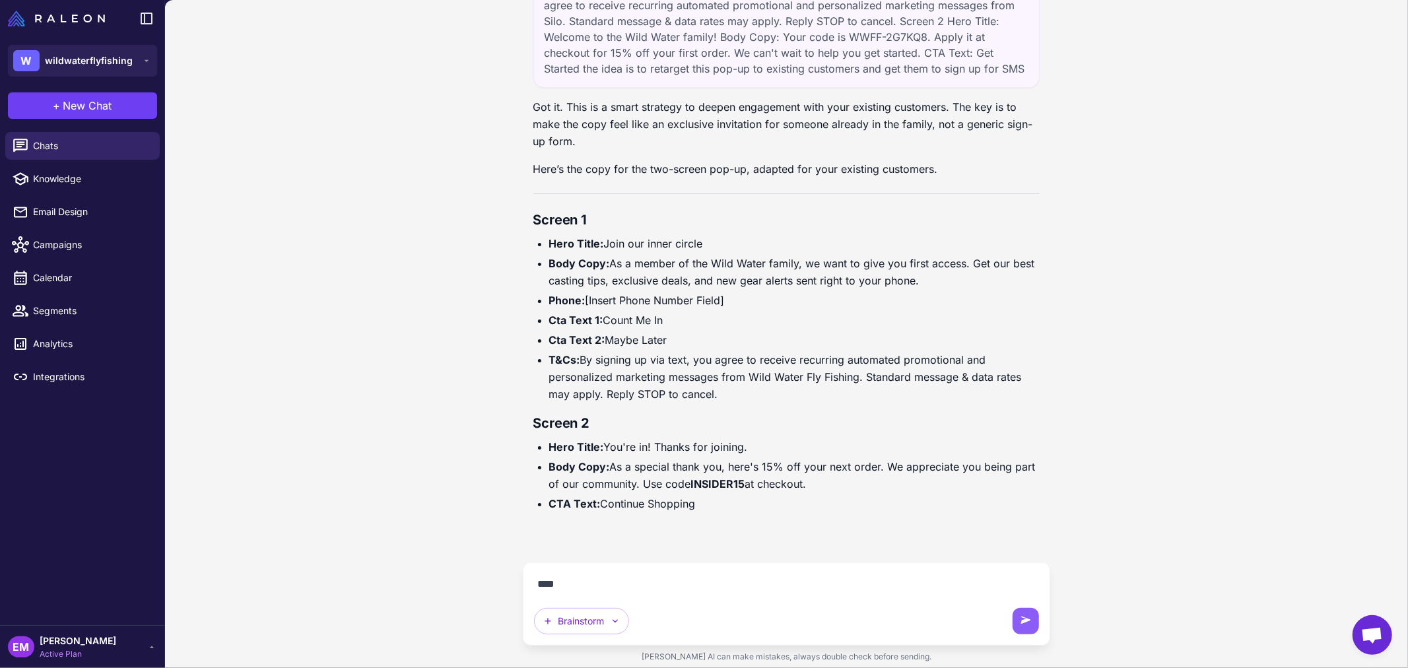
scroll to position [8093, 0]
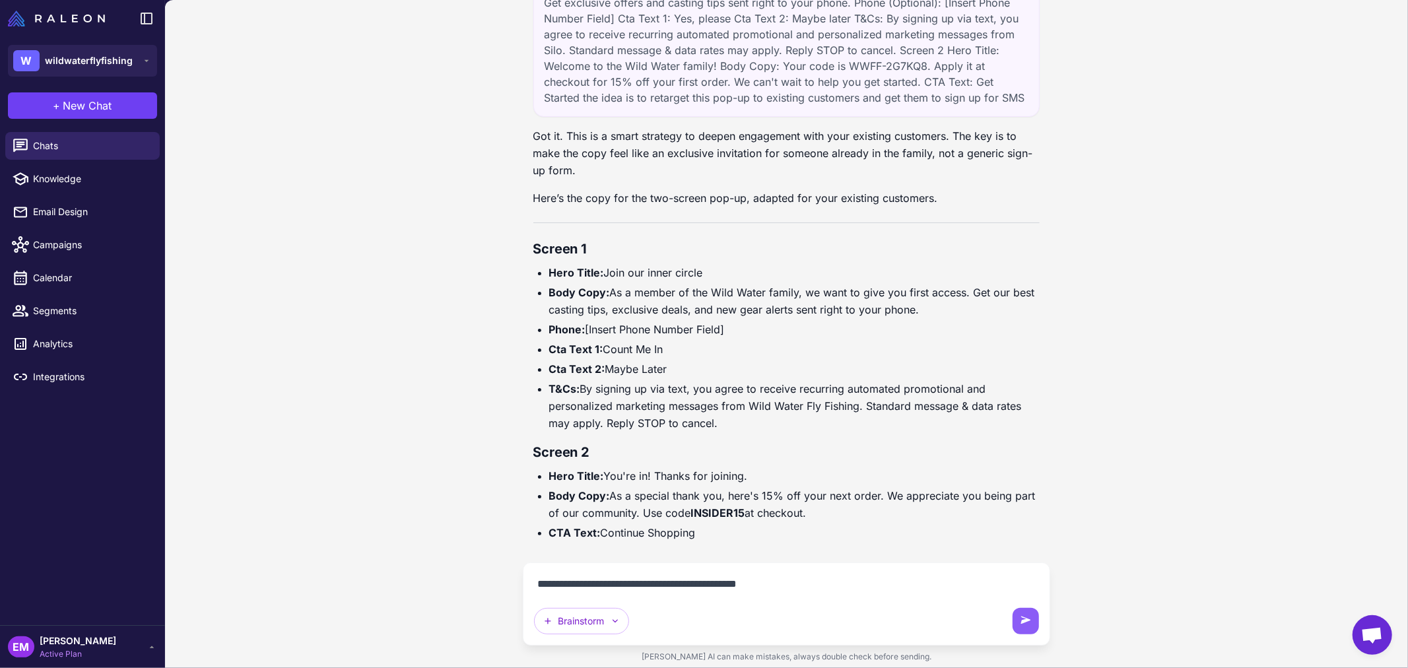
type textarea "**********"
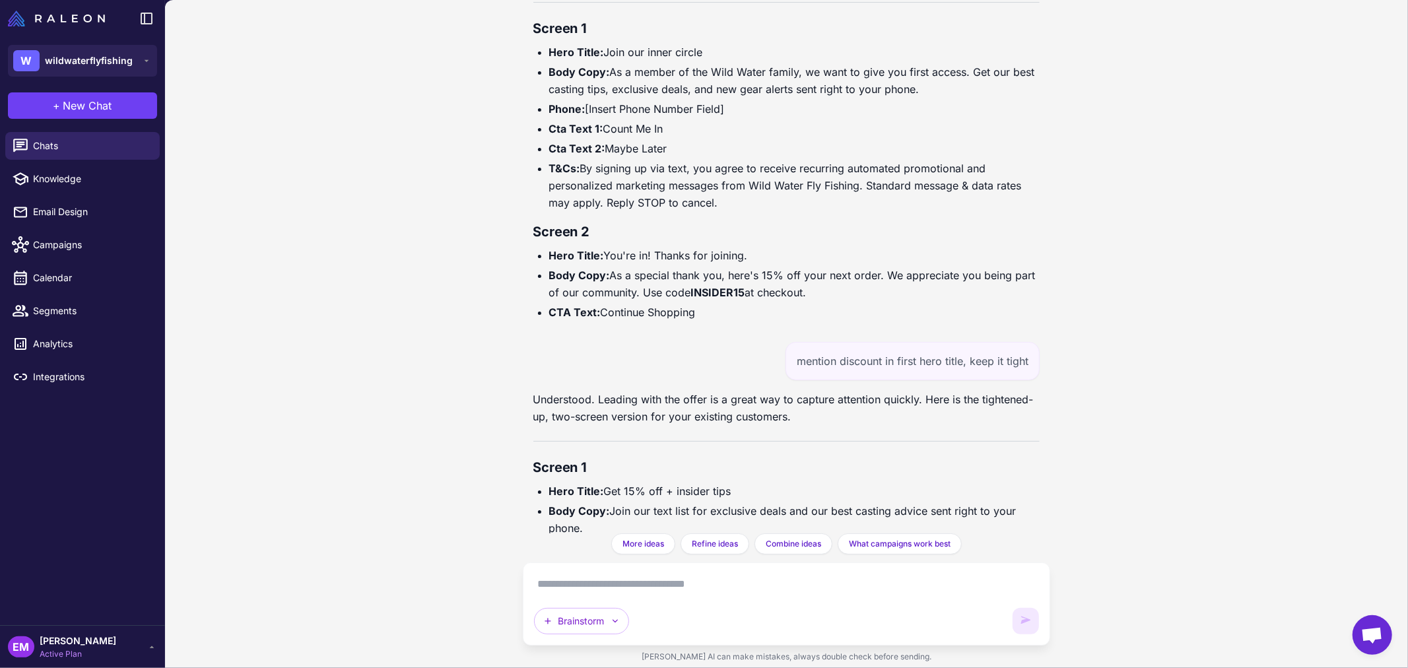
scroll to position [8561, 0]
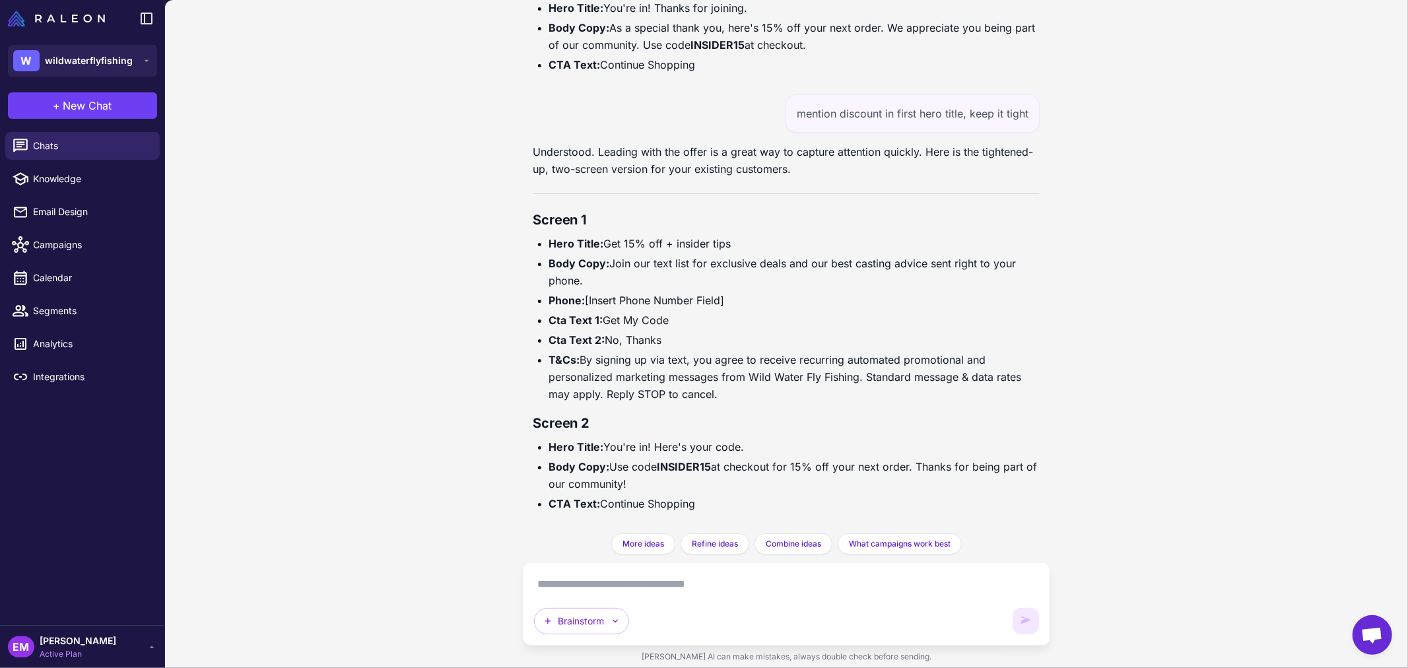
drag, startPoint x: 607, startPoint y: 244, endPoint x: 734, endPoint y: 240, distance: 127.4
click at [734, 240] on li "Hero Title: Get 15% off + insider tips" at bounding box center [794, 243] width 491 height 17
click at [743, 583] on textarea at bounding box center [786, 583] width 505 height 21
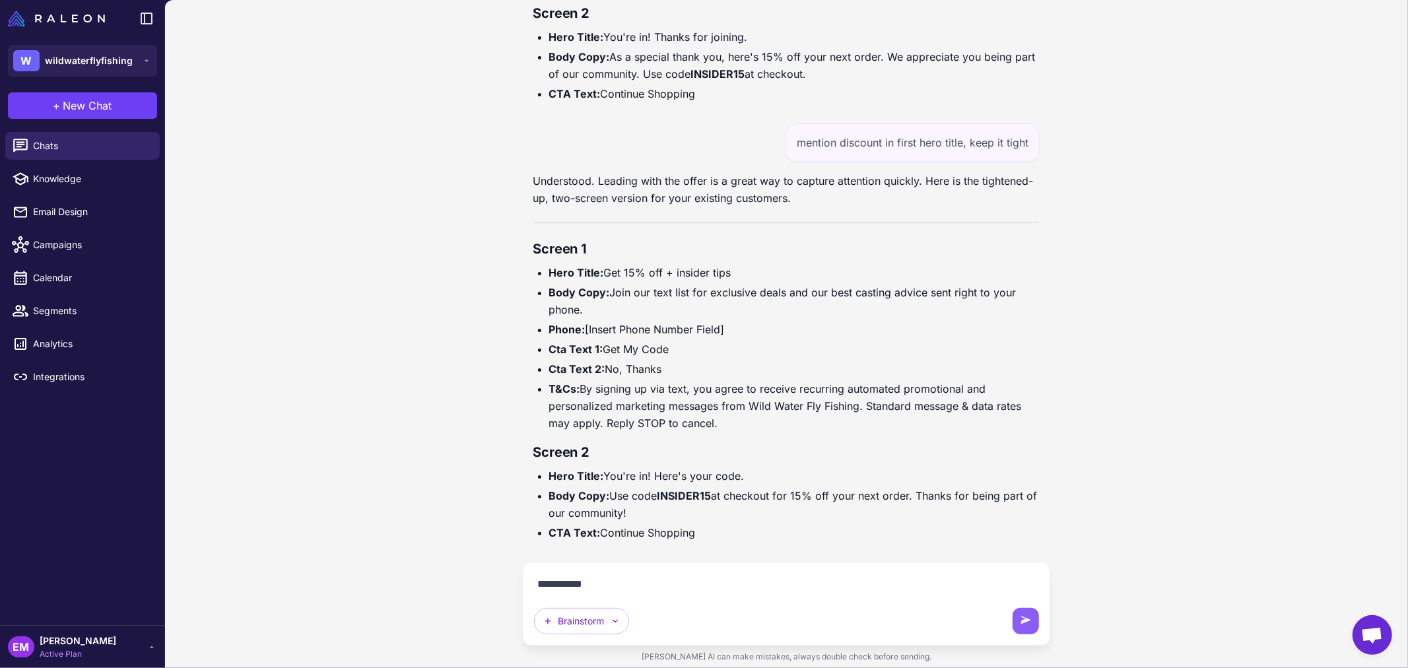
type textarea "**********"
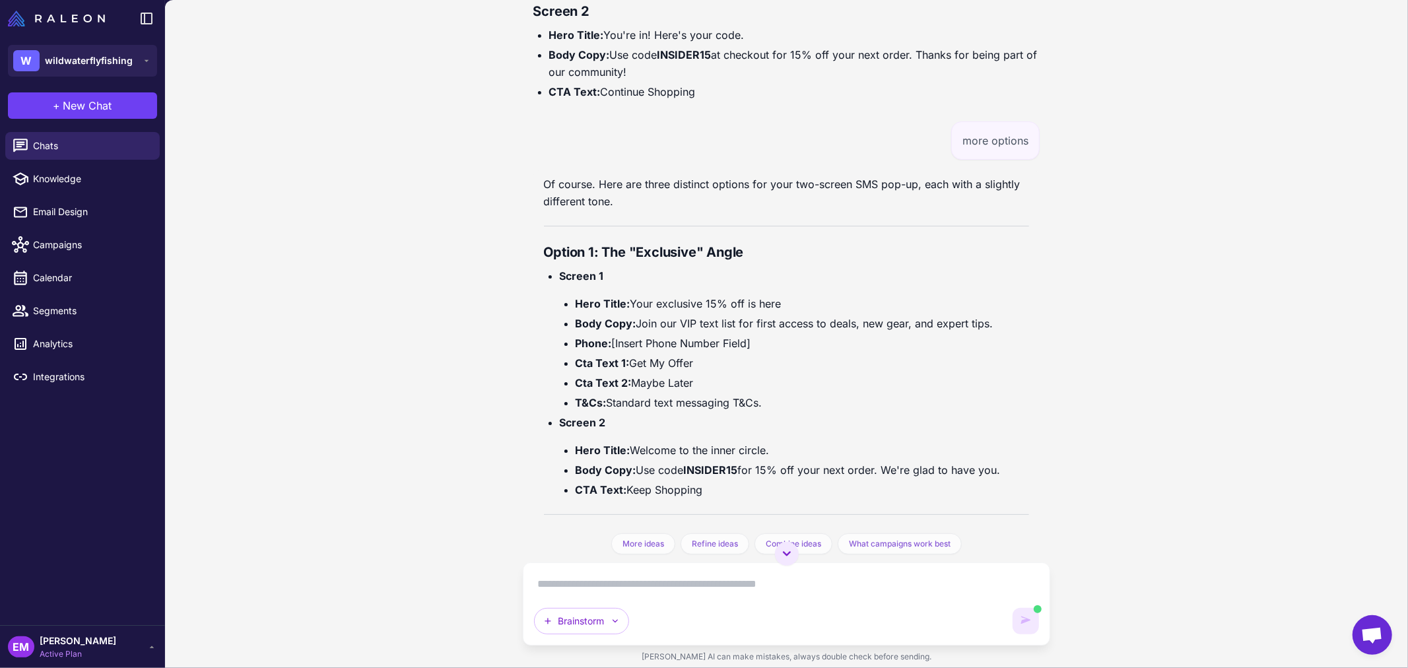
scroll to position [9531, 0]
